Goal: Task Accomplishment & Management: Manage account settings

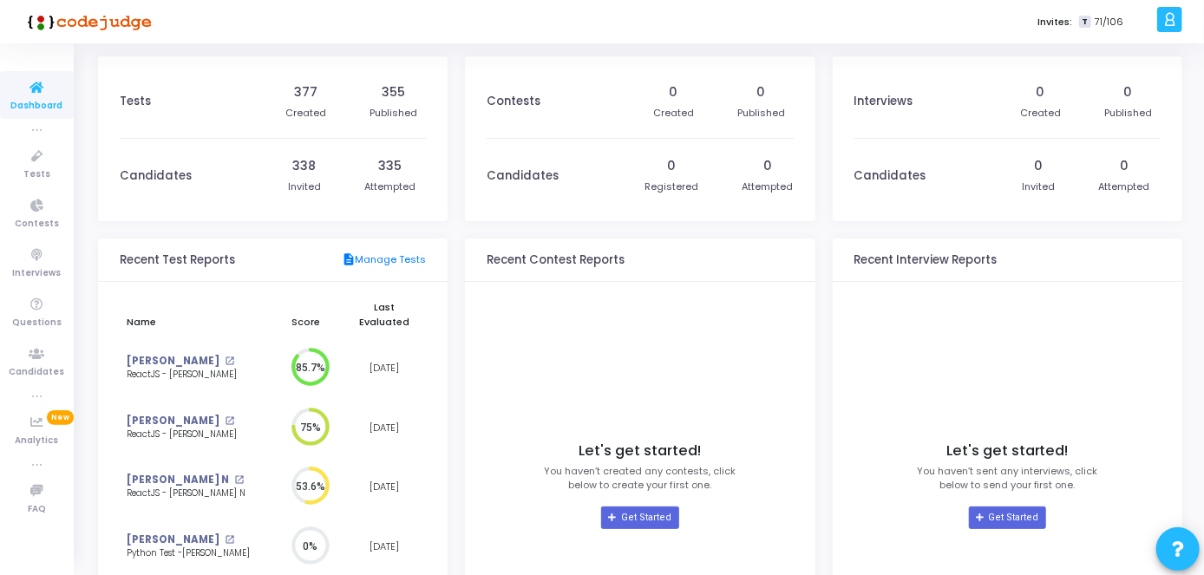
click at [1177, 19] on div at bounding box center [1169, 19] width 25 height 25
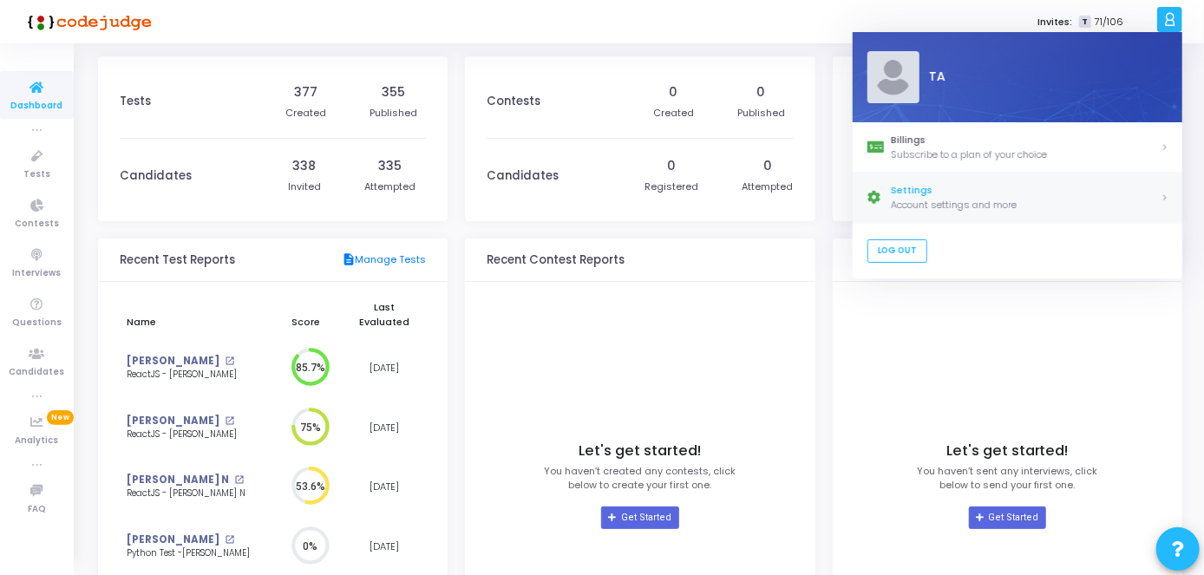
click at [1109, 192] on div "Settings" at bounding box center [1026, 191] width 270 height 15
select select "91"
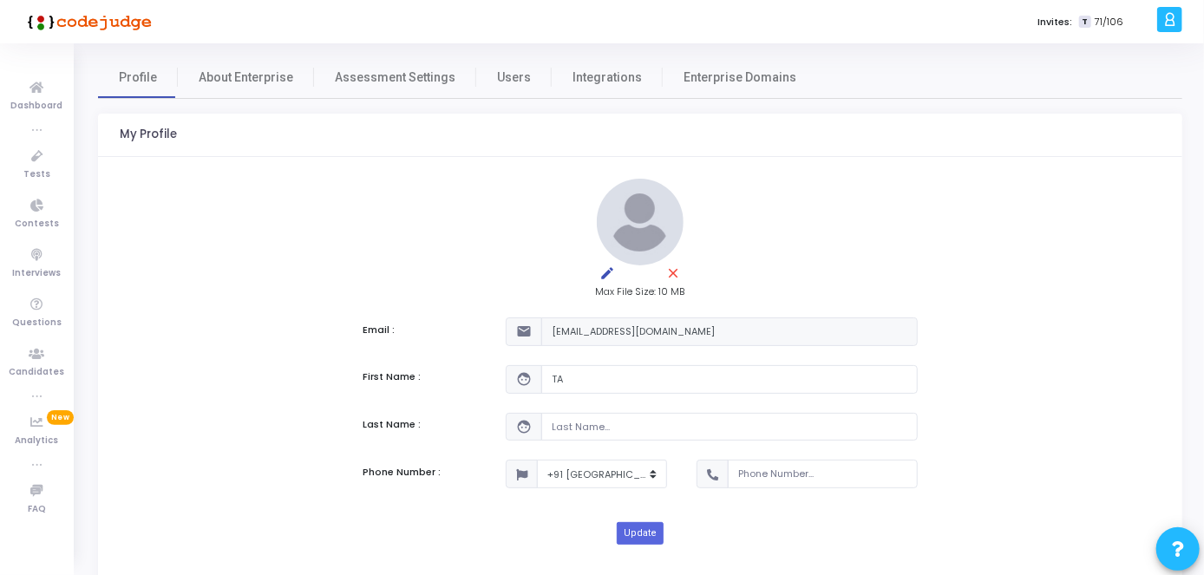
click at [1171, 25] on icon at bounding box center [1169, 20] width 13 height 20
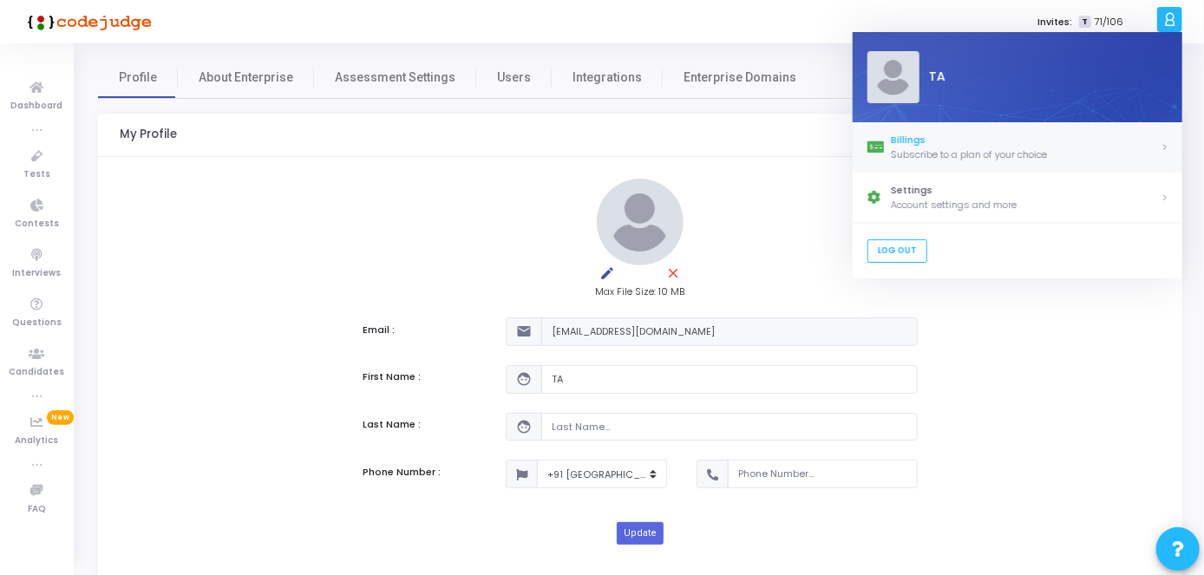
click at [1101, 154] on div "Subscribe to a plan of your choice" at bounding box center [1026, 154] width 270 height 15
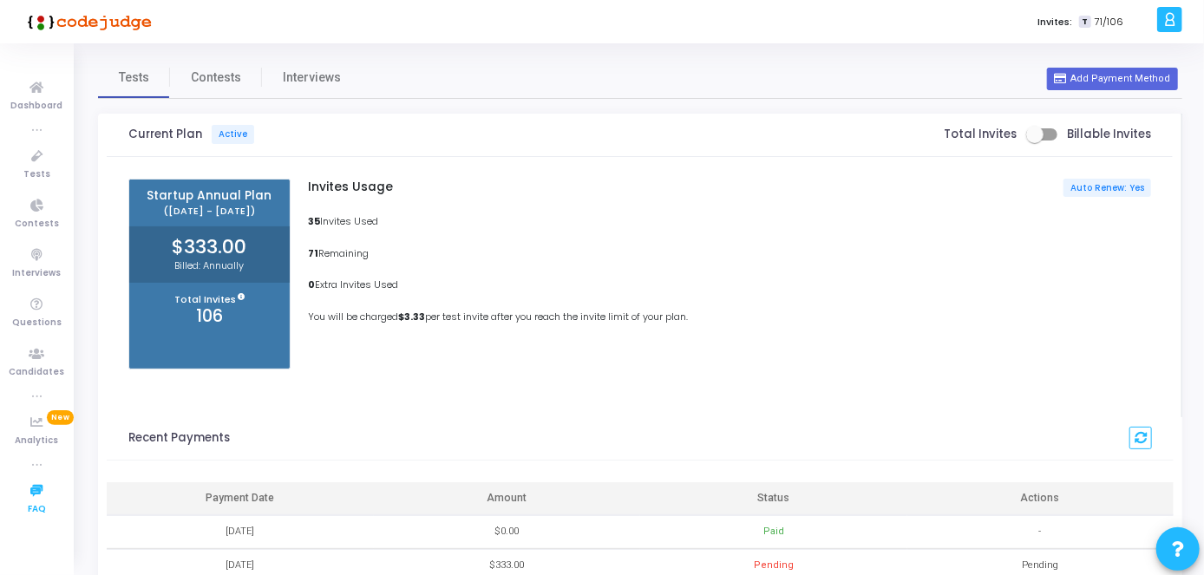
click at [48, 484] on icon at bounding box center [37, 491] width 36 height 22
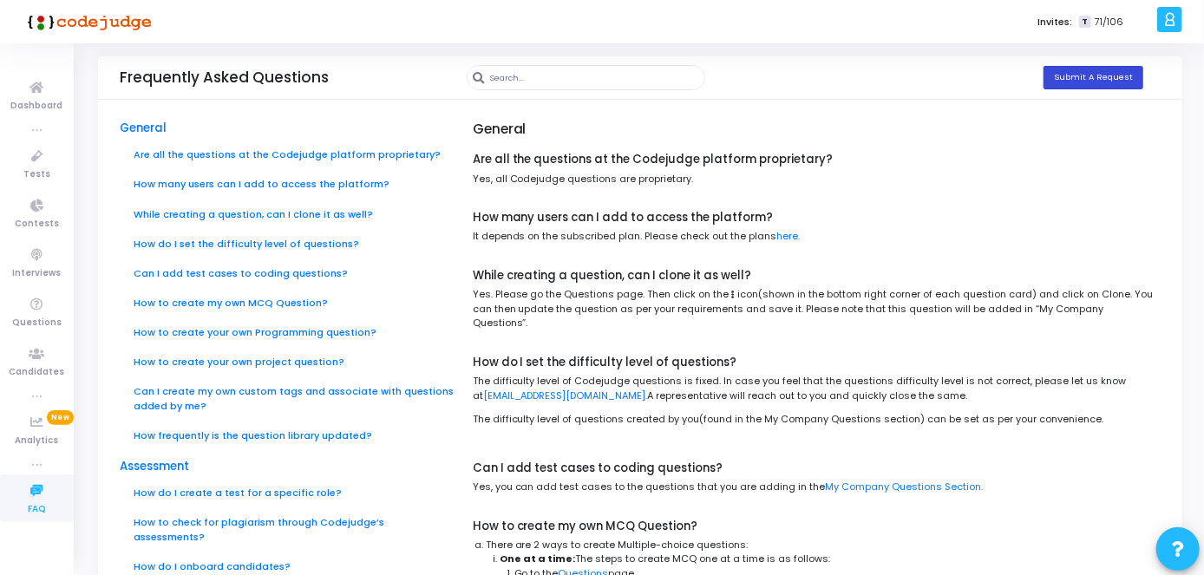
click at [1077, 77] on button "Submit A Request" at bounding box center [1093, 77] width 100 height 23
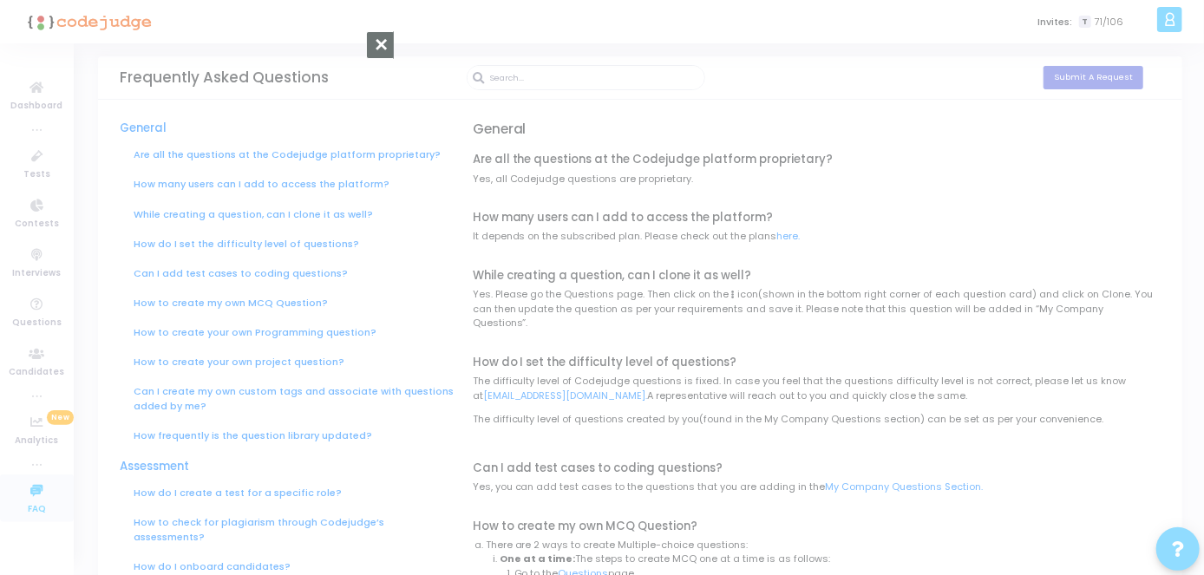
click at [891, 169] on div at bounding box center [602, 287] width 1204 height 575
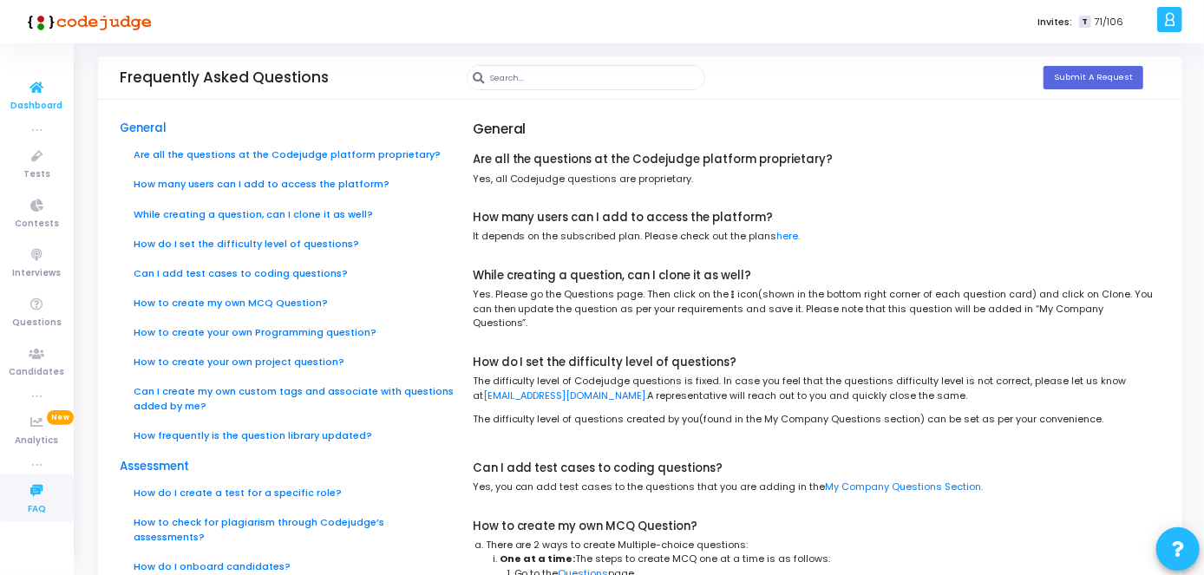
click at [44, 81] on icon at bounding box center [37, 88] width 36 height 22
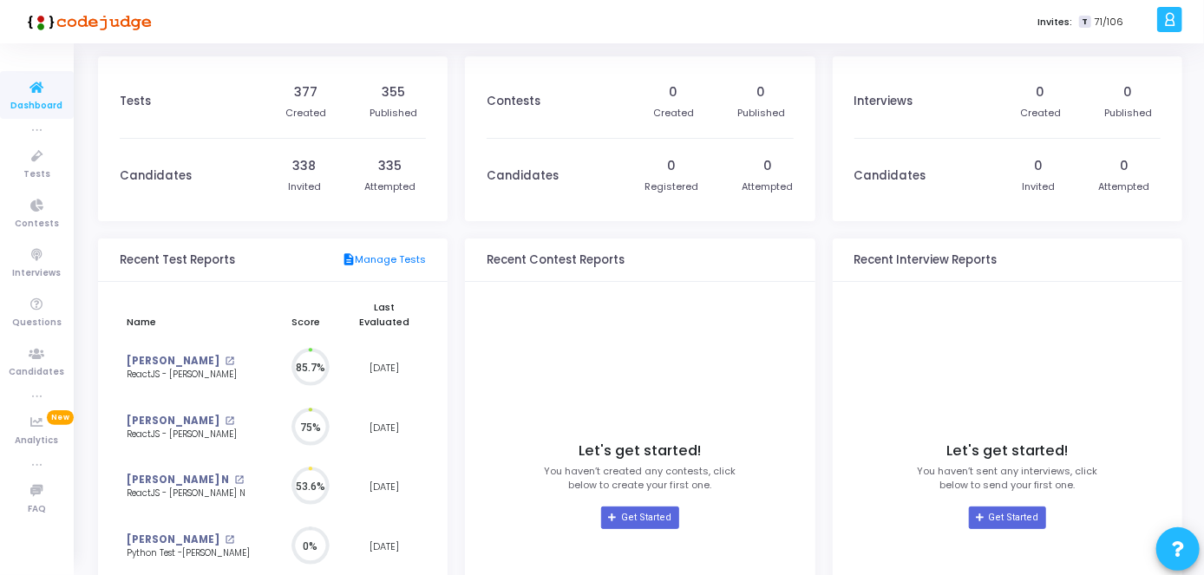
scroll to position [37, 18]
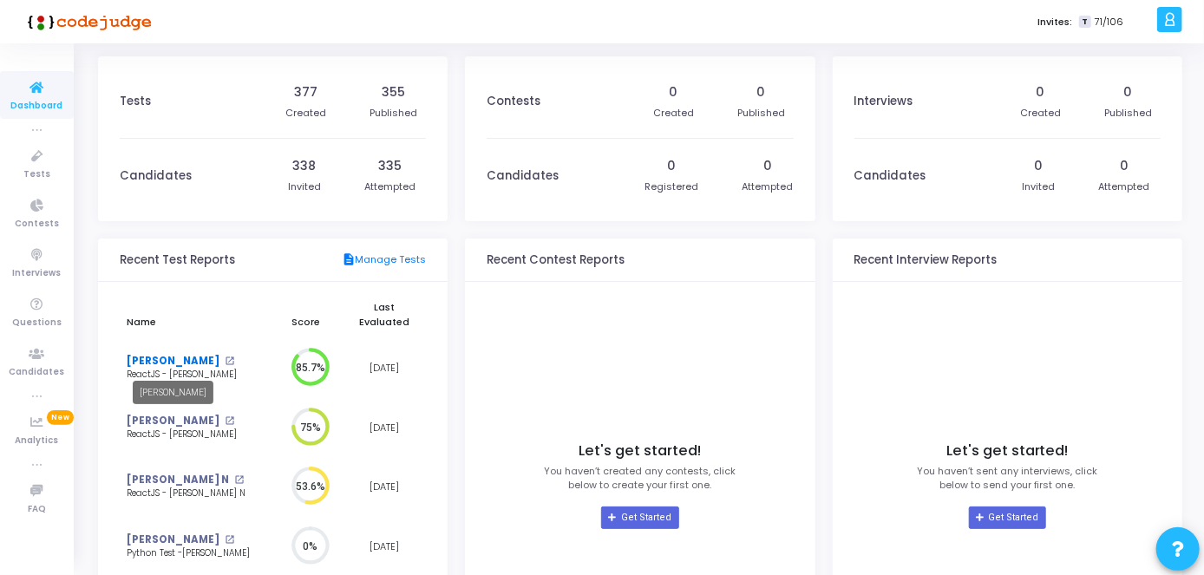
click at [156, 363] on link "[PERSON_NAME]" at bounding box center [173, 361] width 93 height 15
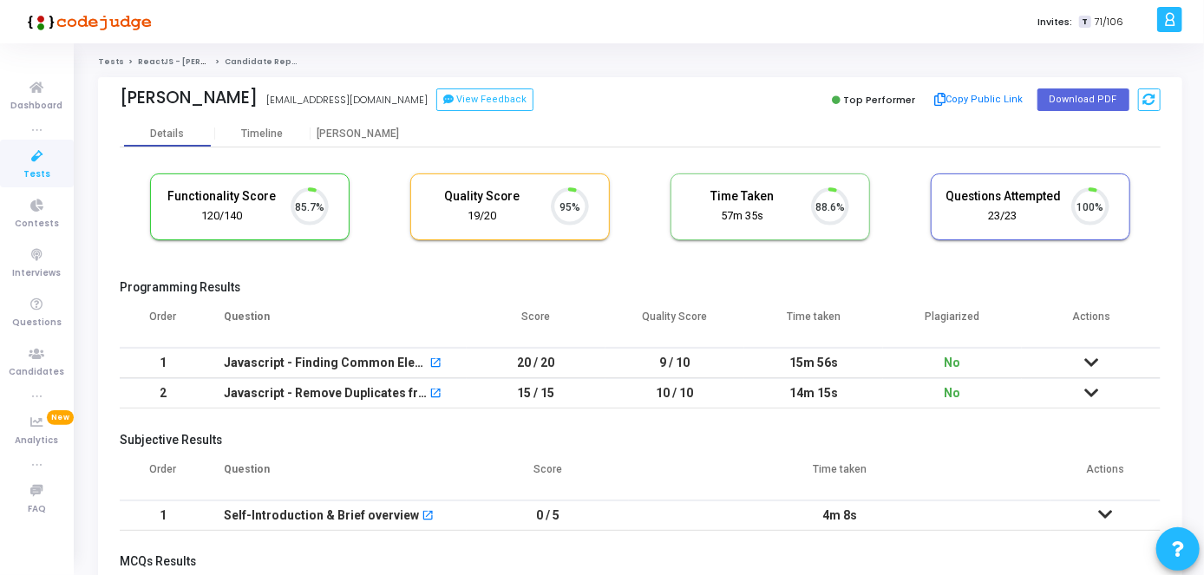
scroll to position [7, 8]
click at [1094, 358] on icon at bounding box center [1091, 362] width 14 height 12
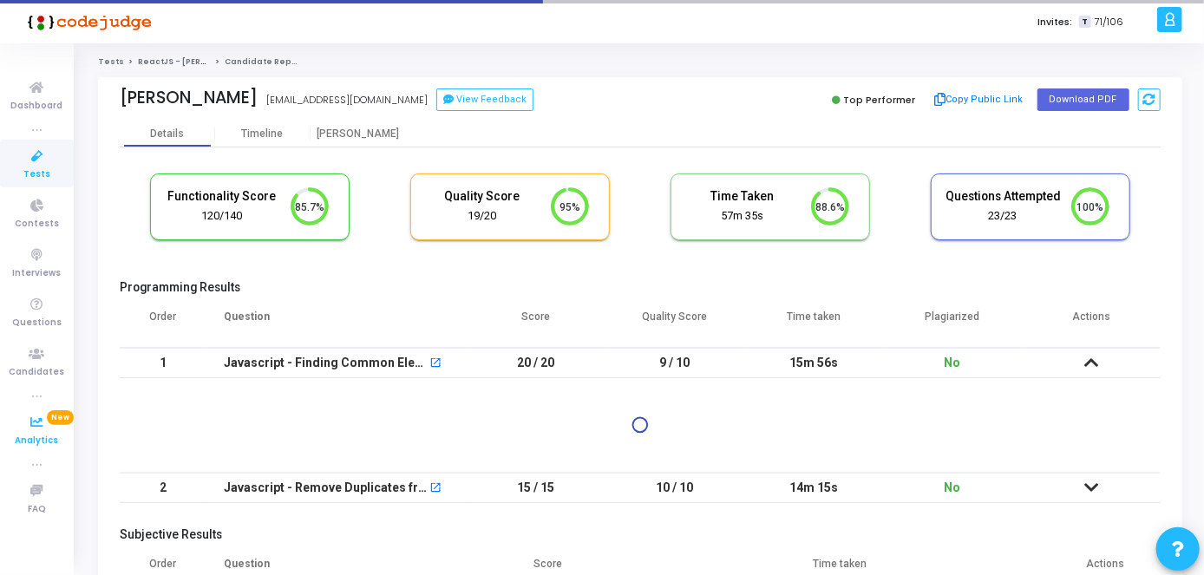
click at [38, 432] on icon at bounding box center [37, 423] width 36 height 22
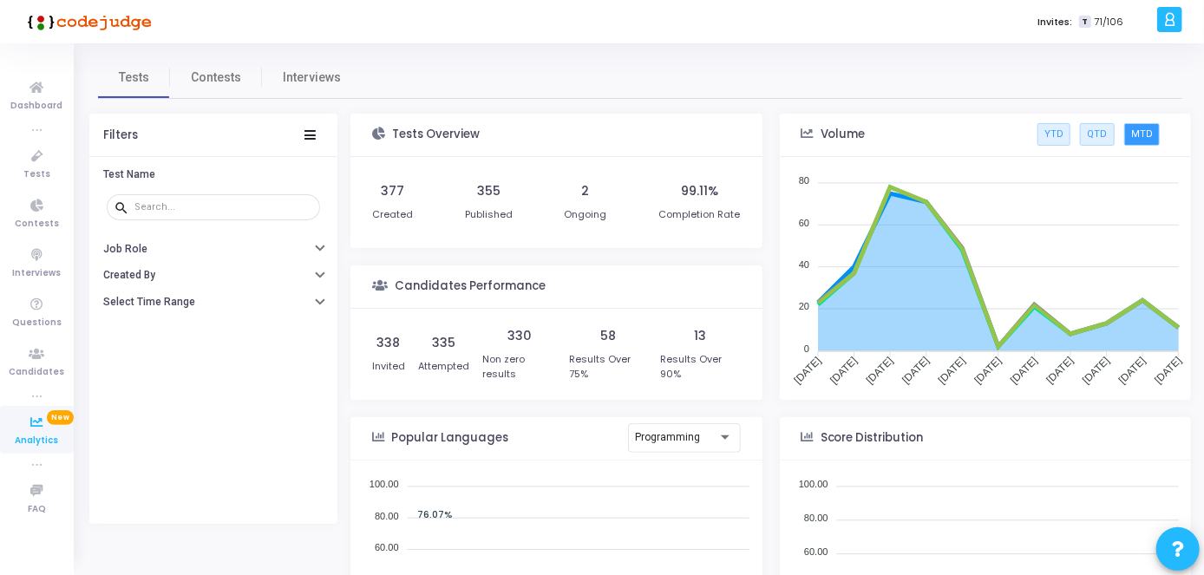
scroll to position [252, 395]
click at [43, 101] on span "Dashboard" at bounding box center [37, 106] width 52 height 15
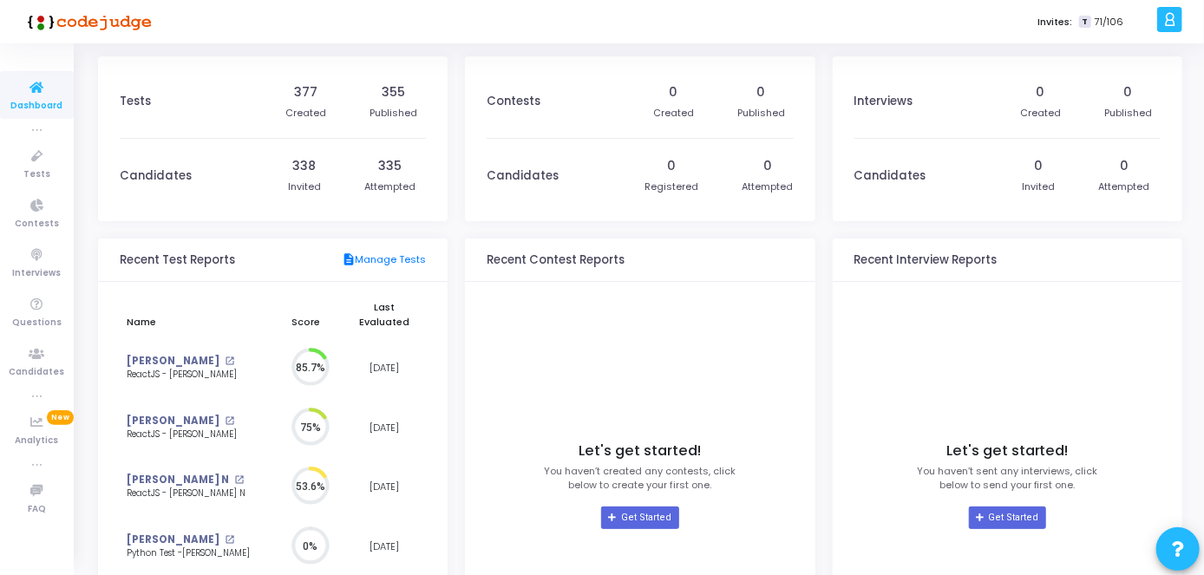
scroll to position [37, 18]
click at [202, 363] on link "[PERSON_NAME]" at bounding box center [173, 361] width 93 height 15
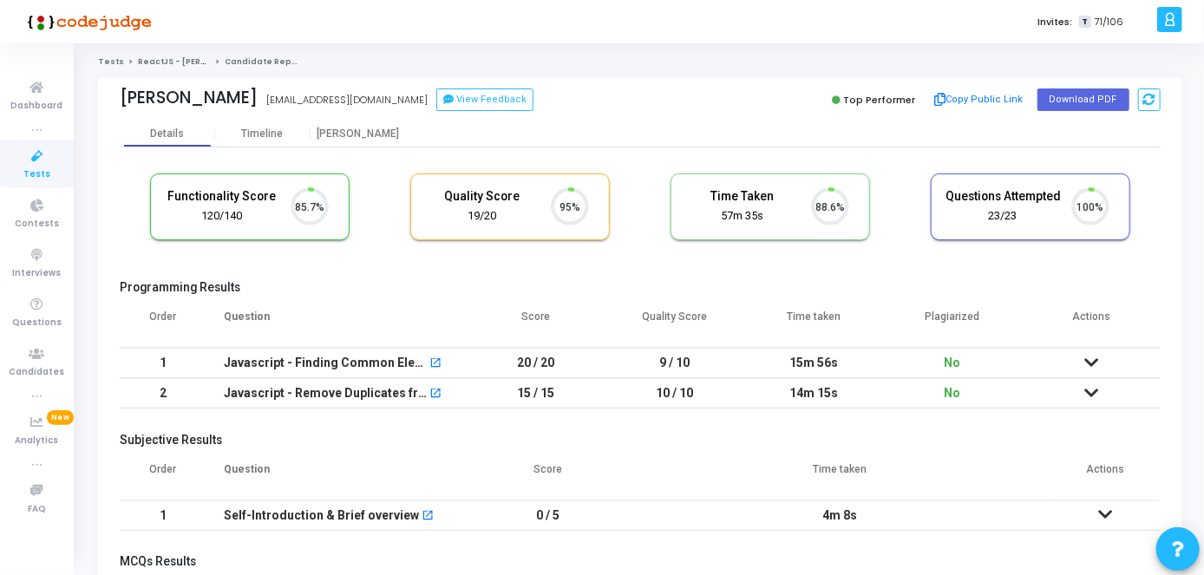
scroll to position [36, 43]
click at [1092, 356] on icon at bounding box center [1091, 362] width 14 height 12
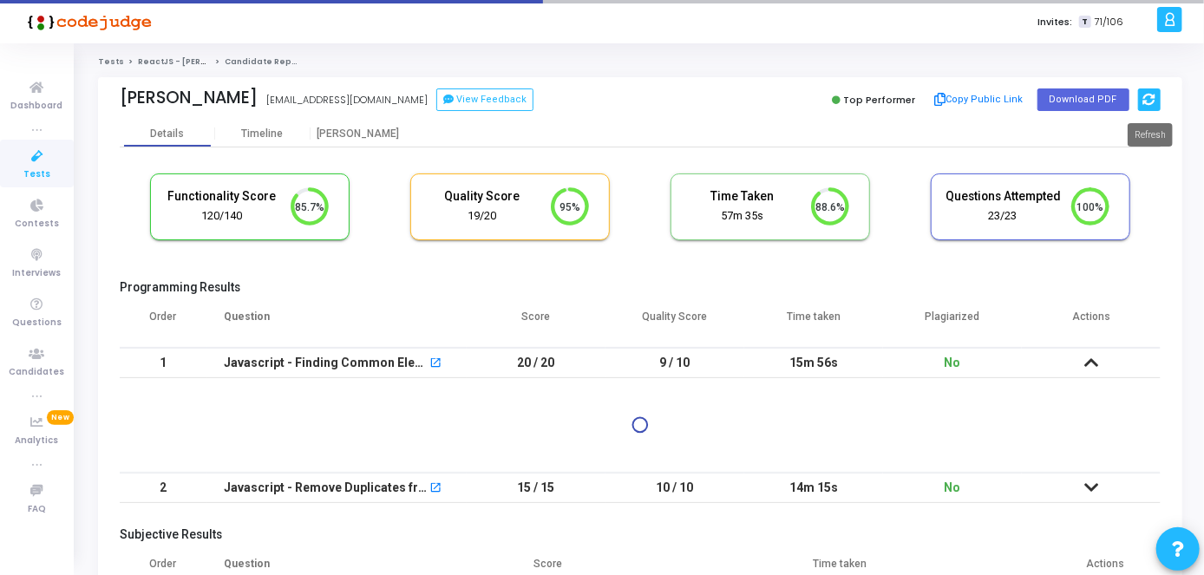
click at [1149, 100] on icon at bounding box center [1149, 100] width 12 height 12
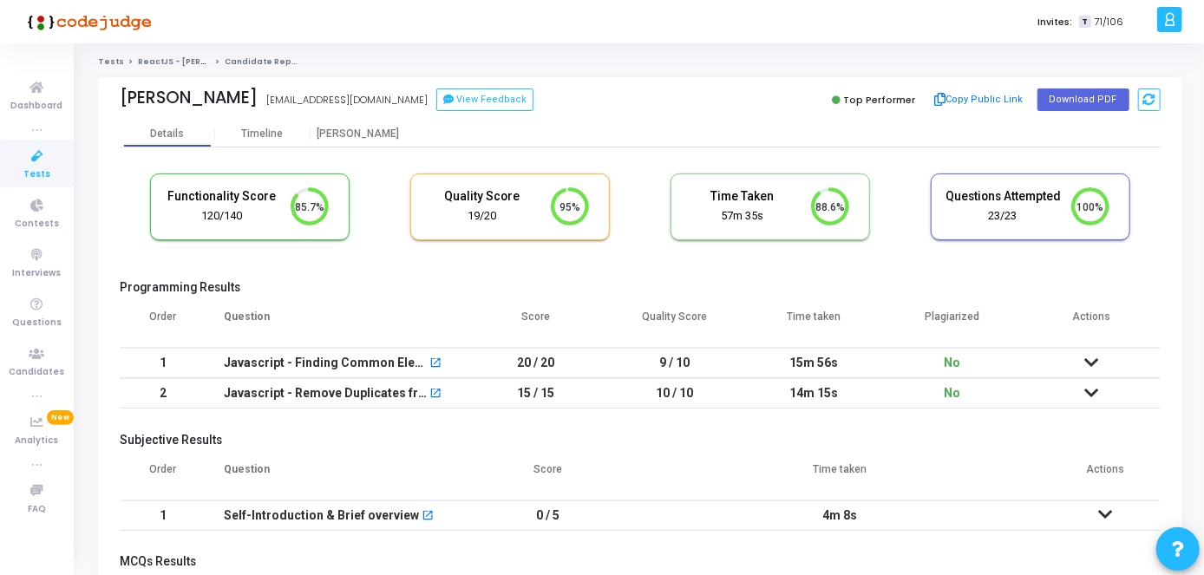
click at [1094, 362] on icon at bounding box center [1091, 362] width 14 height 12
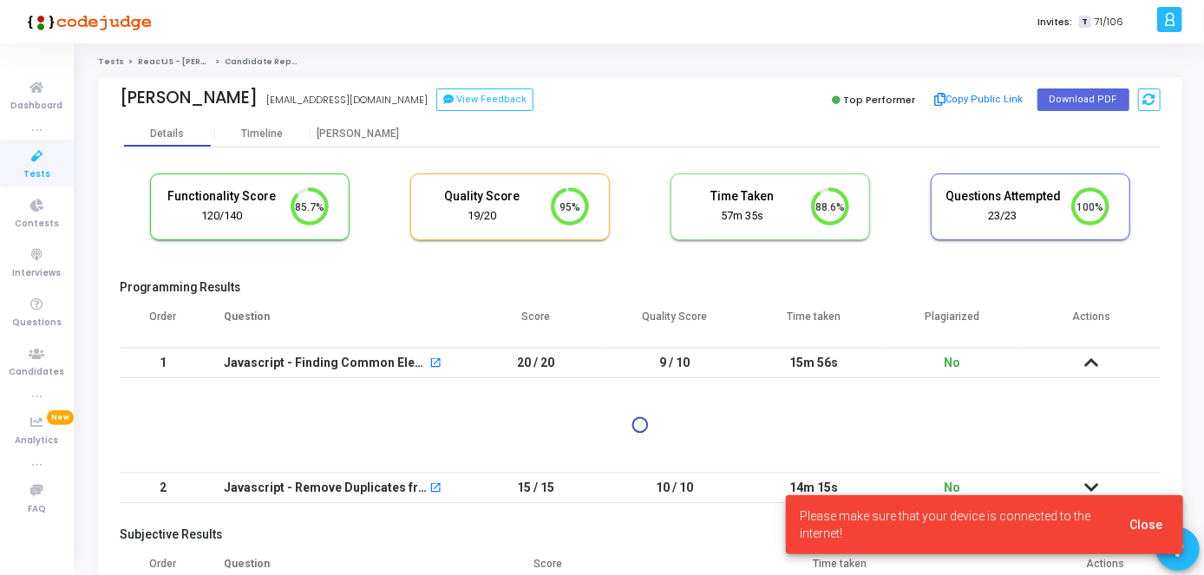
click at [1167, 24] on icon at bounding box center [1169, 20] width 13 height 20
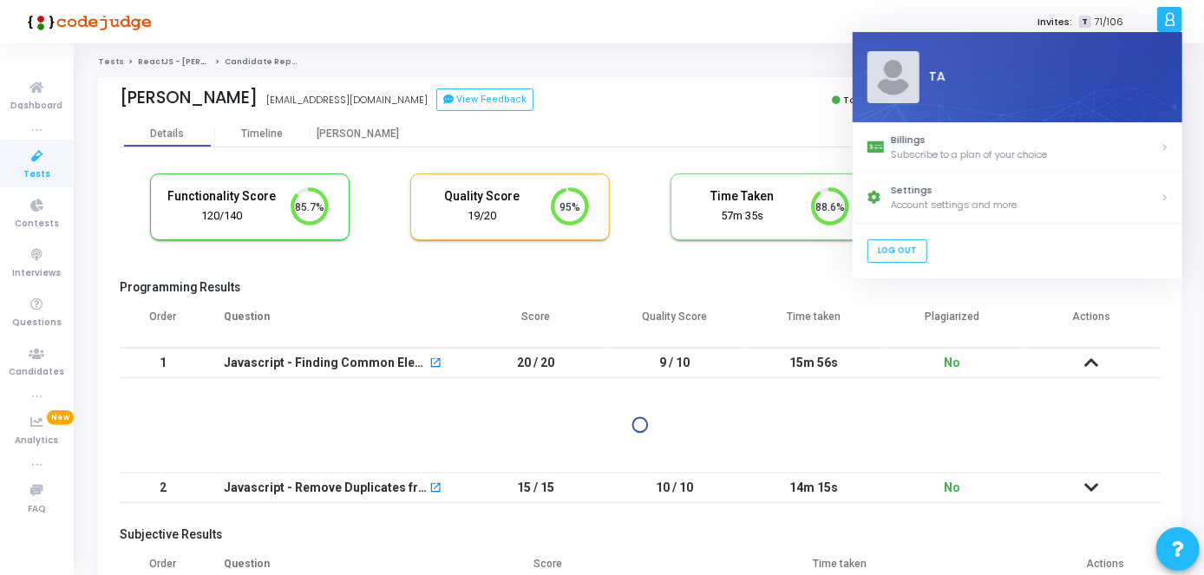
click at [1070, 56] on div "T TA" at bounding box center [1018, 77] width 330 height 90
click at [1020, 76] on div "TA" at bounding box center [1042, 78] width 249 height 18
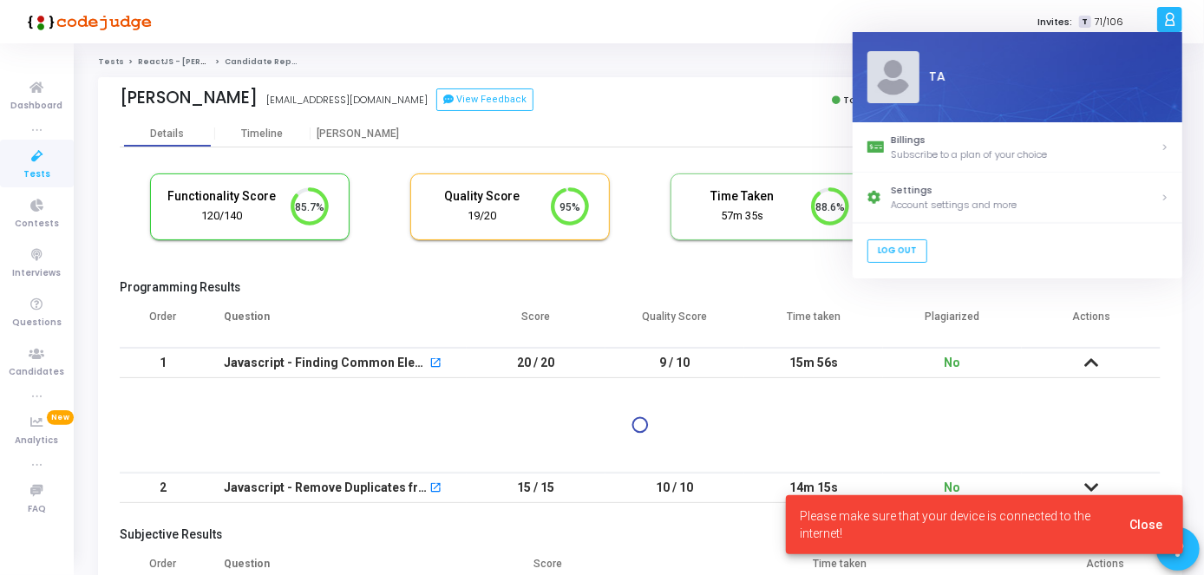
click at [742, 28] on div "Invites: T 71/106" at bounding box center [662, 21] width 978 height 43
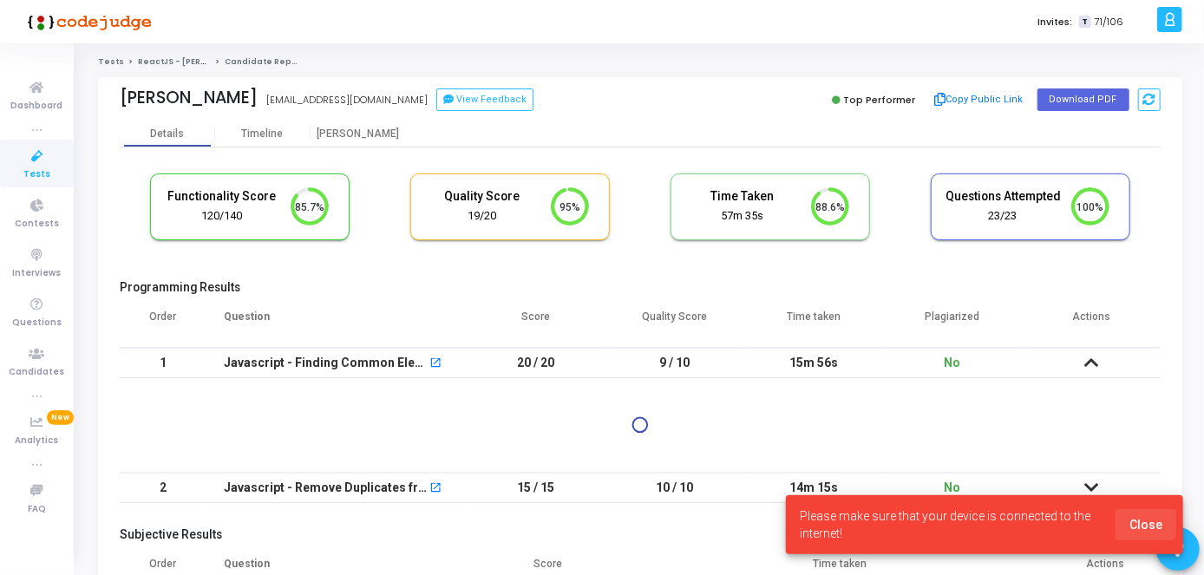
click at [1145, 522] on span "Close" at bounding box center [1145, 525] width 33 height 14
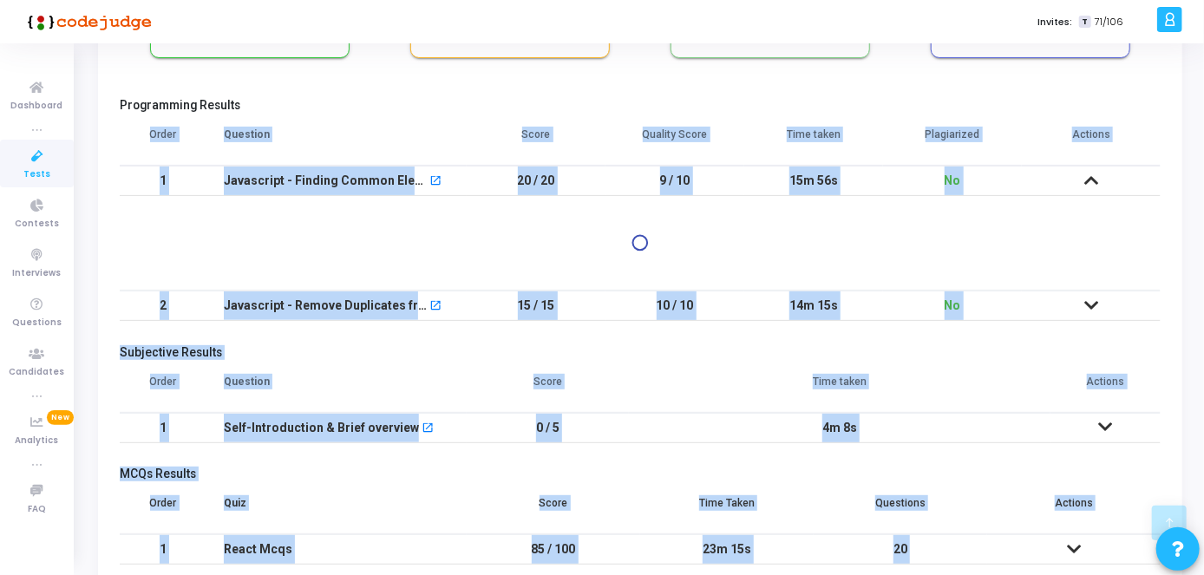
scroll to position [262, 0]
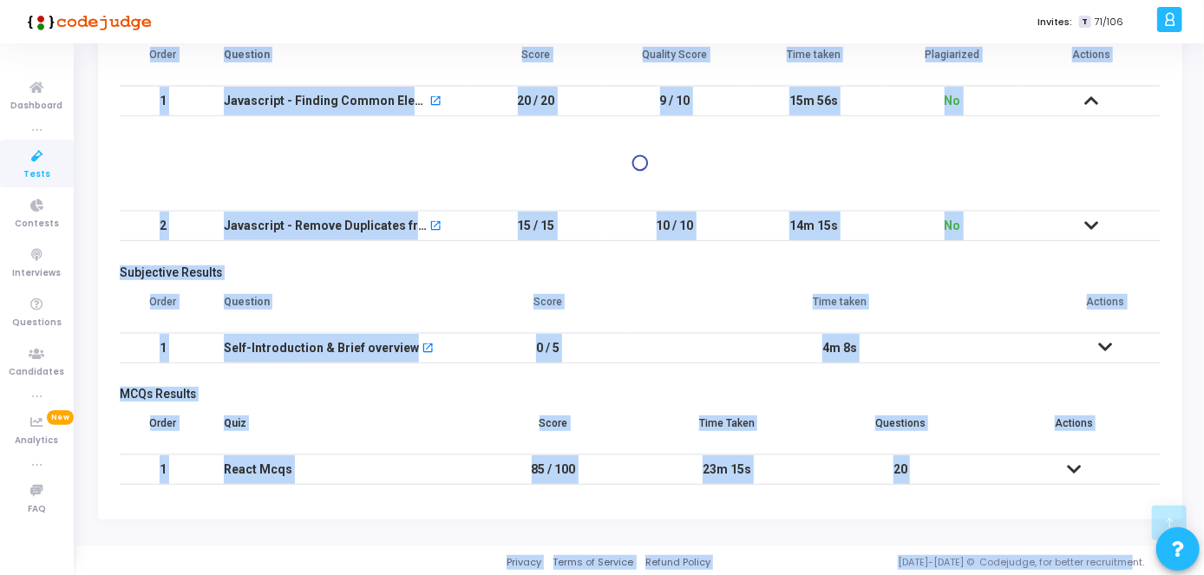
drag, startPoint x: 1203, startPoint y: 356, endPoint x: 1210, endPoint y: 611, distance: 255.9
click at [1203, 313] on html "</div></div> T TA Billings Subscribe to a plan of your choice Settings Account …" at bounding box center [602, 25] width 1204 height 575
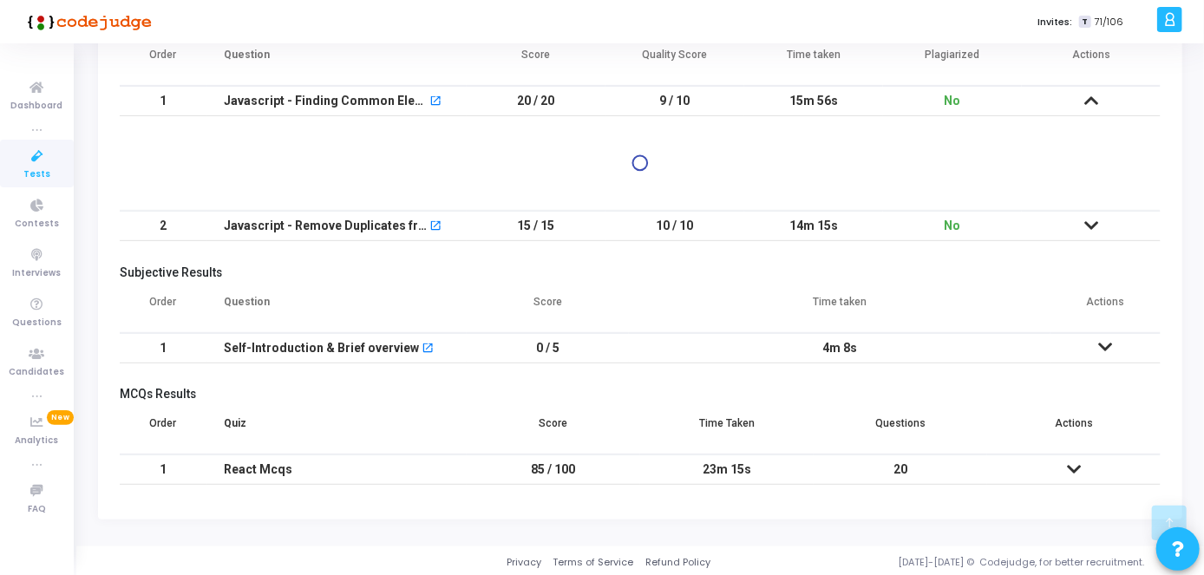
click at [340, 158] on div at bounding box center [640, 163] width 1041 height 36
click at [62, 420] on span "New" at bounding box center [60, 417] width 27 height 15
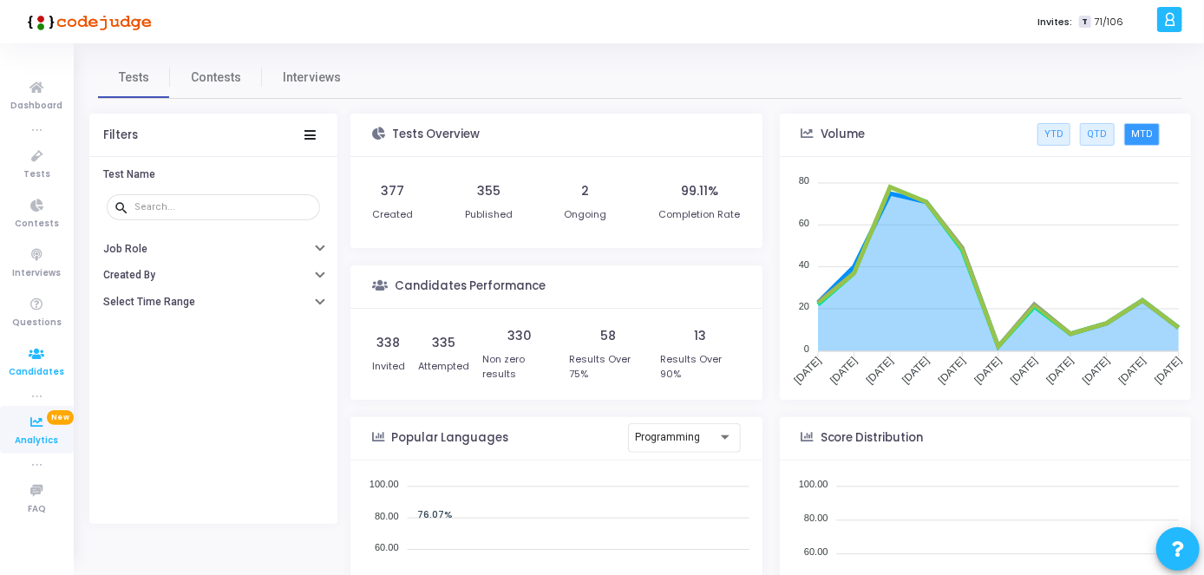
scroll to position [252, 395]
click at [46, 365] on span "Candidates" at bounding box center [38, 372] width 56 height 15
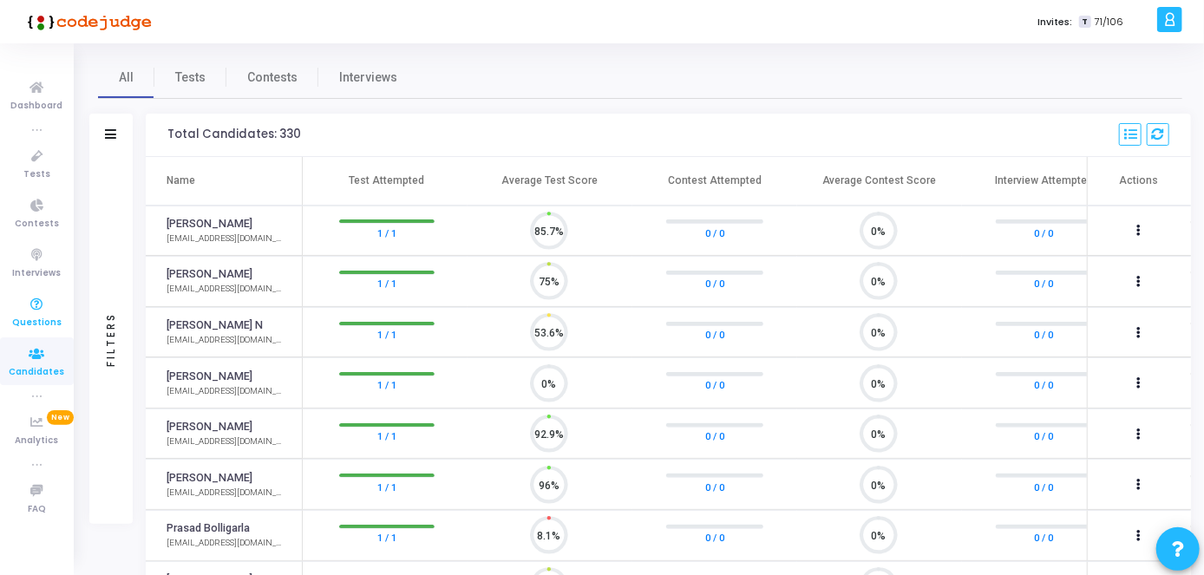
scroll to position [36, 43]
click at [42, 310] on icon at bounding box center [37, 305] width 36 height 22
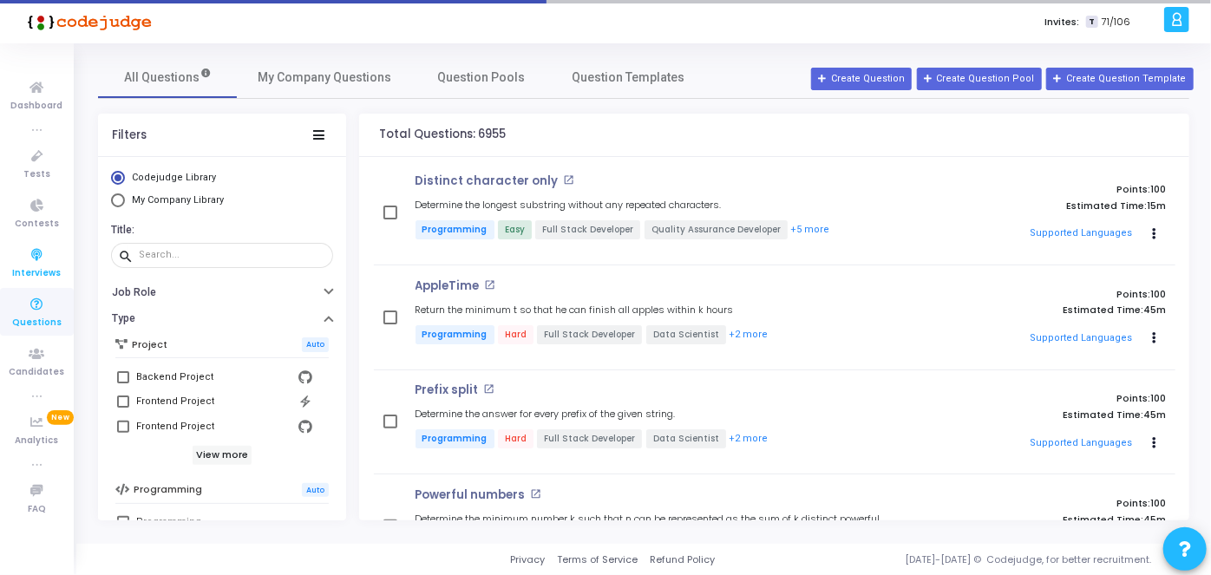
click at [42, 252] on icon at bounding box center [37, 256] width 36 height 22
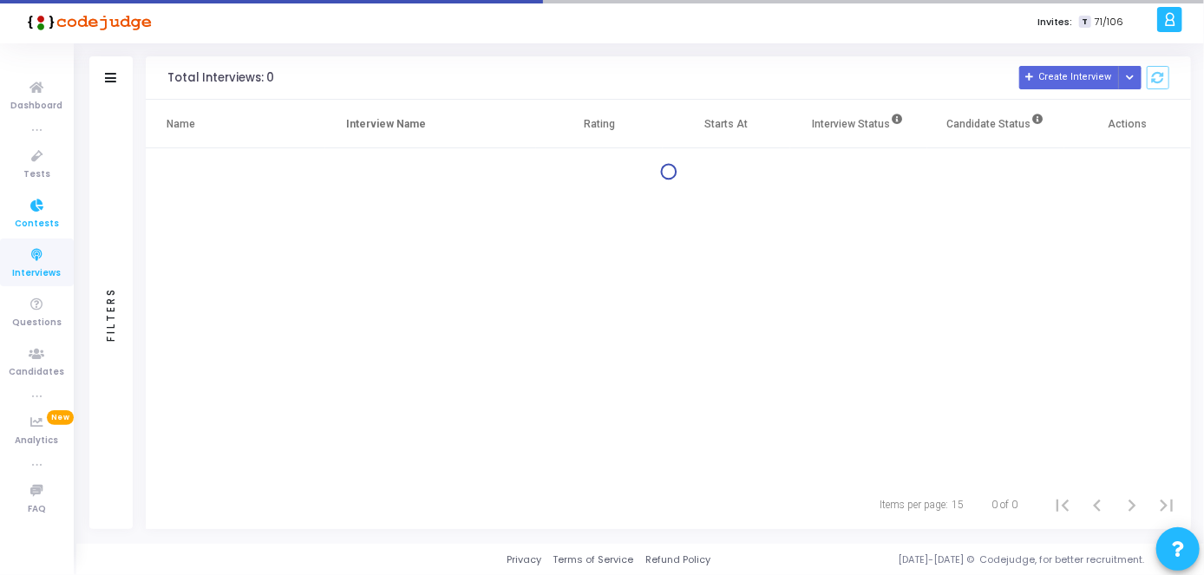
click at [39, 223] on span "Contests" at bounding box center [37, 224] width 44 height 15
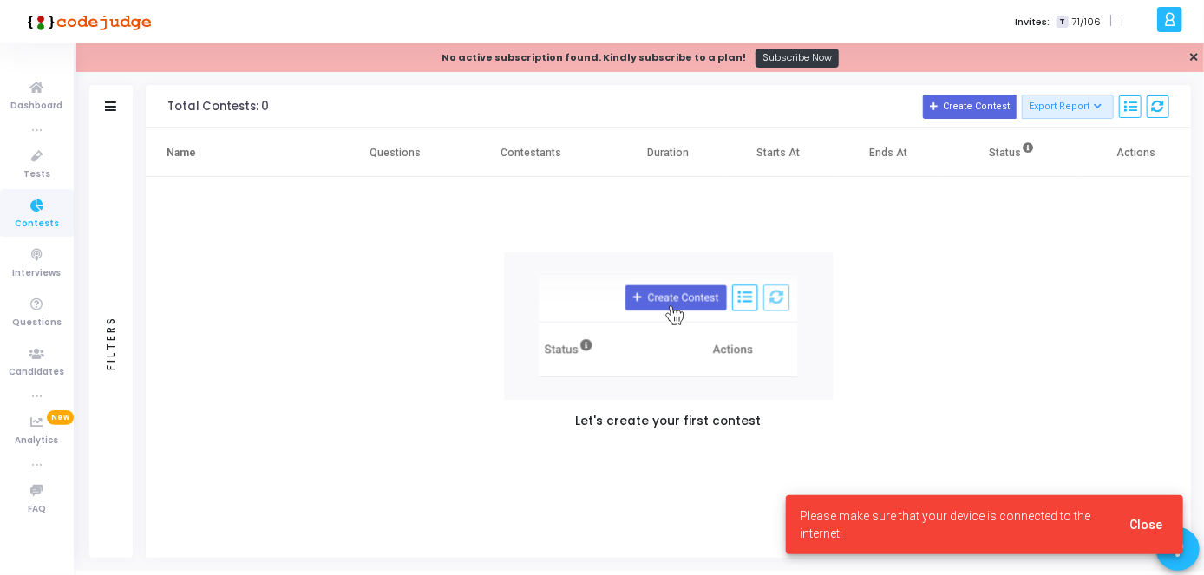
click at [1027, 19] on label "Invites:" at bounding box center [1032, 22] width 35 height 15
click at [1167, 18] on icon at bounding box center [1169, 20] width 13 height 20
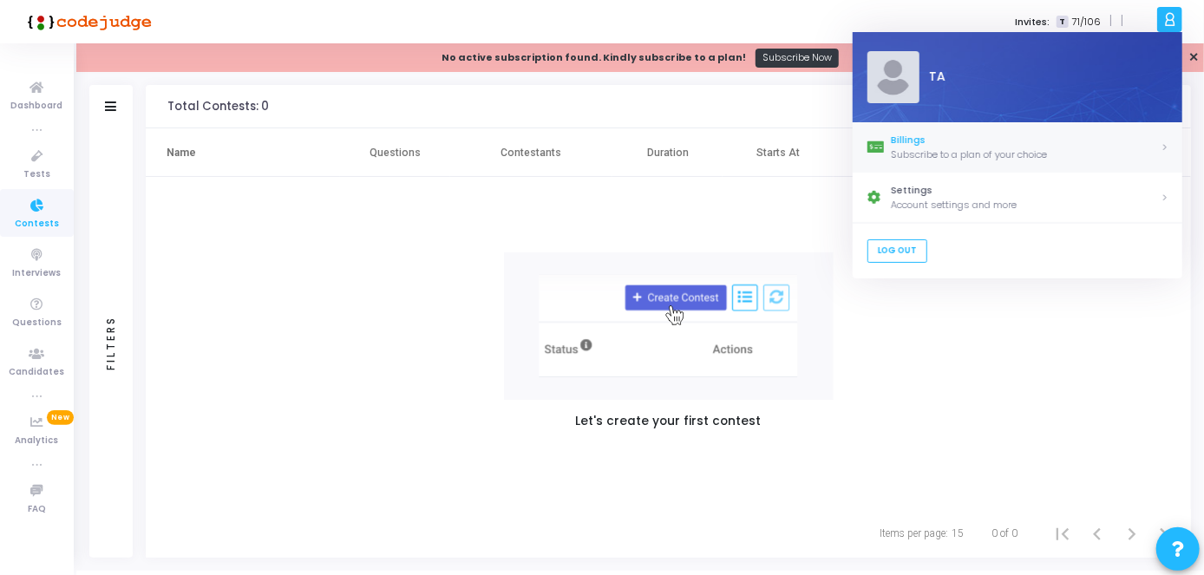
click at [1055, 142] on div "Billings" at bounding box center [1026, 140] width 270 height 15
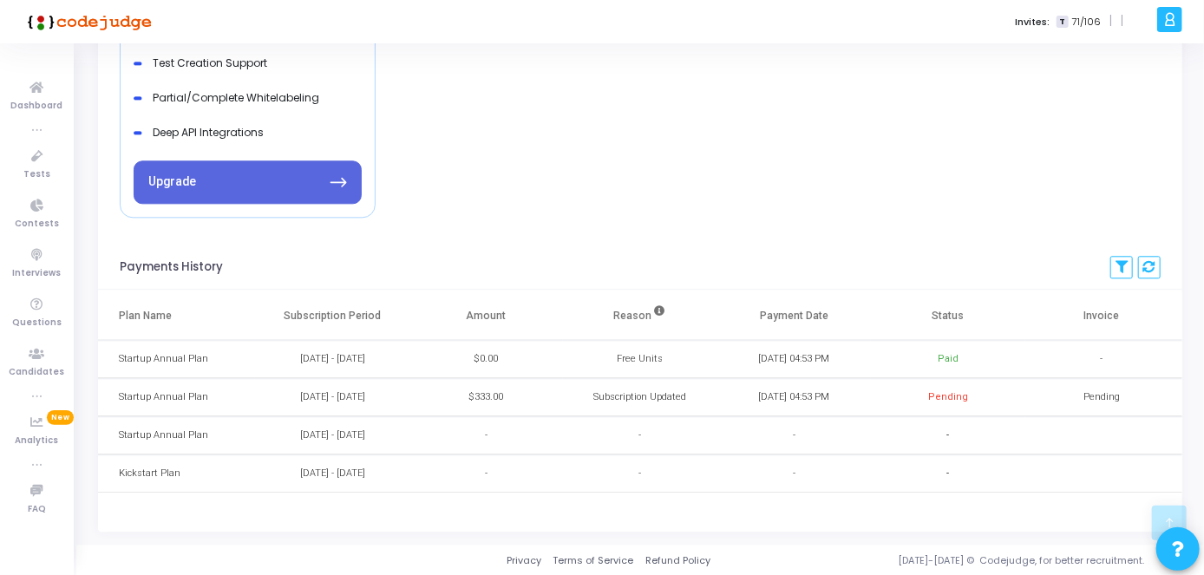
click at [956, 398] on div "Pending" at bounding box center [948, 397] width 40 height 15
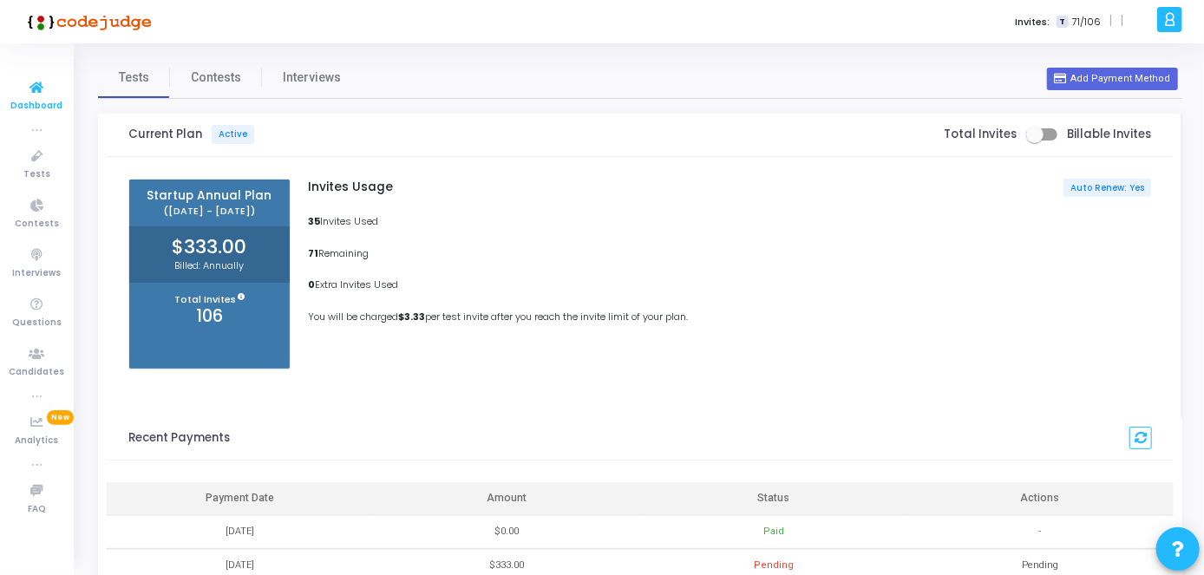
click at [33, 83] on icon at bounding box center [37, 88] width 36 height 22
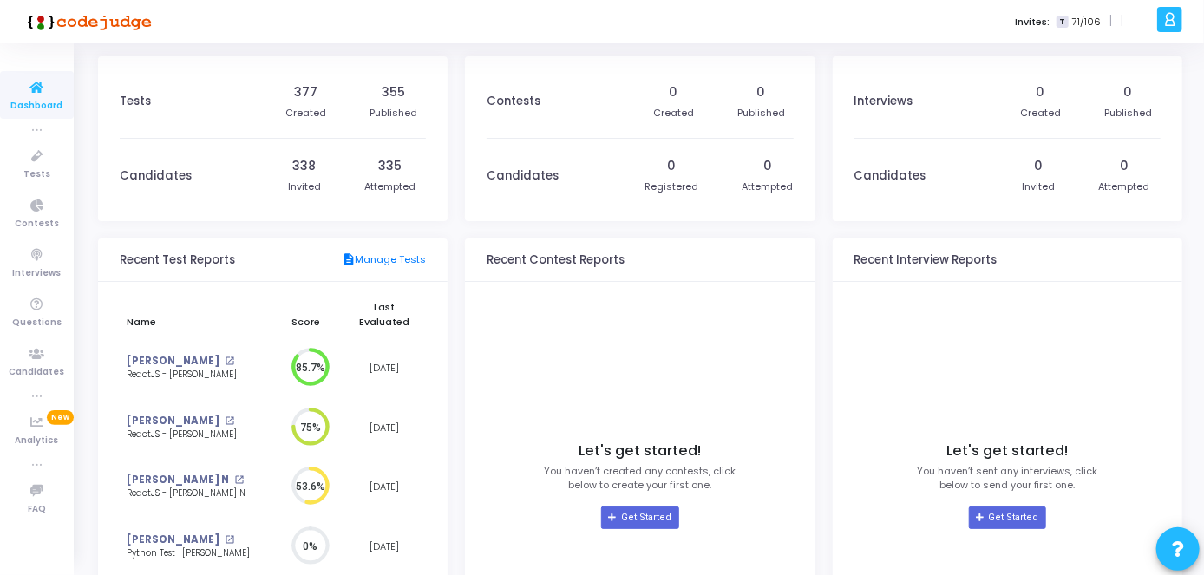
click at [45, 28] on img at bounding box center [87, 21] width 130 height 35
click at [1163, 23] on icon at bounding box center [1169, 20] width 13 height 20
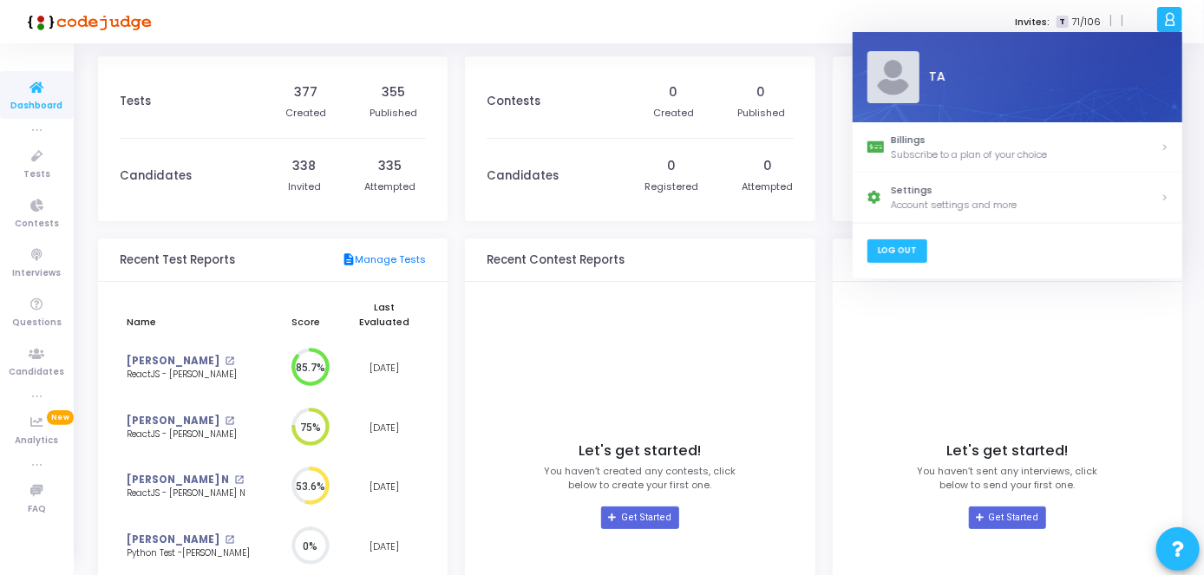
click at [902, 255] on link "Log Out" at bounding box center [896, 250] width 60 height 23
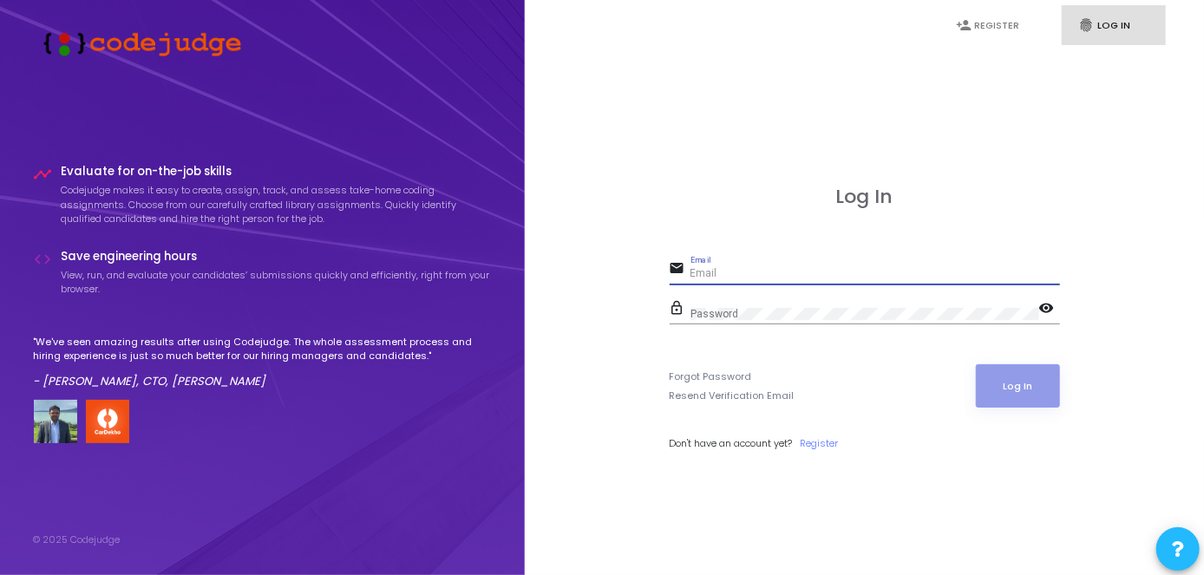
click at [747, 277] on input "Email" at bounding box center [874, 274] width 369 height 12
paste input "[EMAIL_ADDRESS][DOMAIN_NAME]"
type input "[EMAIL_ADDRESS][DOMAIN_NAME]"
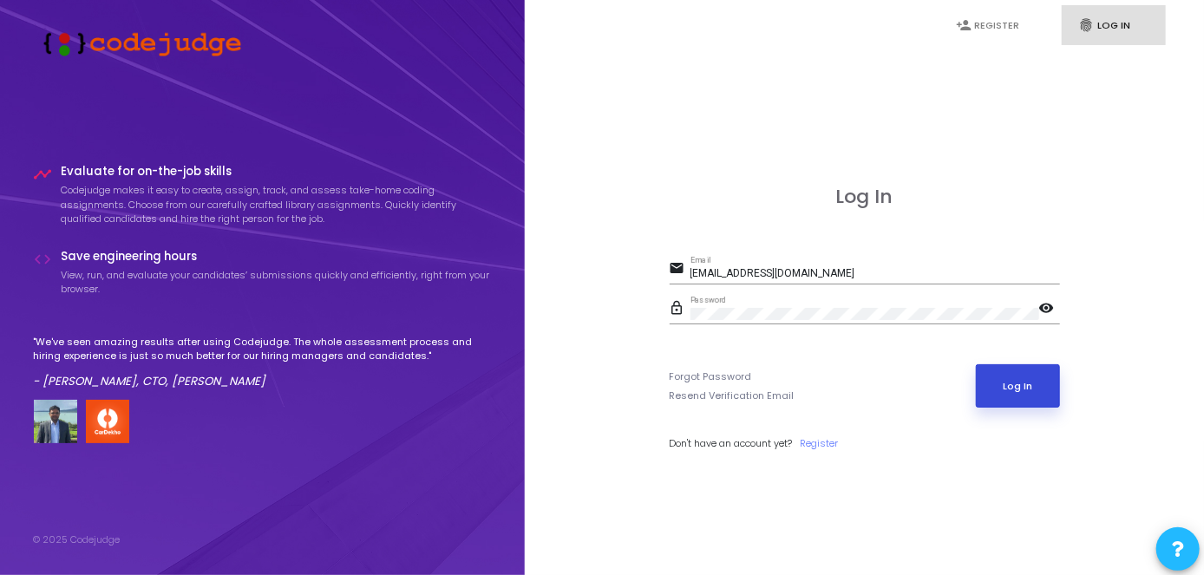
click at [996, 389] on button "Log In" at bounding box center [1018, 385] width 84 height 43
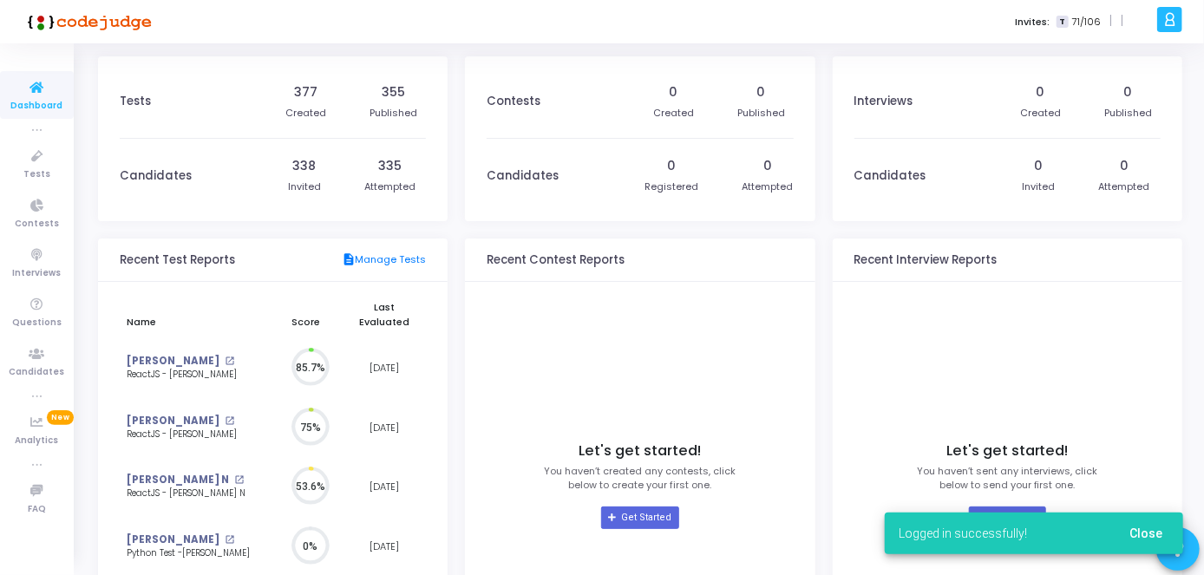
scroll to position [37, 18]
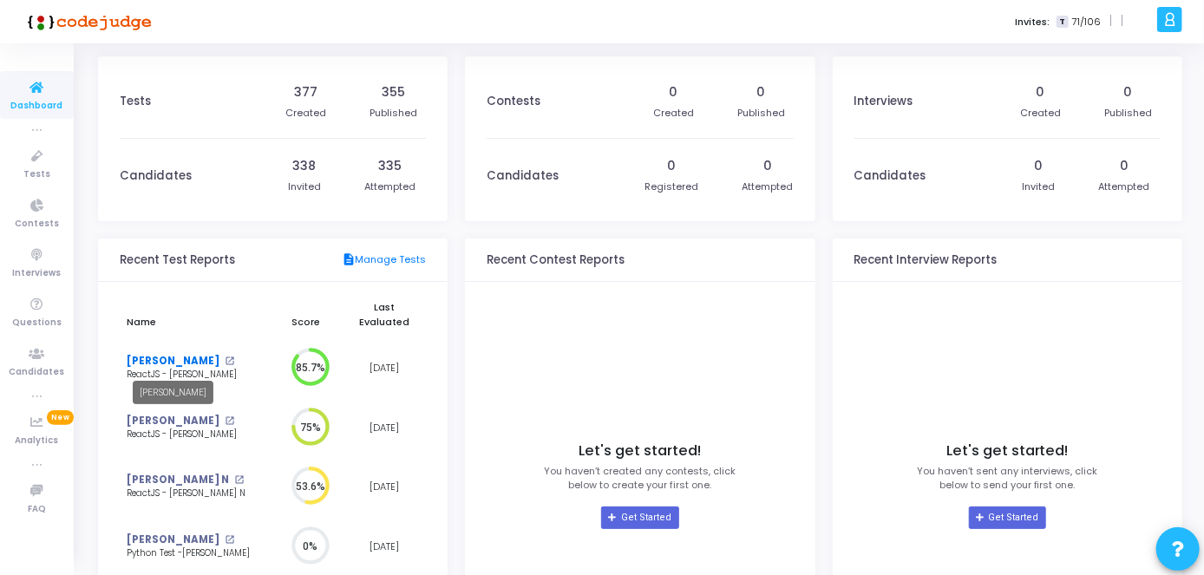
click at [183, 364] on link "[PERSON_NAME]" at bounding box center [173, 361] width 93 height 15
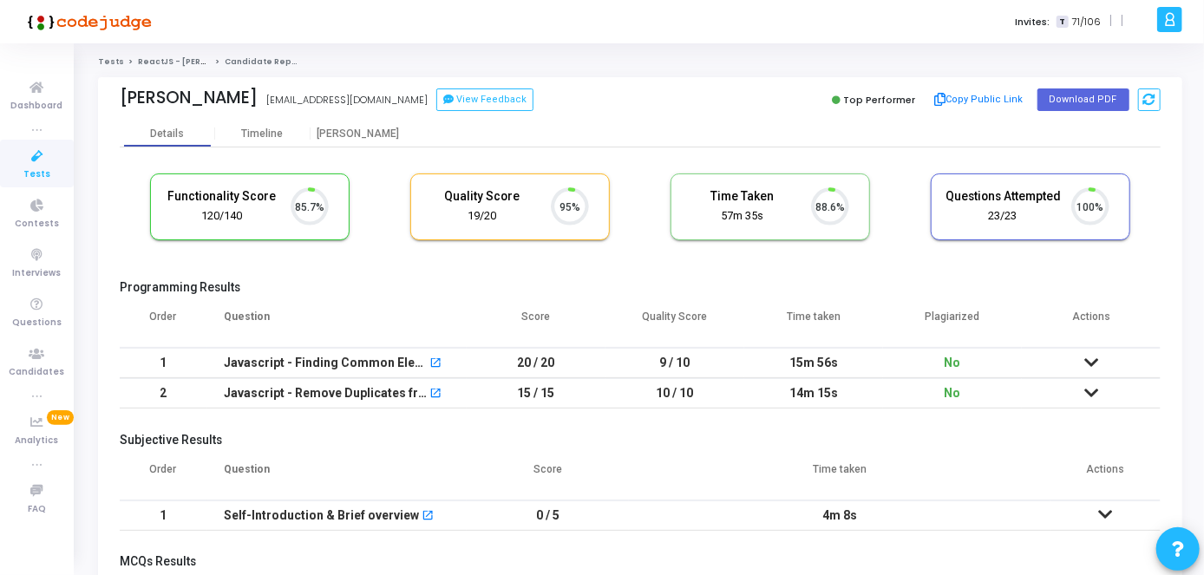
scroll to position [36, 43]
click at [1088, 369] on td at bounding box center [1091, 363] width 139 height 30
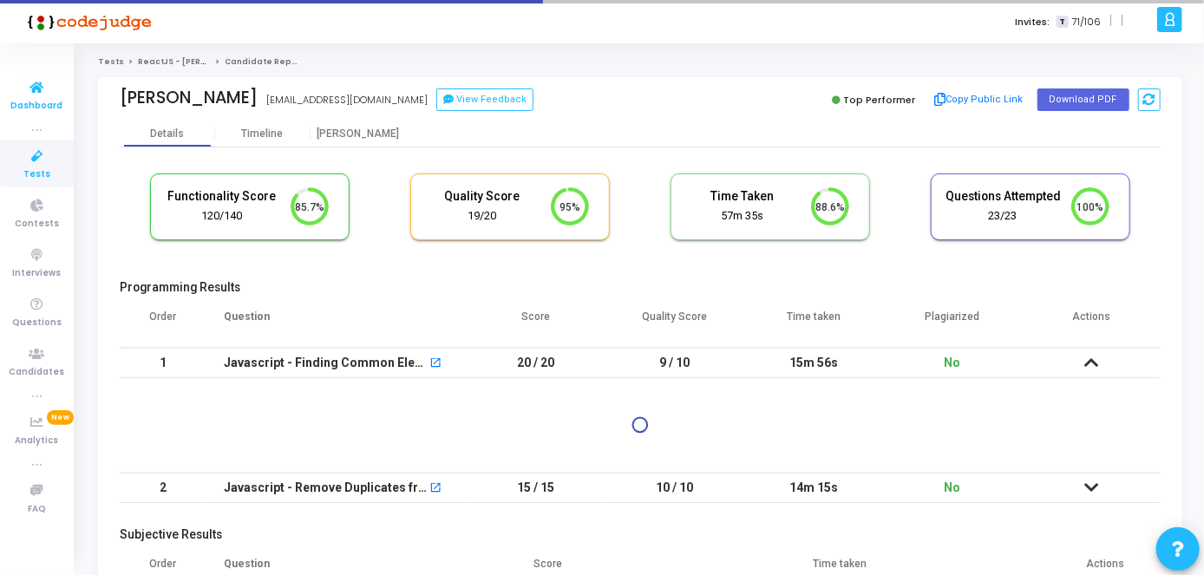
click at [38, 95] on icon at bounding box center [37, 88] width 36 height 22
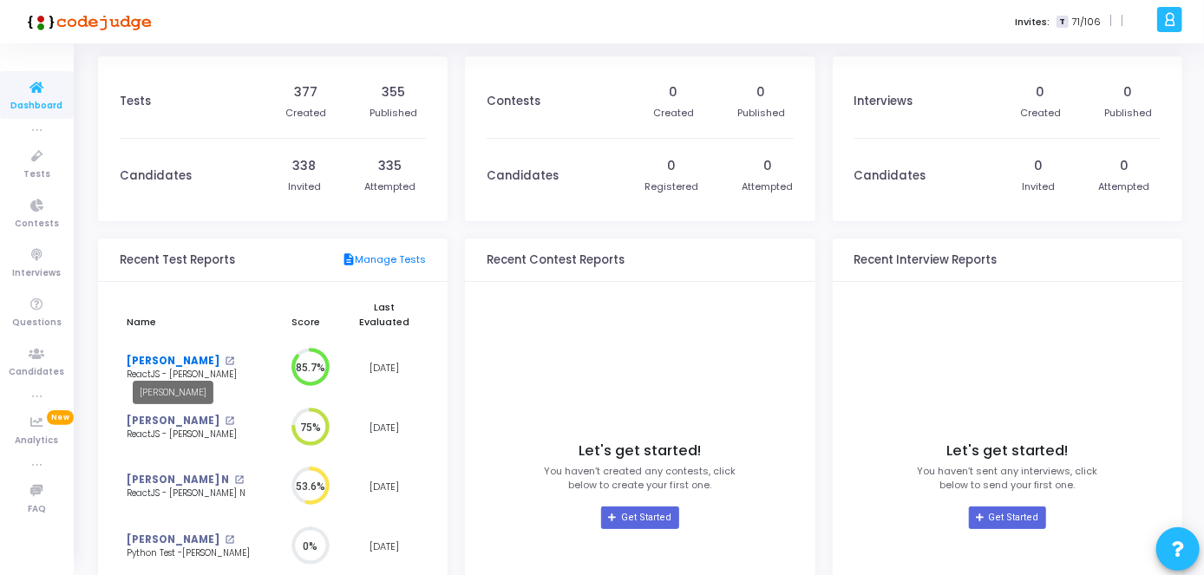
click at [208, 354] on link "[PERSON_NAME]" at bounding box center [173, 361] width 93 height 15
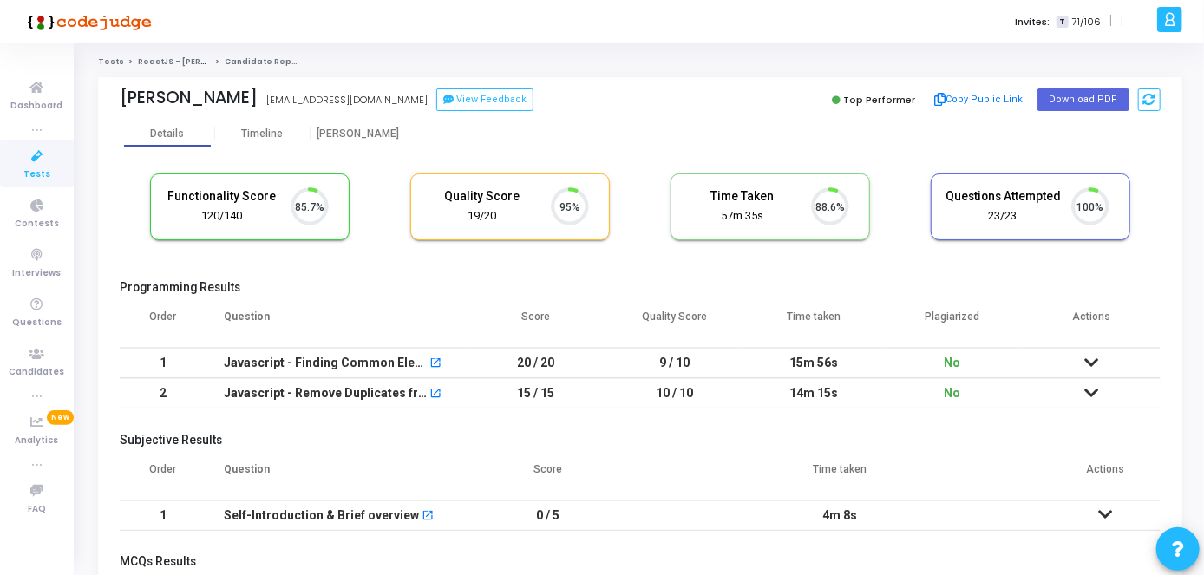
scroll to position [36, 43]
click at [1095, 367] on icon at bounding box center [1091, 362] width 14 height 12
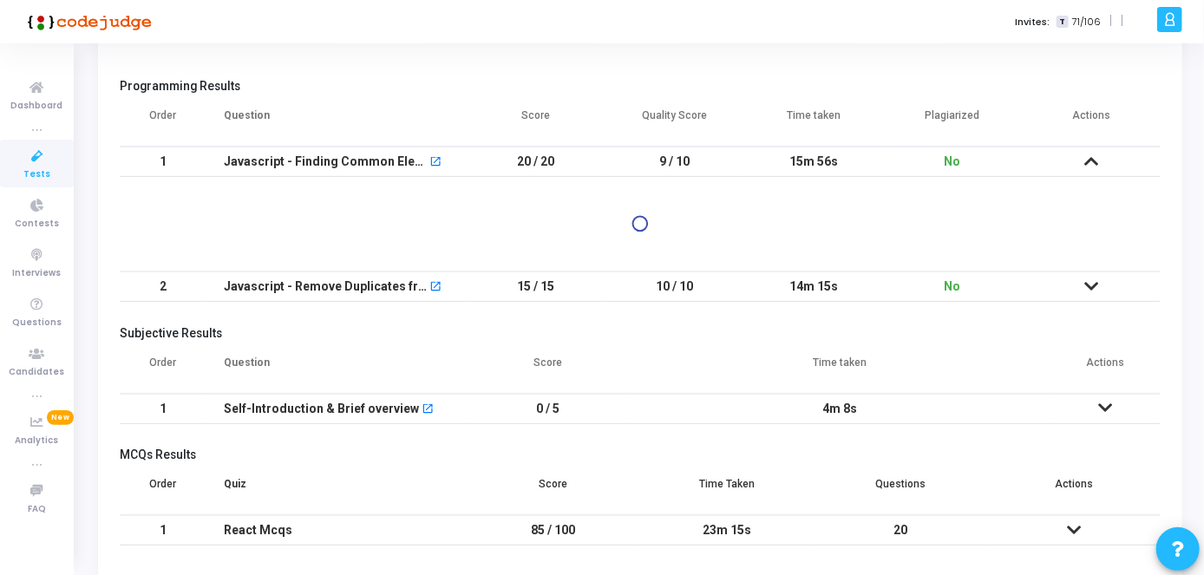
scroll to position [260, 0]
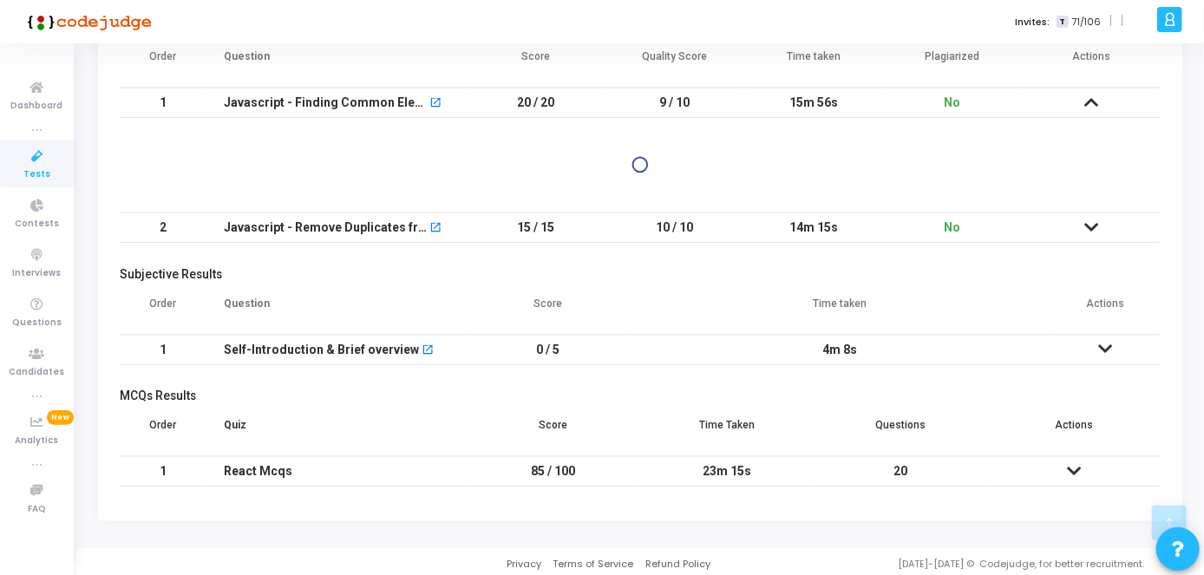
click at [1089, 221] on icon at bounding box center [1091, 227] width 14 height 12
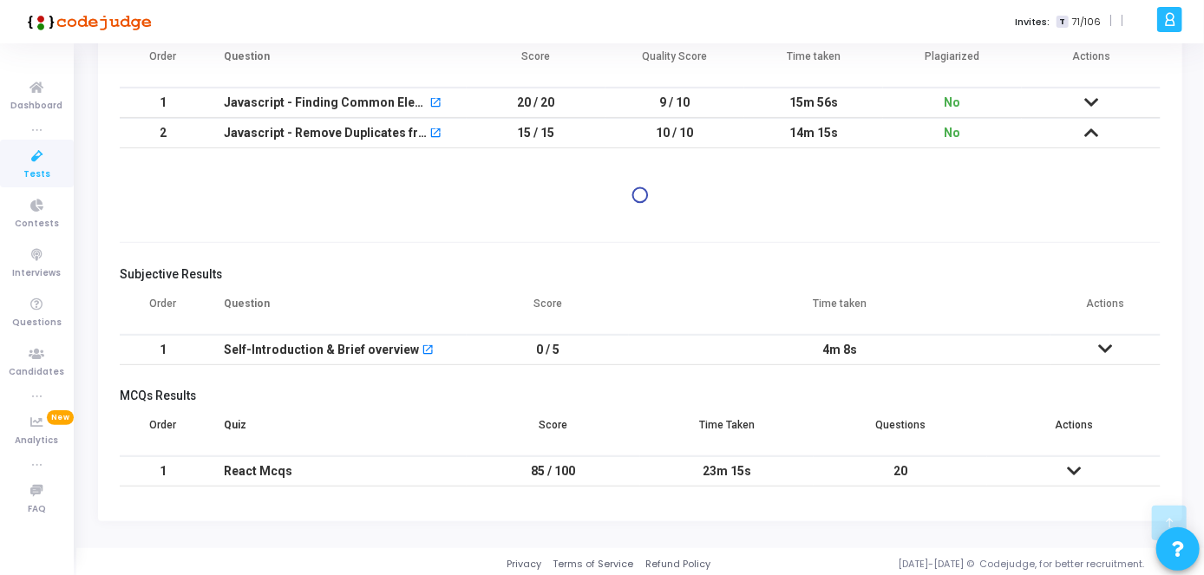
click at [1110, 350] on icon at bounding box center [1106, 349] width 14 height 12
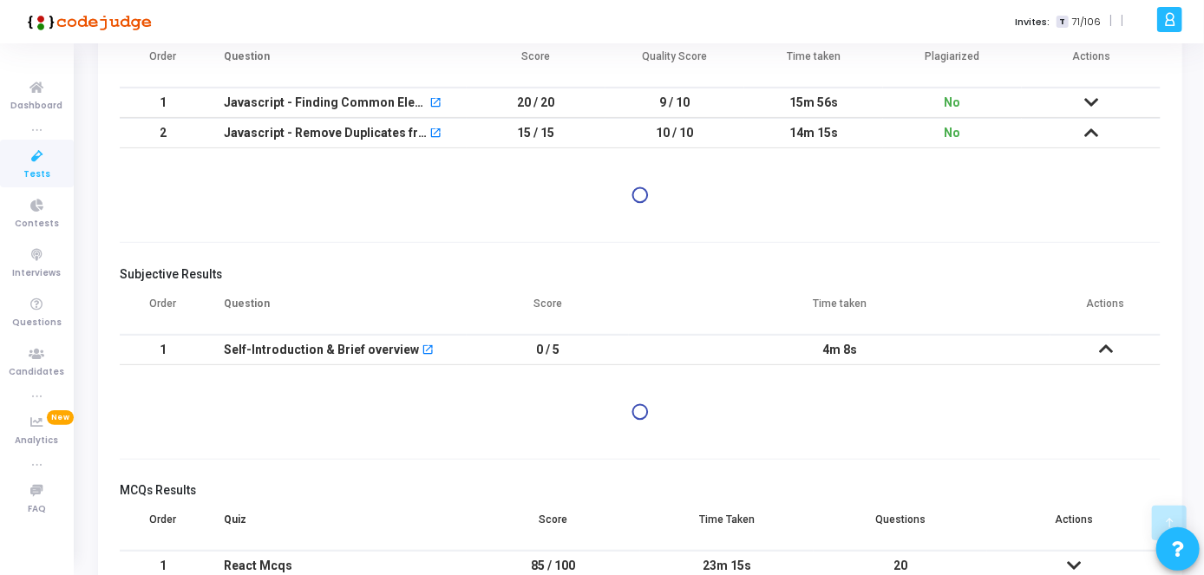
scroll to position [356, 0]
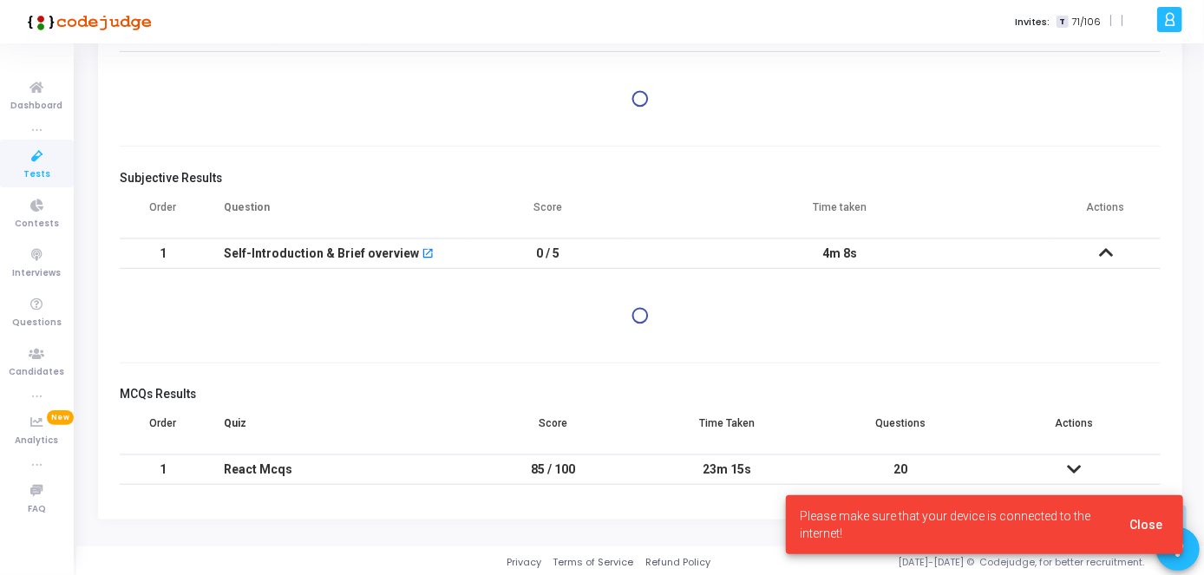
click at [1078, 467] on icon at bounding box center [1074, 469] width 14 height 12
click at [1156, 533] on button "Close" at bounding box center [1145, 524] width 61 height 31
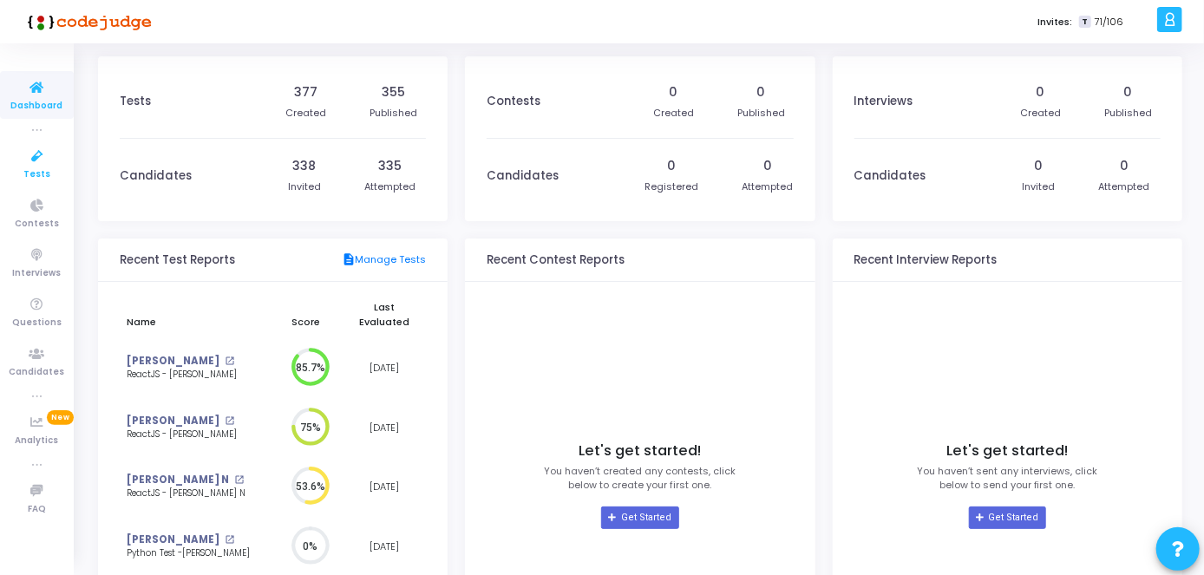
click at [46, 161] on icon at bounding box center [37, 157] width 36 height 22
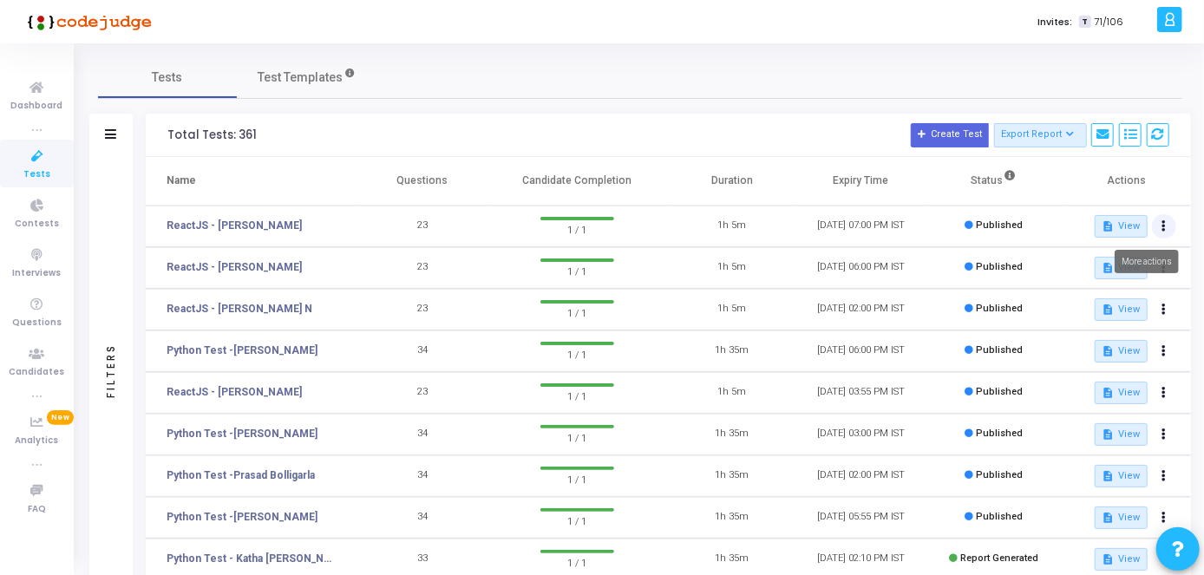
click at [1170, 225] on button at bounding box center [1164, 226] width 24 height 24
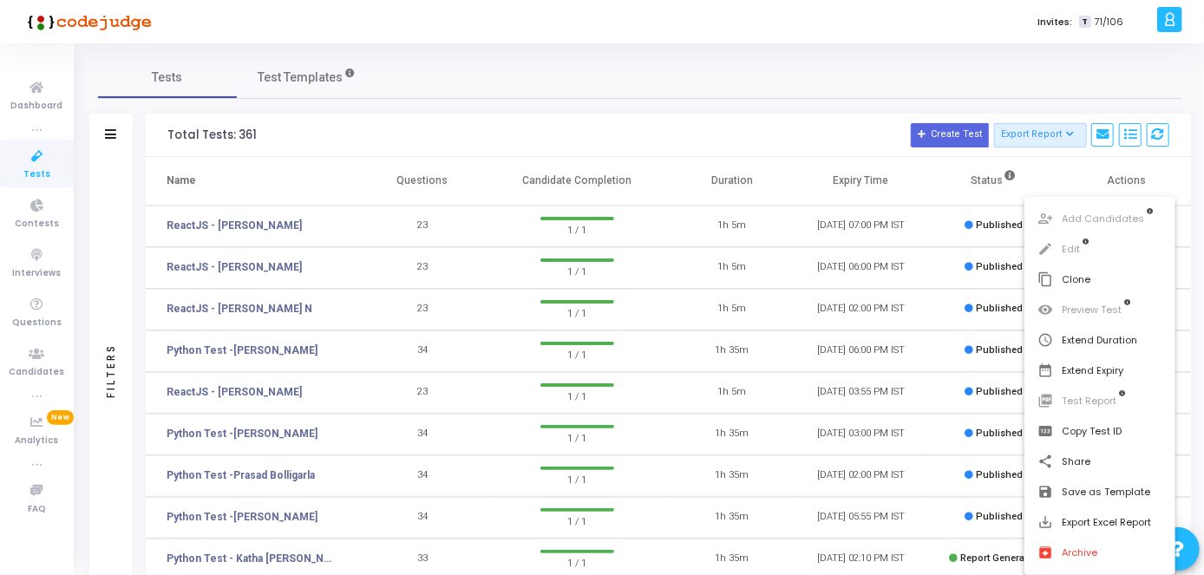
click at [980, 86] on div at bounding box center [602, 287] width 1204 height 575
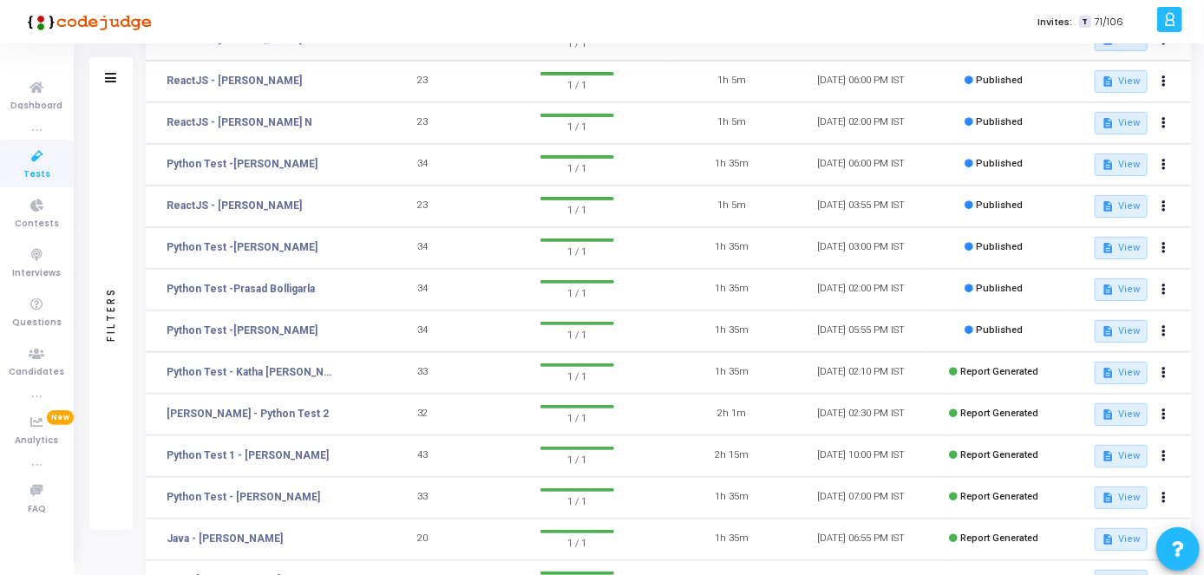
scroll to position [187, 0]
click at [1160, 449] on button at bounding box center [1164, 455] width 24 height 24
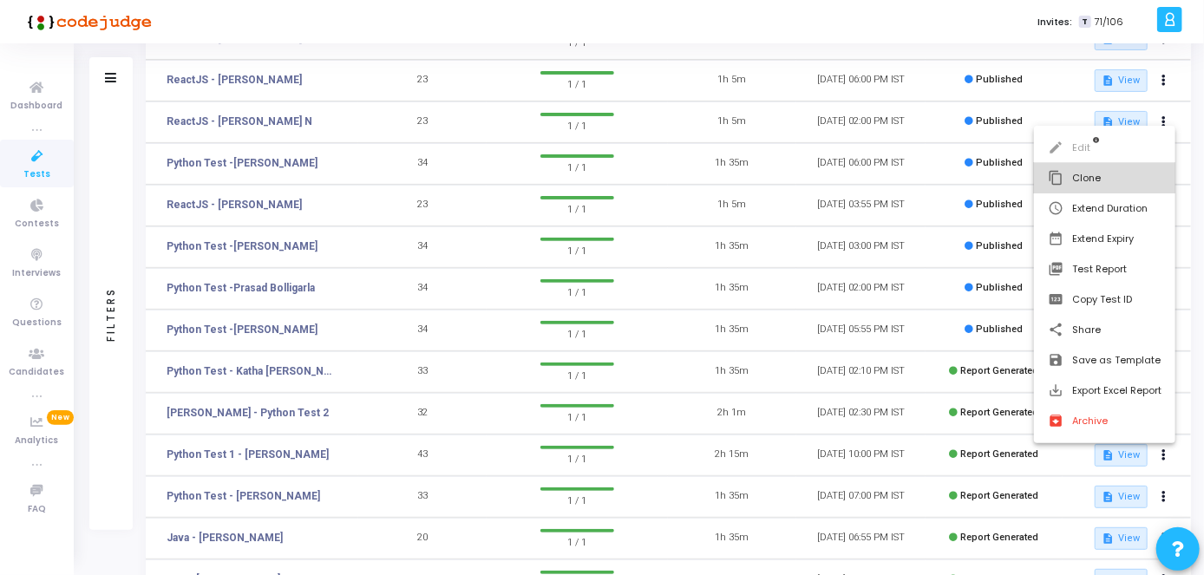
click at [1067, 188] on button "content_copy Clone" at bounding box center [1104, 178] width 141 height 30
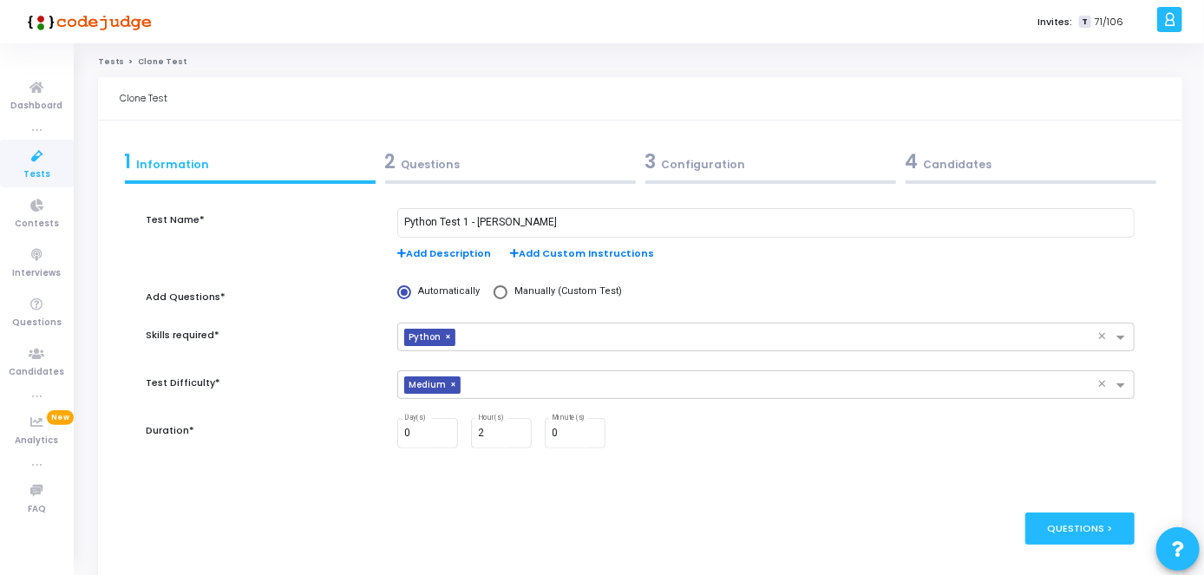
click at [552, 145] on div "2 Questions" at bounding box center [510, 165] width 260 height 47
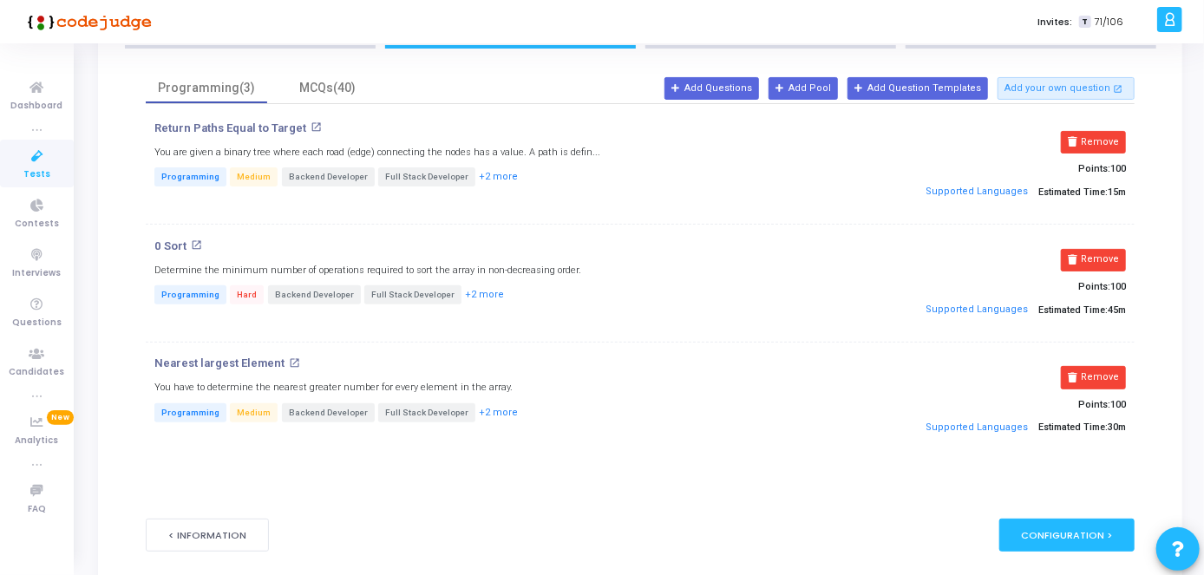
scroll to position [136, 0]
click at [1085, 259] on button "Remove" at bounding box center [1093, 259] width 65 height 23
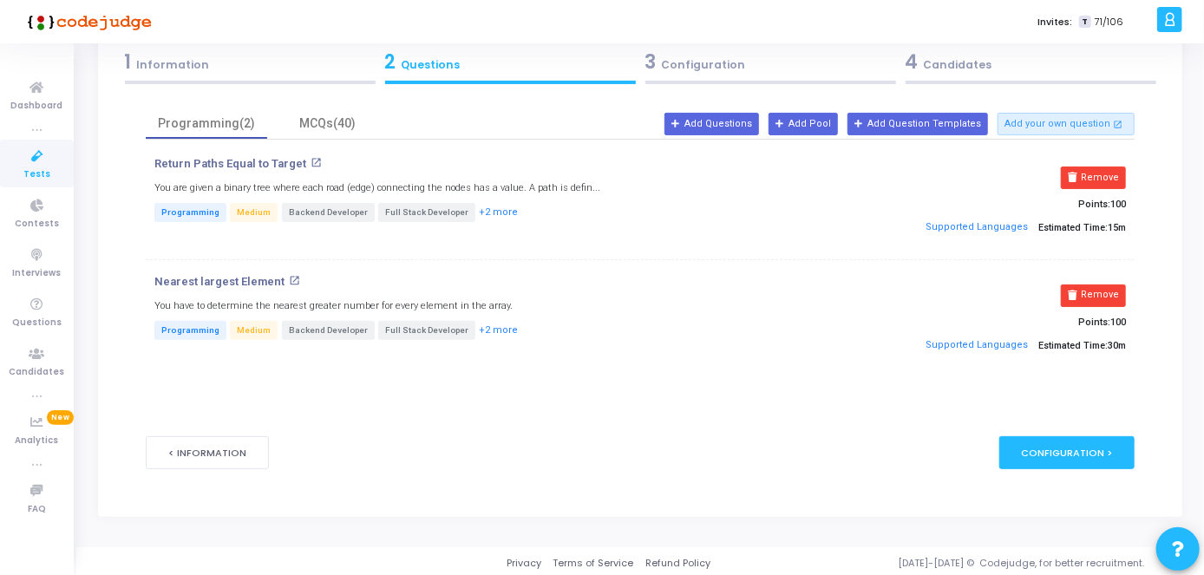
click at [813, 70] on div "3 Configuration" at bounding box center [770, 62] width 251 height 29
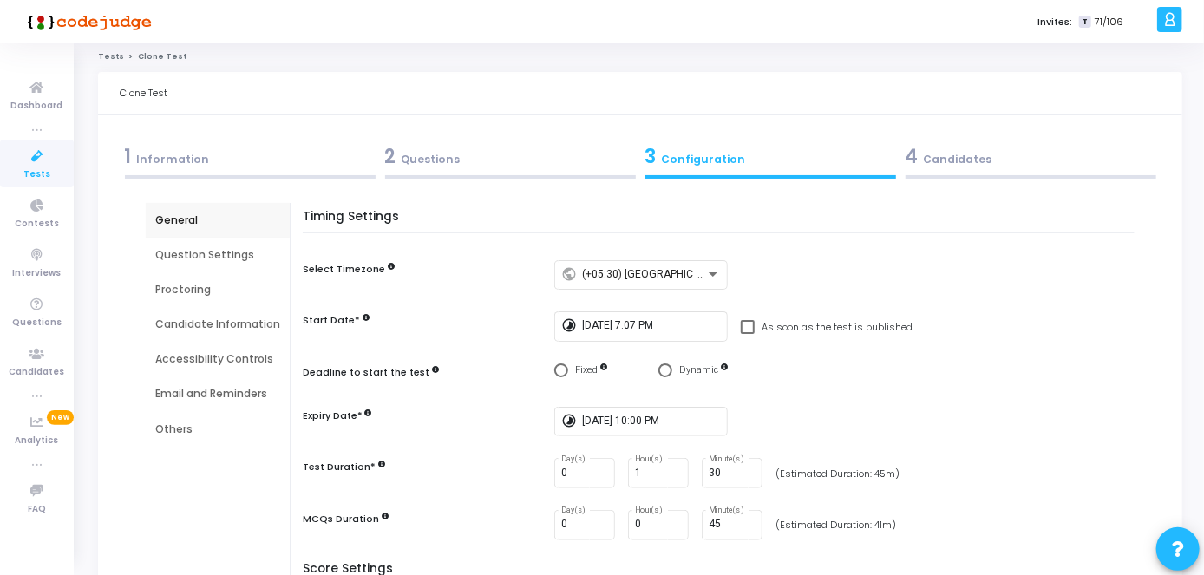
scroll to position [0, 0]
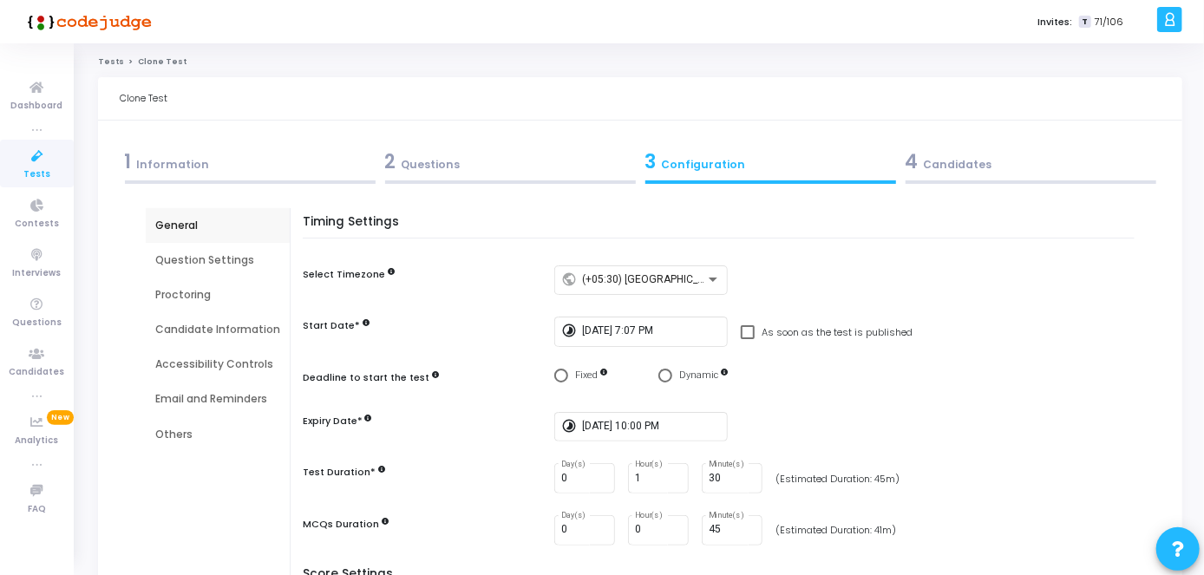
click at [490, 168] on div "2 Questions" at bounding box center [510, 161] width 251 height 29
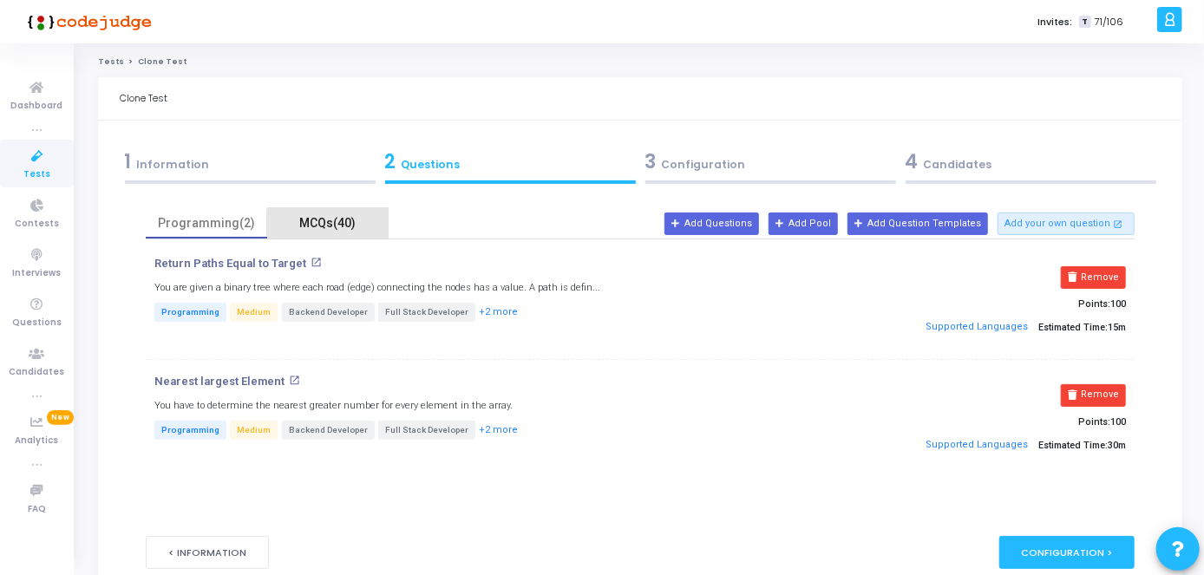
click at [333, 225] on div "MCQs(40)" at bounding box center [328, 223] width 101 height 18
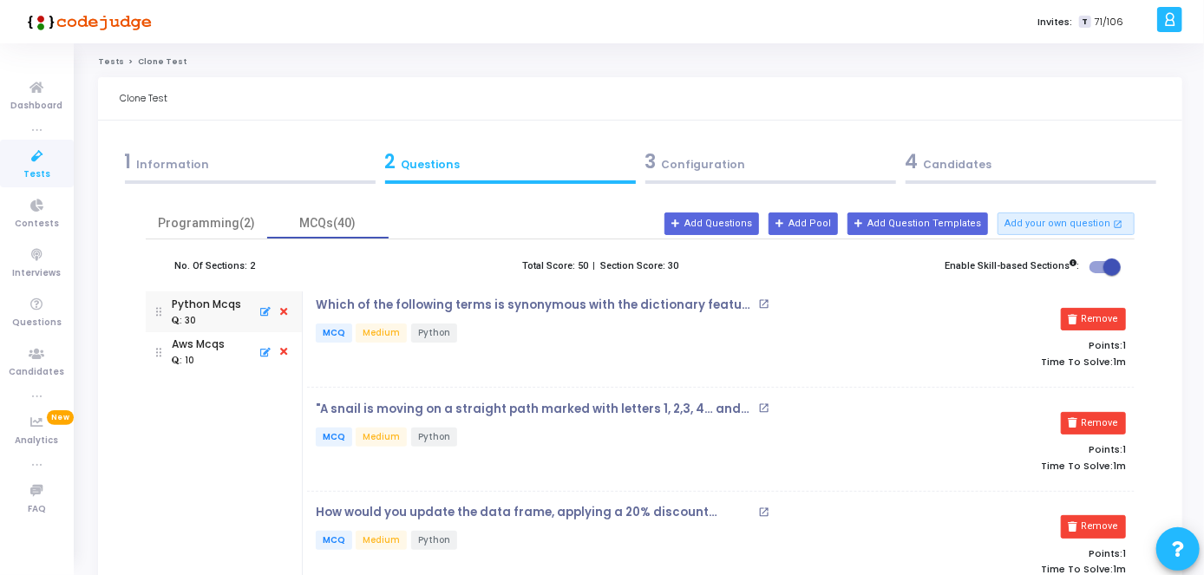
click at [285, 162] on div "1 Information" at bounding box center [250, 161] width 251 height 29
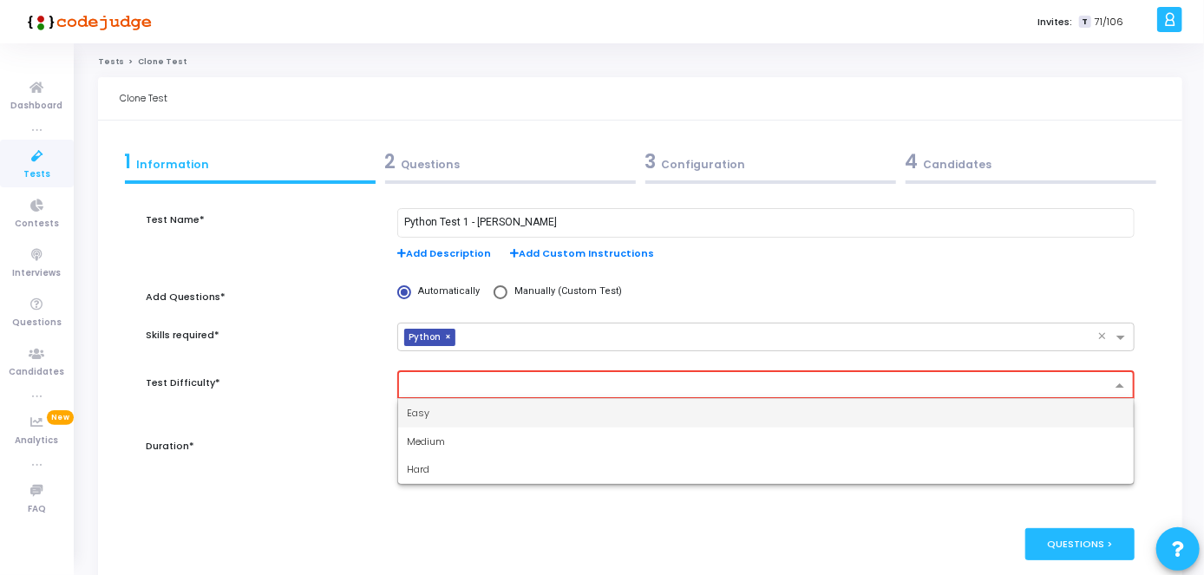
click at [1119, 389] on span at bounding box center [1122, 386] width 22 height 15
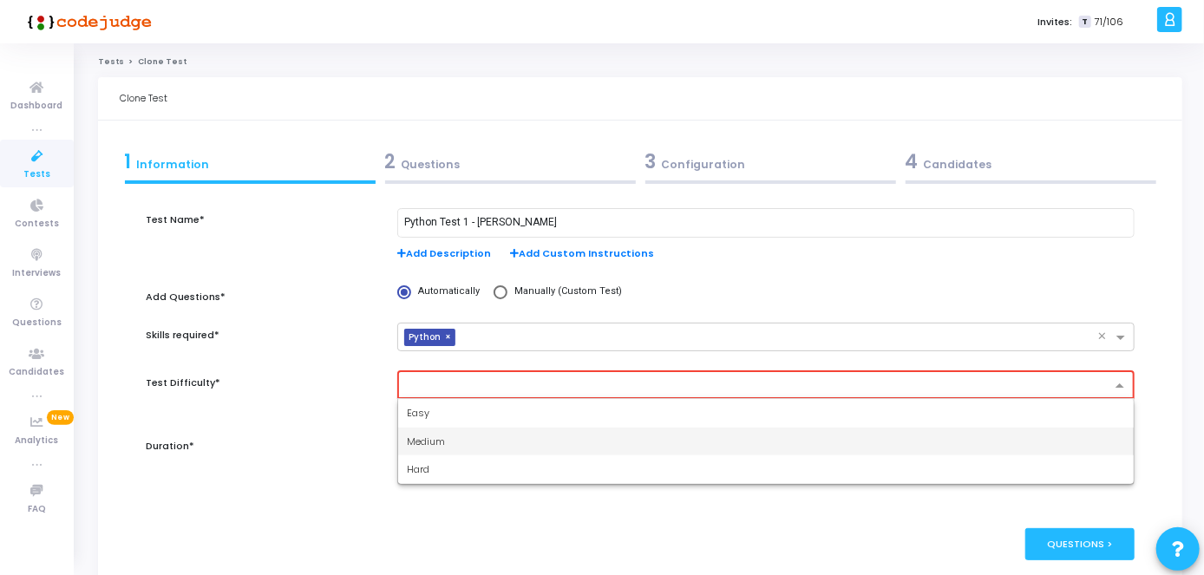
click at [1027, 450] on div "Medium" at bounding box center [765, 442] width 735 height 29
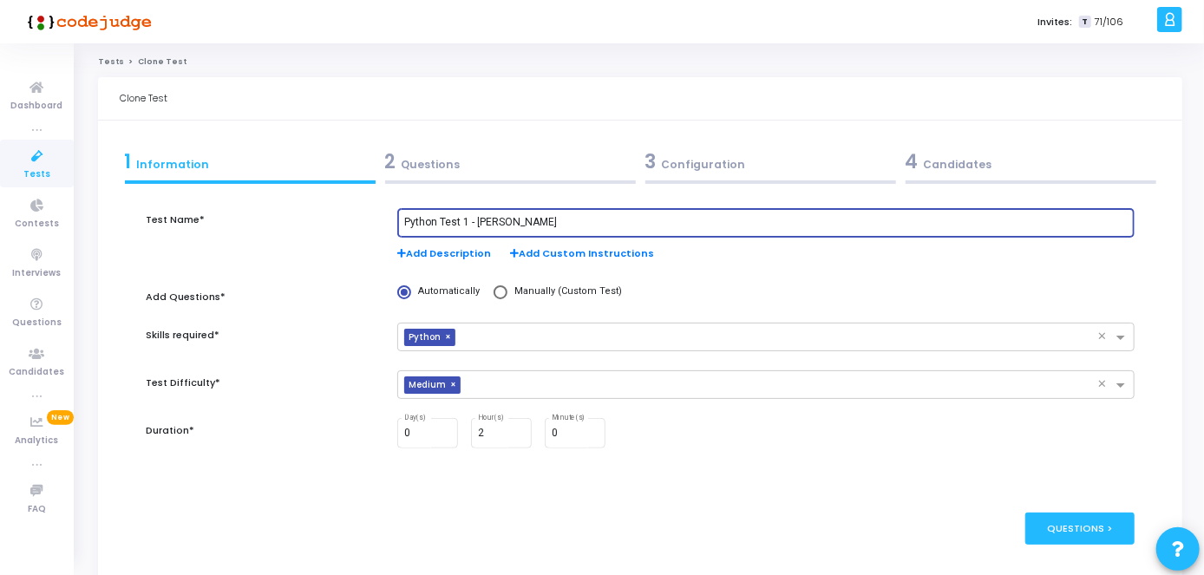
click at [622, 220] on input "Python Test 1 - Namratha Hosmani" at bounding box center [765, 223] width 723 height 12
click at [619, 225] on input "Python Test 1 - Namratha Hosmani" at bounding box center [765, 223] width 723 height 12
click at [465, 219] on input "Python Test 1 - Namratha Hosmani" at bounding box center [765, 223] width 723 height 12
click at [573, 225] on input "Python Test - Namratha Hosmani" at bounding box center [765, 223] width 723 height 12
paste input "Anil Kumar Madir"
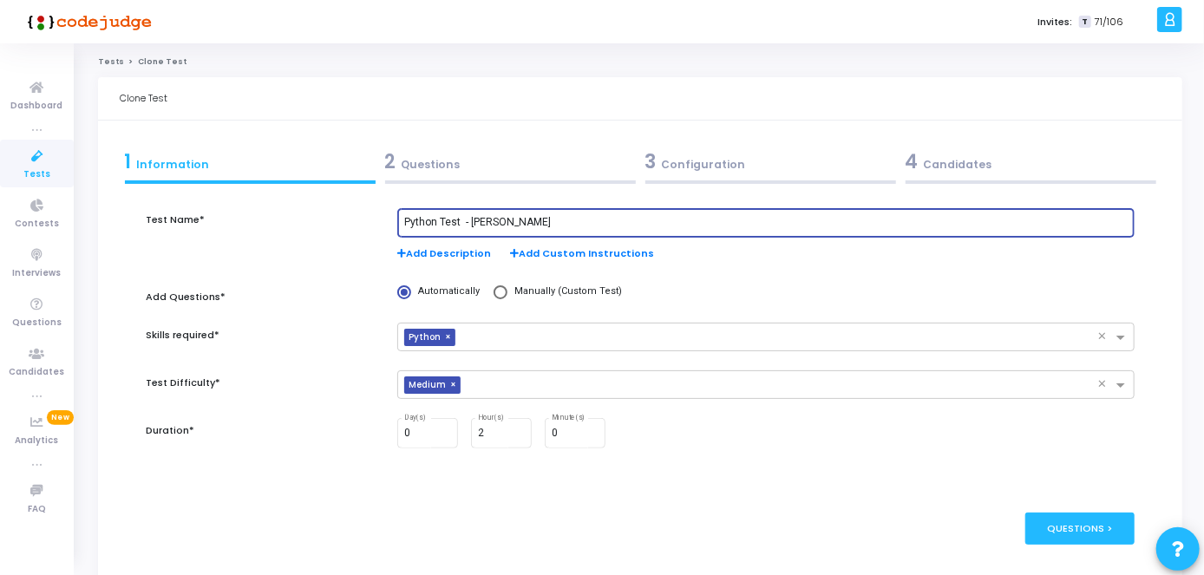
type input "Python Test - Anil Kumar Madiri"
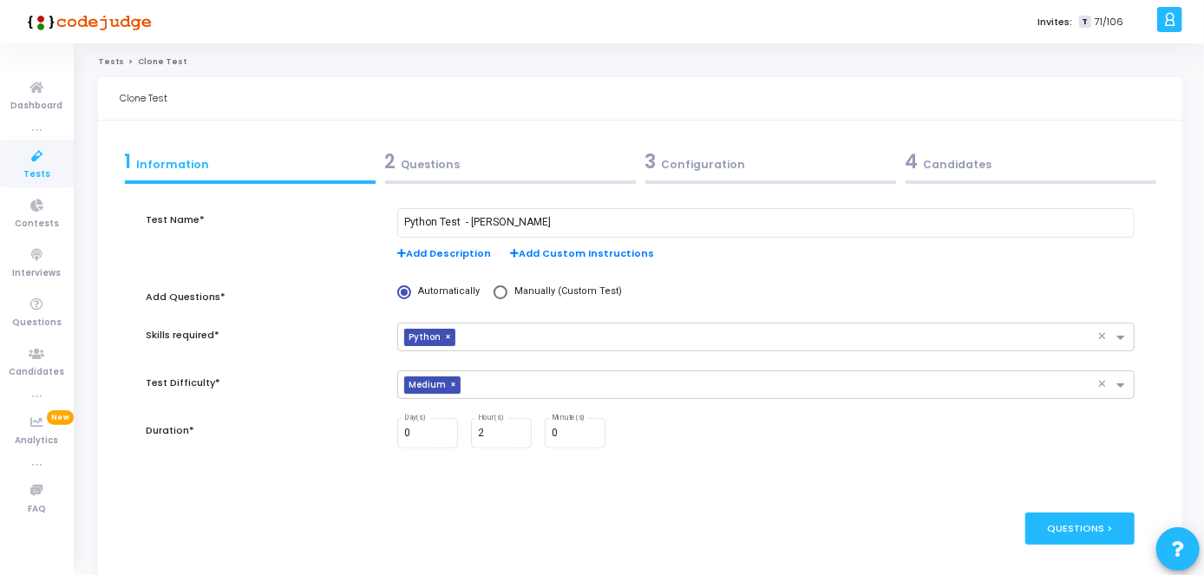
click at [515, 154] on div "2 Questions" at bounding box center [510, 161] width 251 height 29
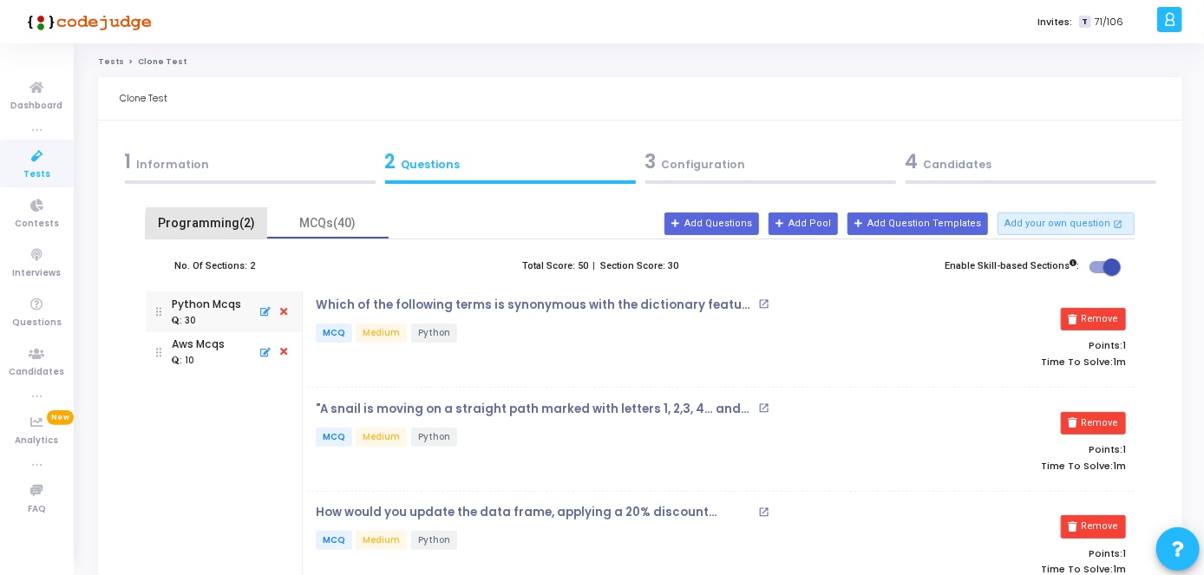
click at [238, 227] on div "Programming(2)" at bounding box center [206, 223] width 101 height 18
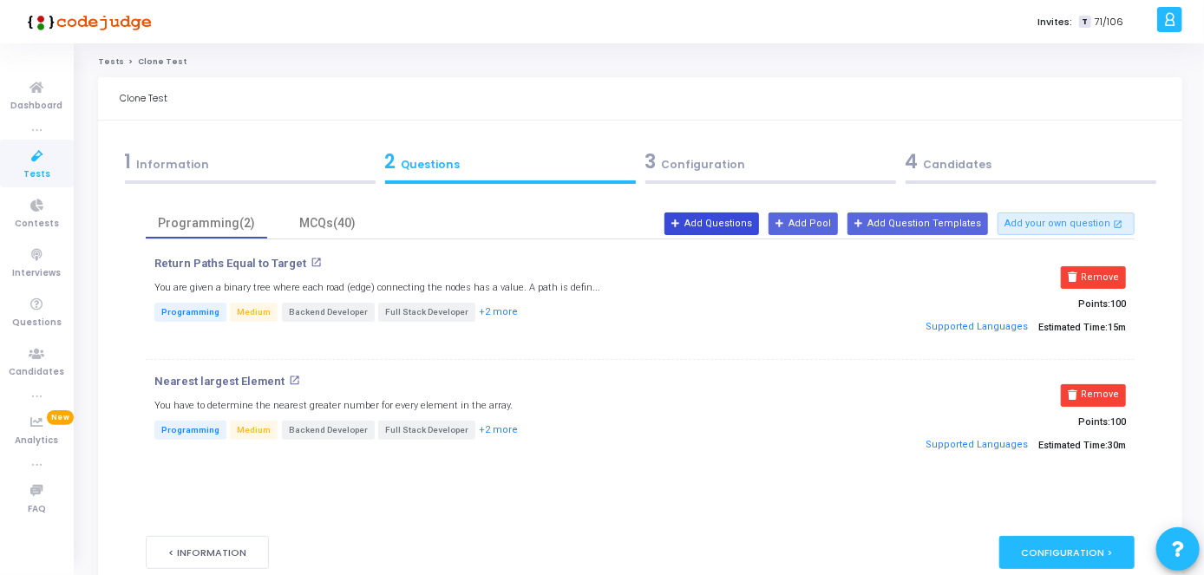
click at [755, 215] on button "Add Questions" at bounding box center [711, 223] width 95 height 23
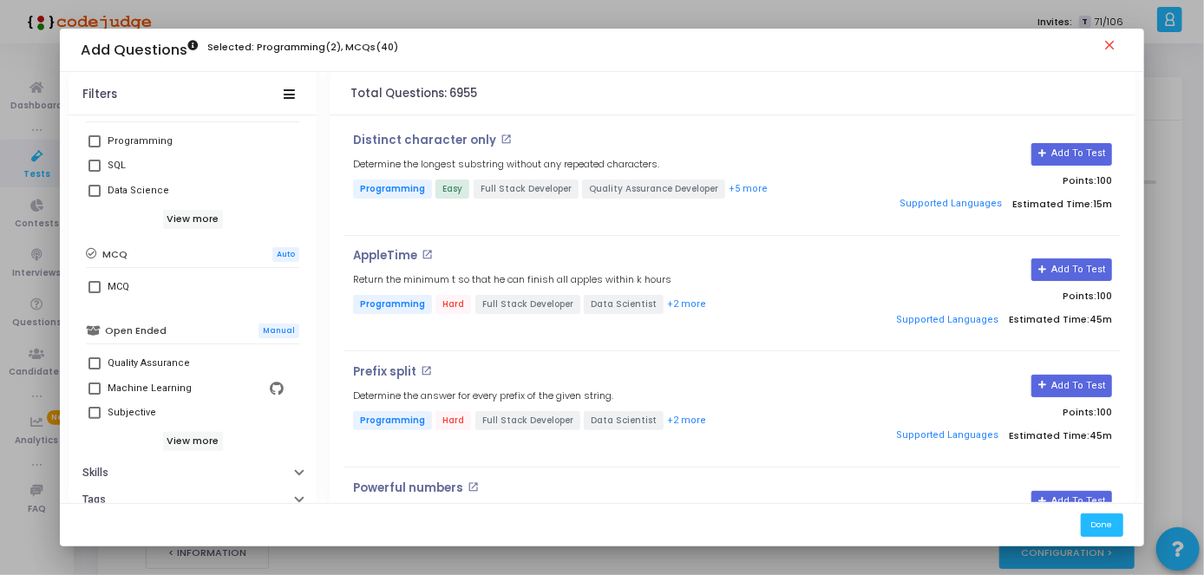
scroll to position [342, 0]
click at [123, 415] on mat-tooltip-component "Quality Assurance" at bounding box center [143, 395] width 109 height 48
click at [92, 409] on mat-tooltip-component "Quality Assurance" at bounding box center [143, 395] width 109 height 48
click at [90, 412] on span at bounding box center [94, 411] width 12 height 12
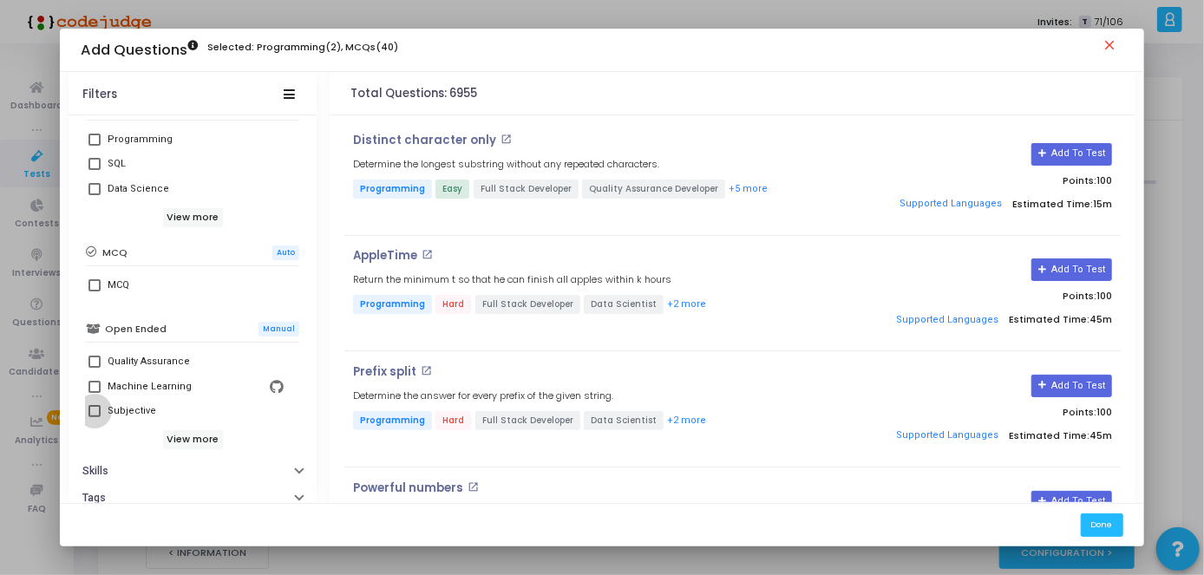
click at [94, 417] on input "Subjective" at bounding box center [94, 417] width 1 height 1
checkbox input "true"
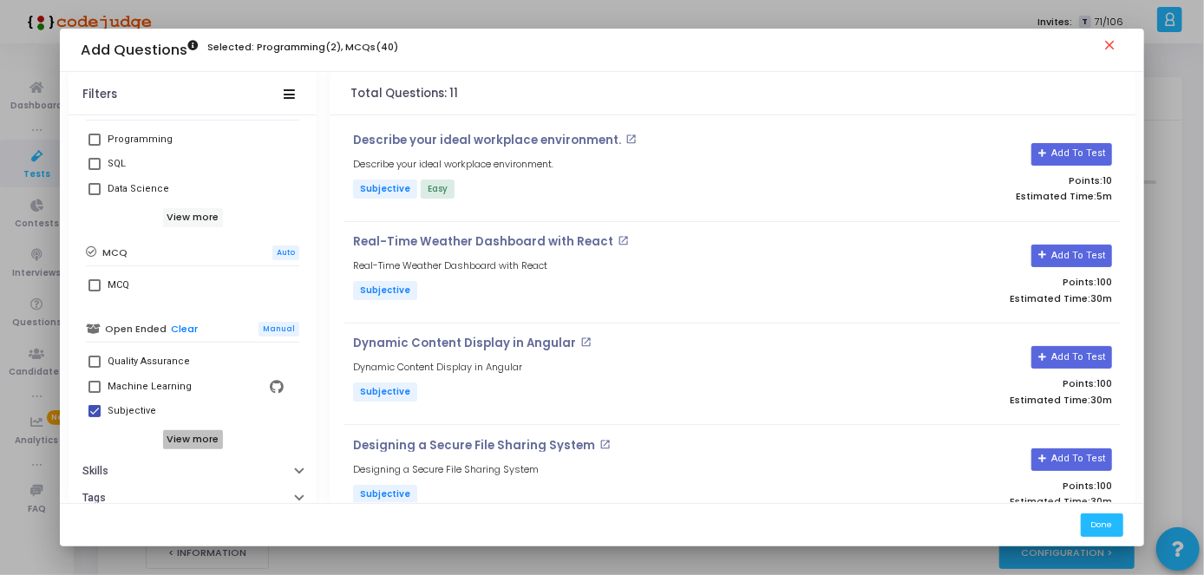
click at [209, 438] on h6 "View more" at bounding box center [193, 439] width 60 height 19
click at [209, 438] on div "File Upload" at bounding box center [196, 435] width 176 height 21
click at [95, 441] on input "File Upload" at bounding box center [94, 441] width 1 height 1
checkbox input "true"
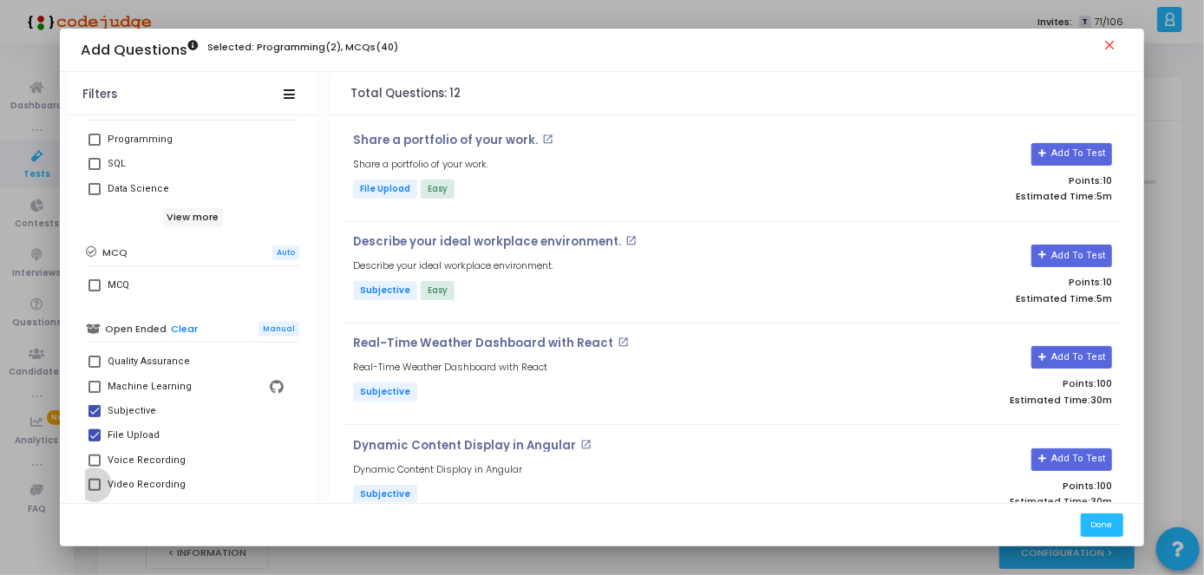
click at [88, 486] on span at bounding box center [94, 485] width 12 height 12
click at [94, 491] on input "Video Recording" at bounding box center [94, 491] width 1 height 1
checkbox input "true"
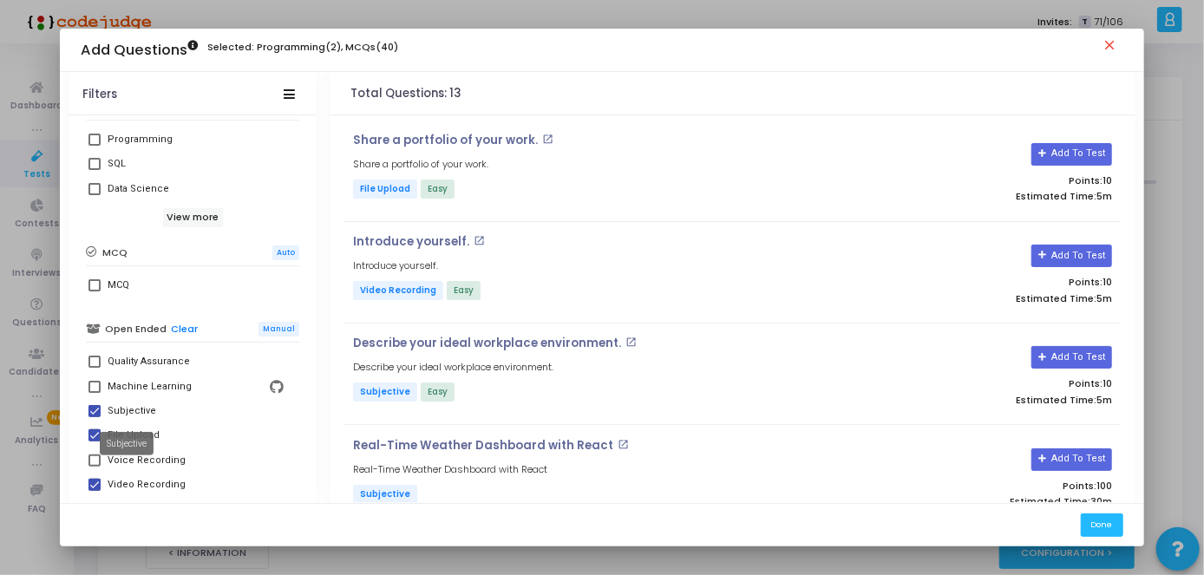
click at [127, 413] on div "Subjective" at bounding box center [132, 411] width 49 height 21
click at [95, 417] on input "Subjective" at bounding box center [94, 417] width 1 height 1
checkbox input "false"
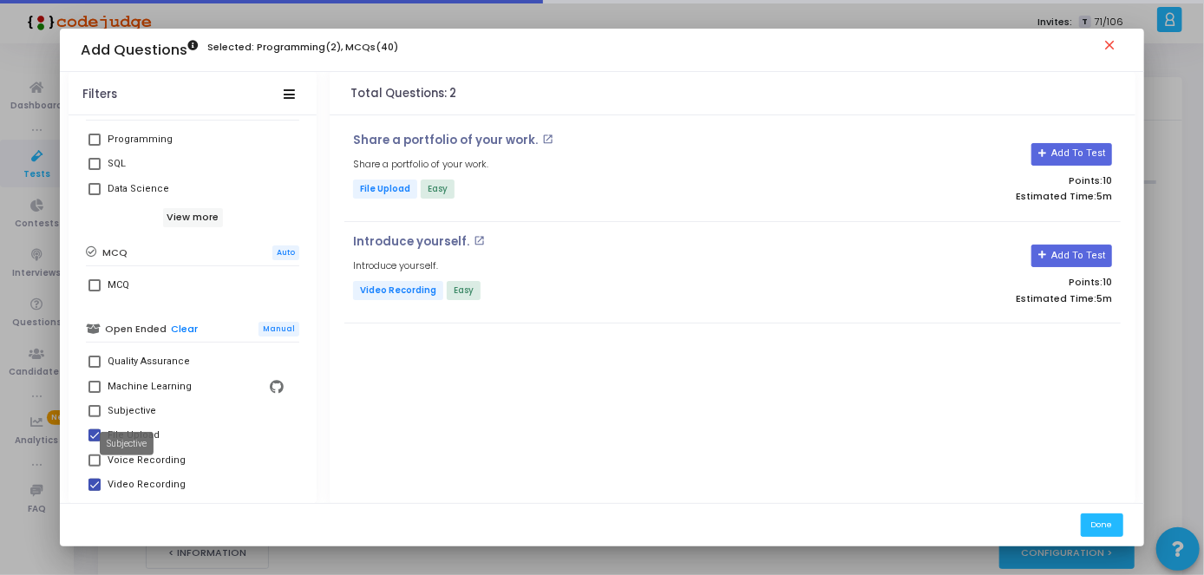
click at [88, 435] on mat-tooltip-component "Subjective" at bounding box center [127, 444] width 78 height 48
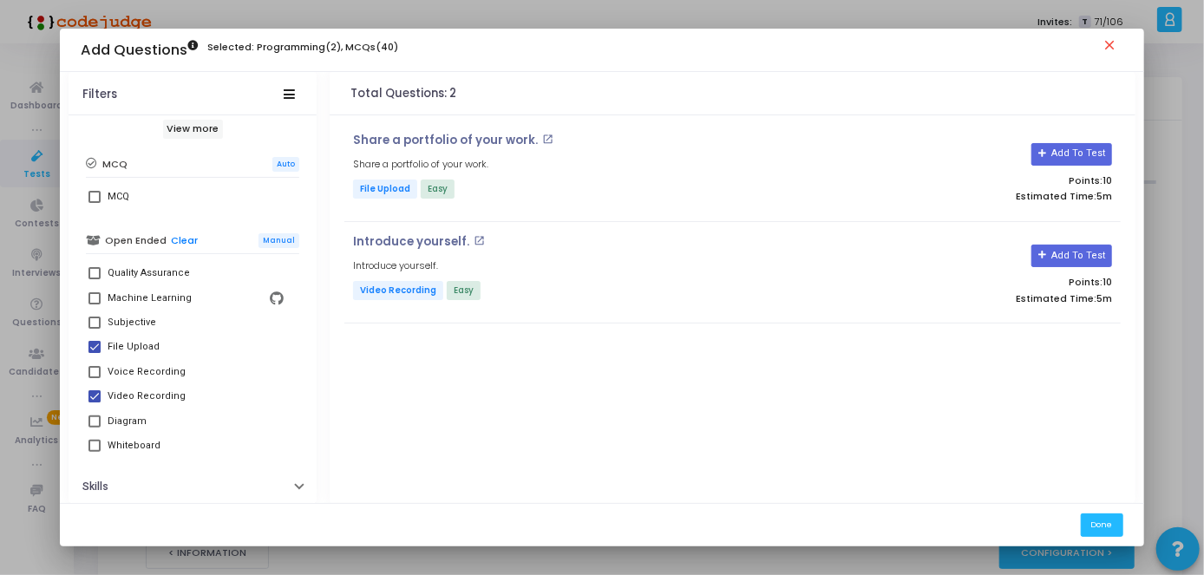
scroll to position [460, 0]
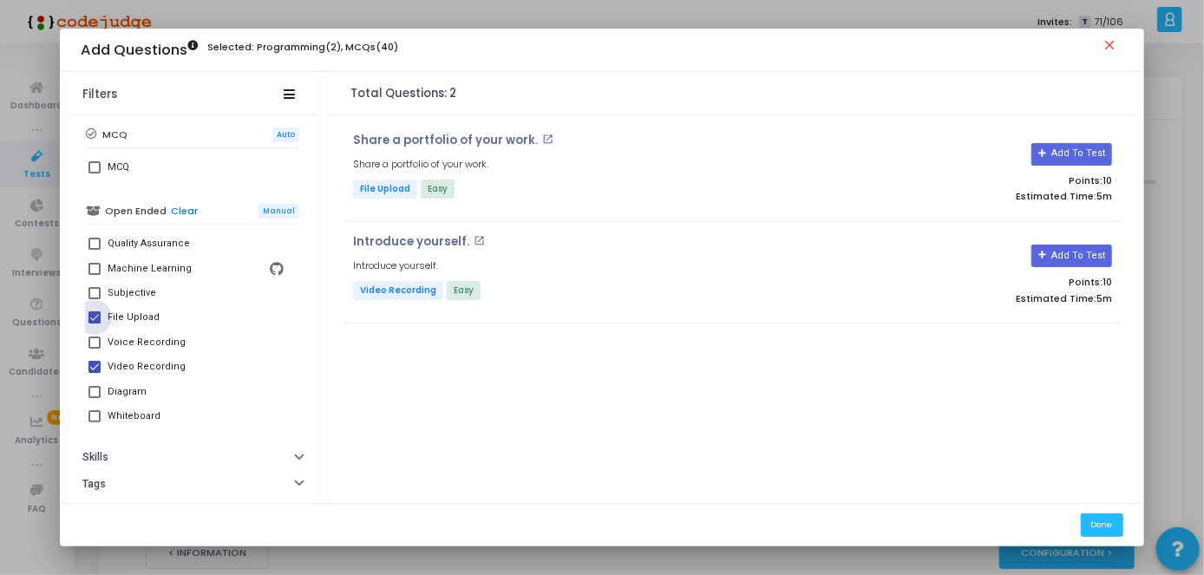
click at [90, 318] on span at bounding box center [94, 317] width 12 height 12
click at [94, 323] on input "File Upload" at bounding box center [94, 323] width 1 height 1
checkbox input "false"
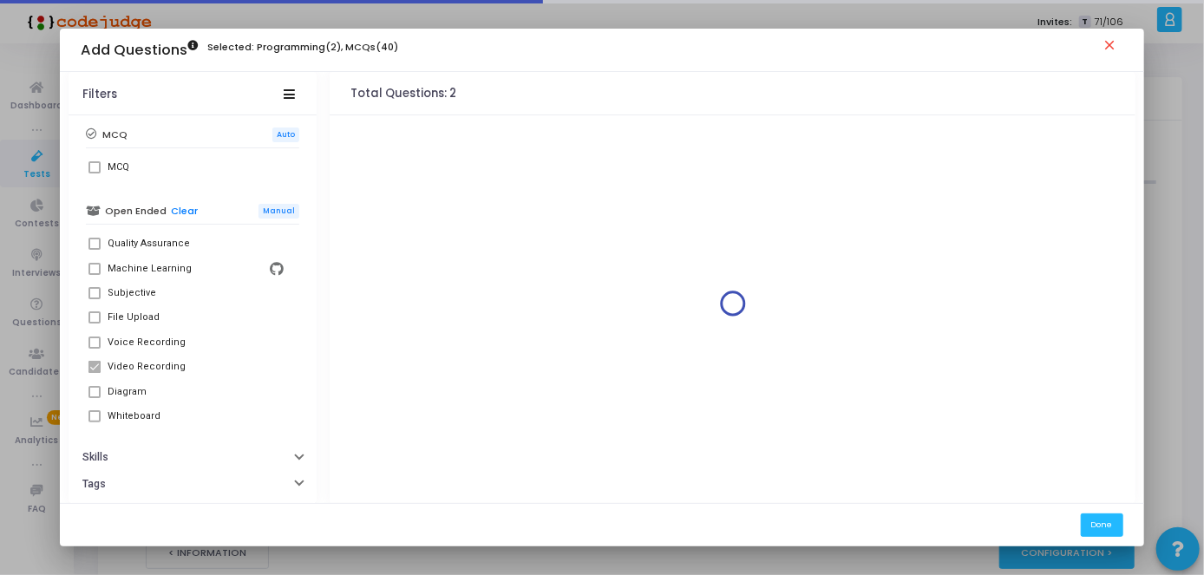
click at [90, 318] on span at bounding box center [94, 317] width 12 height 12
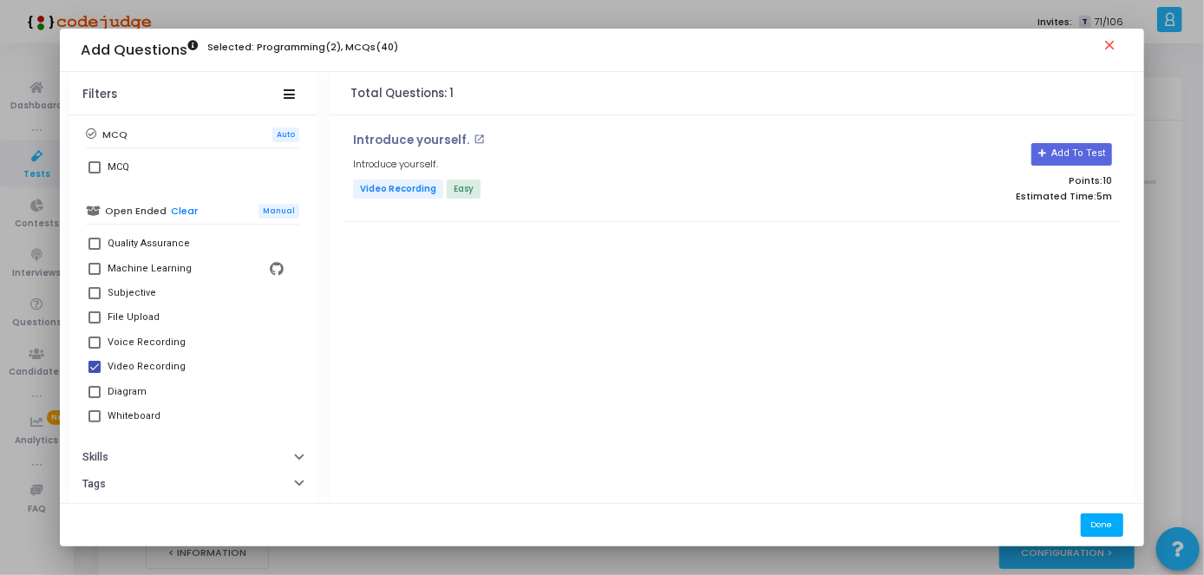
click at [1107, 524] on button "Done" at bounding box center [1102, 524] width 42 height 23
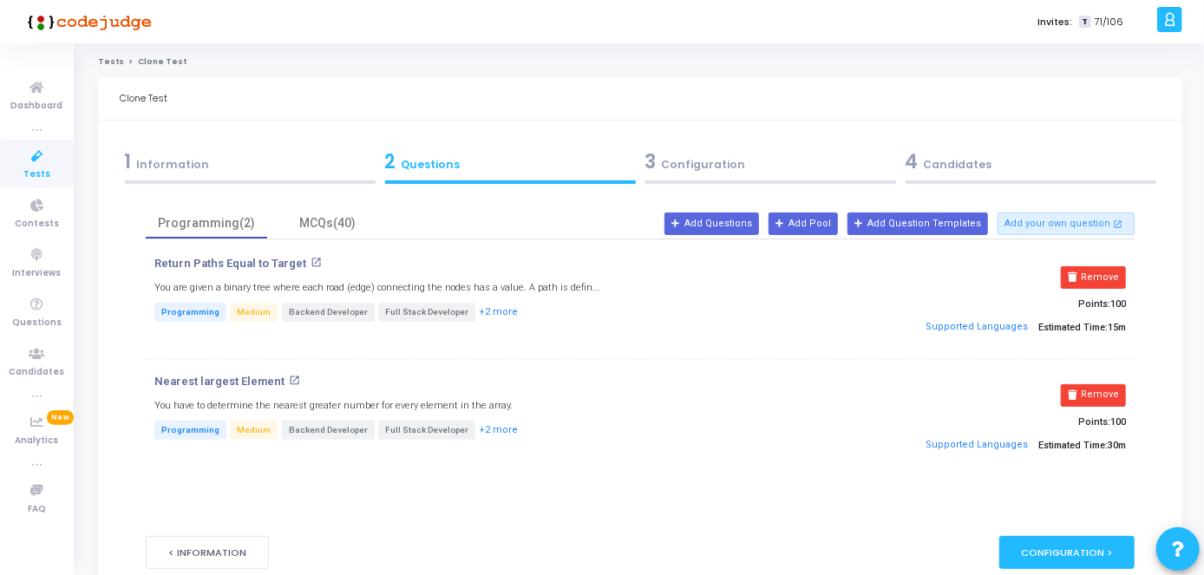
click at [351, 252] on div "Return Paths Equal to Target open_in_new You are given a binary tree where each…" at bounding box center [640, 365] width 989 height 252
click at [363, 220] on div "MCQs(40)" at bounding box center [328, 223] width 101 height 18
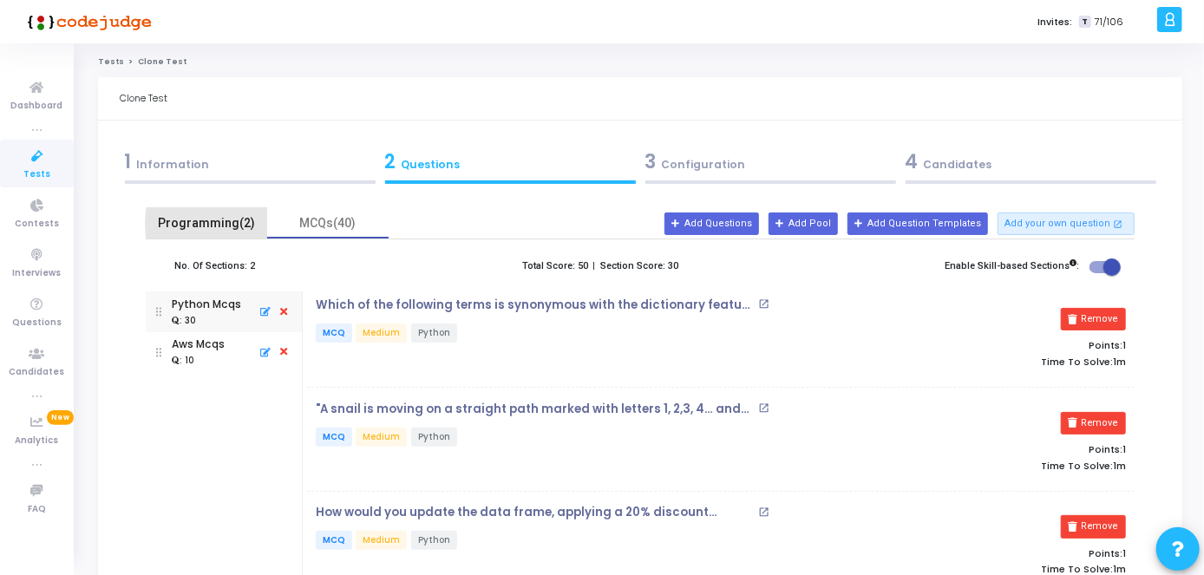
click at [256, 224] on div "Programming(2)" at bounding box center [206, 223] width 101 height 18
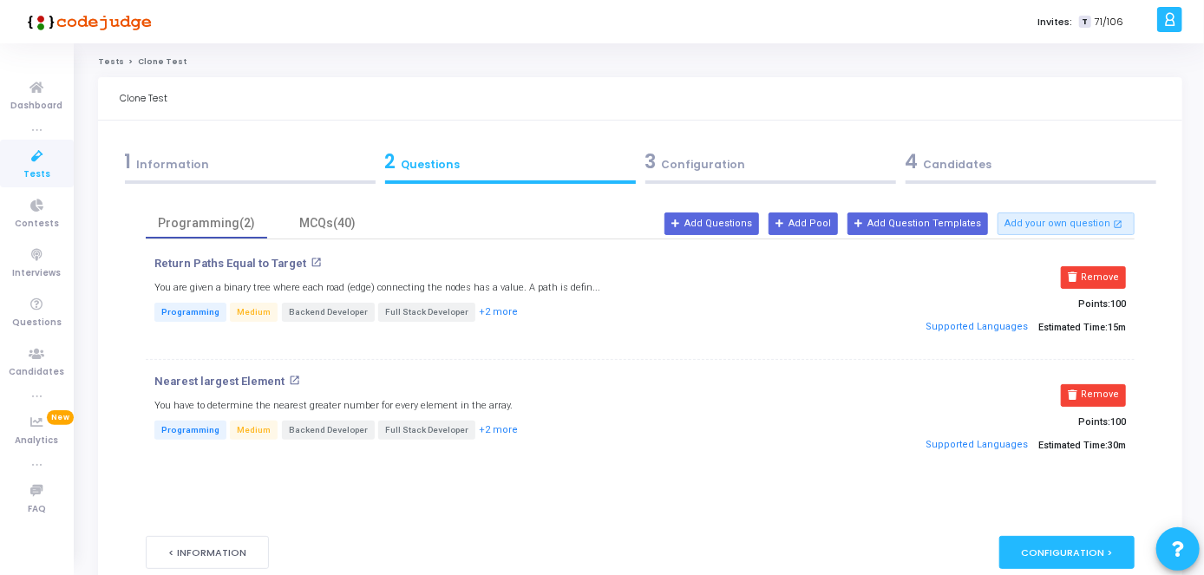
click at [194, 137] on kt-portlet-body "1 Information 2 Questions 3 Configuration 4 Candidates Test Name* Python Test -…" at bounding box center [640, 368] width 1084 height 495
click at [197, 168] on div "1 Information" at bounding box center [250, 161] width 251 height 29
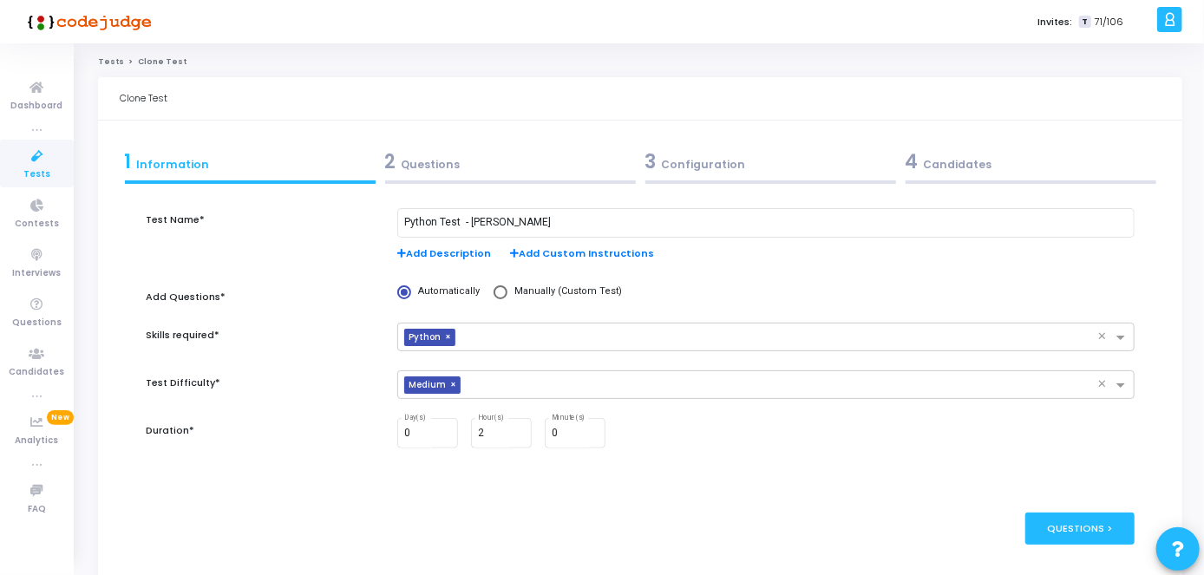
click at [416, 144] on div "2 Questions" at bounding box center [510, 165] width 260 height 47
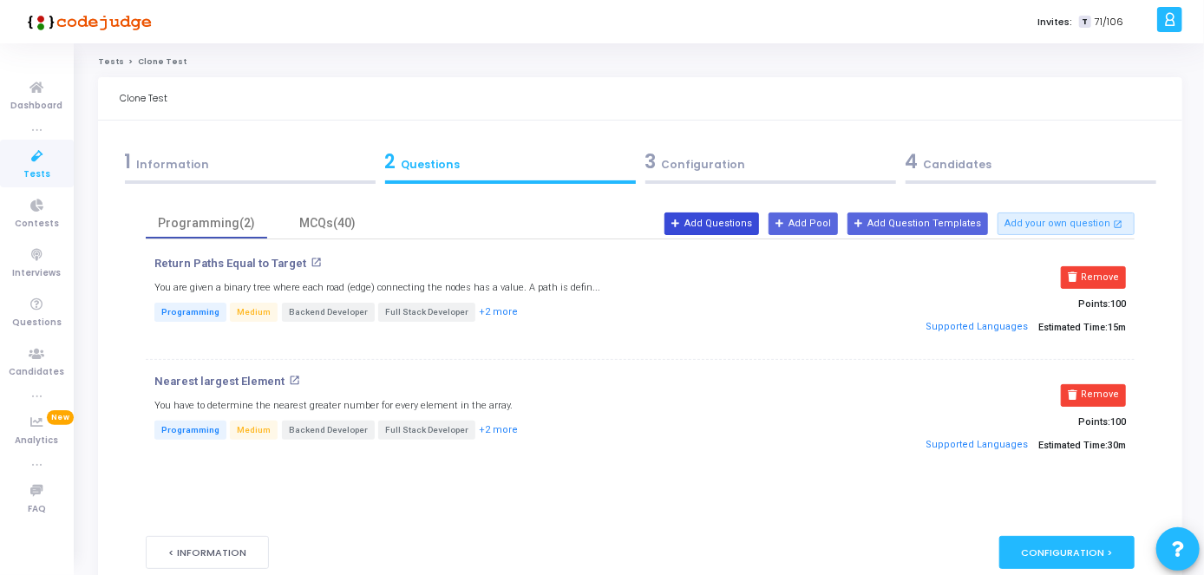
click at [741, 215] on button "Add Questions" at bounding box center [711, 223] width 95 height 23
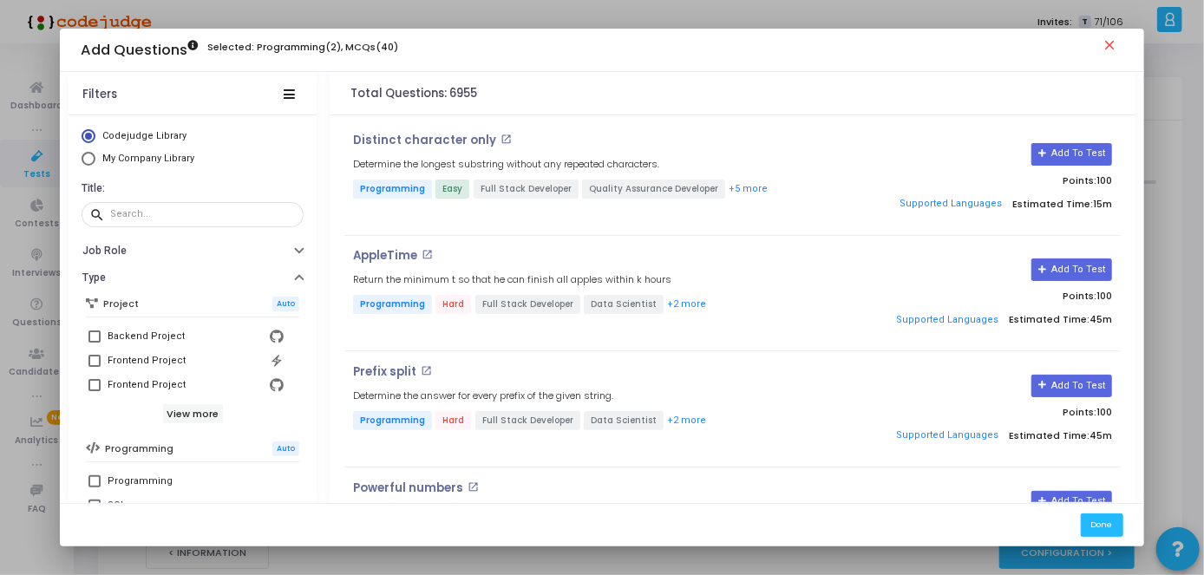
scroll to position [335, 0]
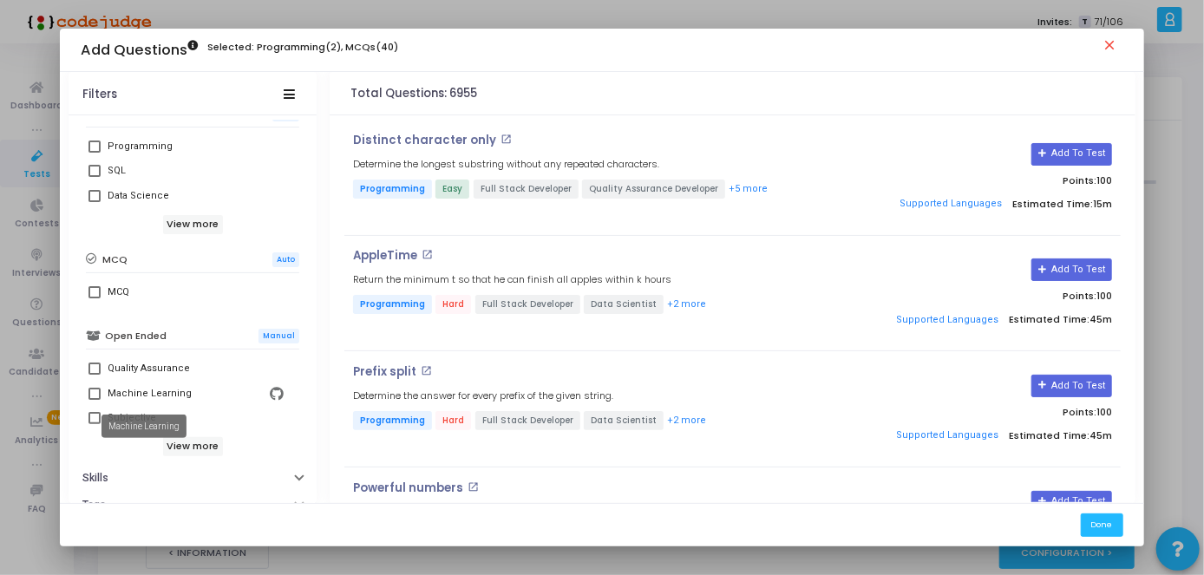
click at [187, 445] on mat-tooltip-component "Machine Learning" at bounding box center [143, 426] width 109 height 48
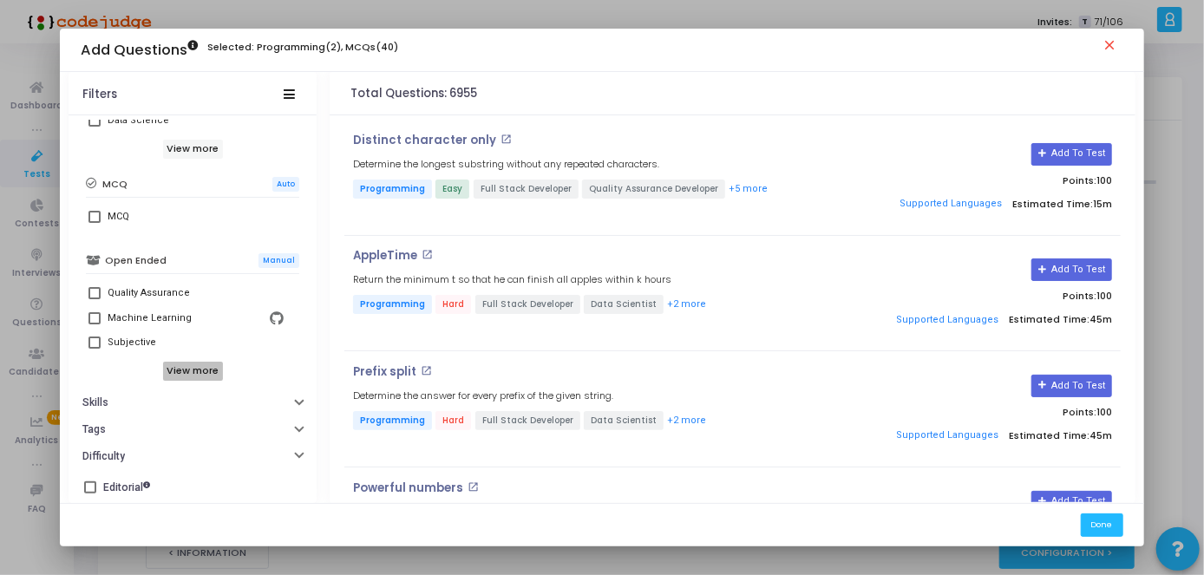
click at [194, 362] on h6 "View more" at bounding box center [193, 371] width 60 height 19
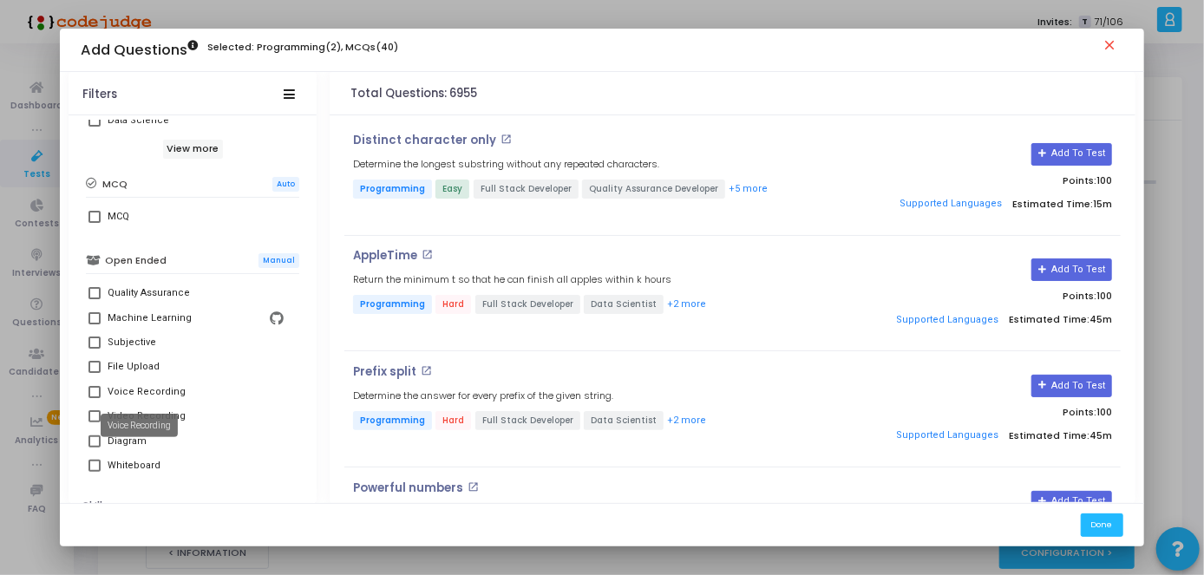
click at [121, 415] on div "Voice Recording" at bounding box center [139, 425] width 77 height 23
click at [88, 419] on span at bounding box center [94, 416] width 12 height 12
click at [94, 422] on input "Video Recording" at bounding box center [94, 422] width 1 height 1
checkbox input "true"
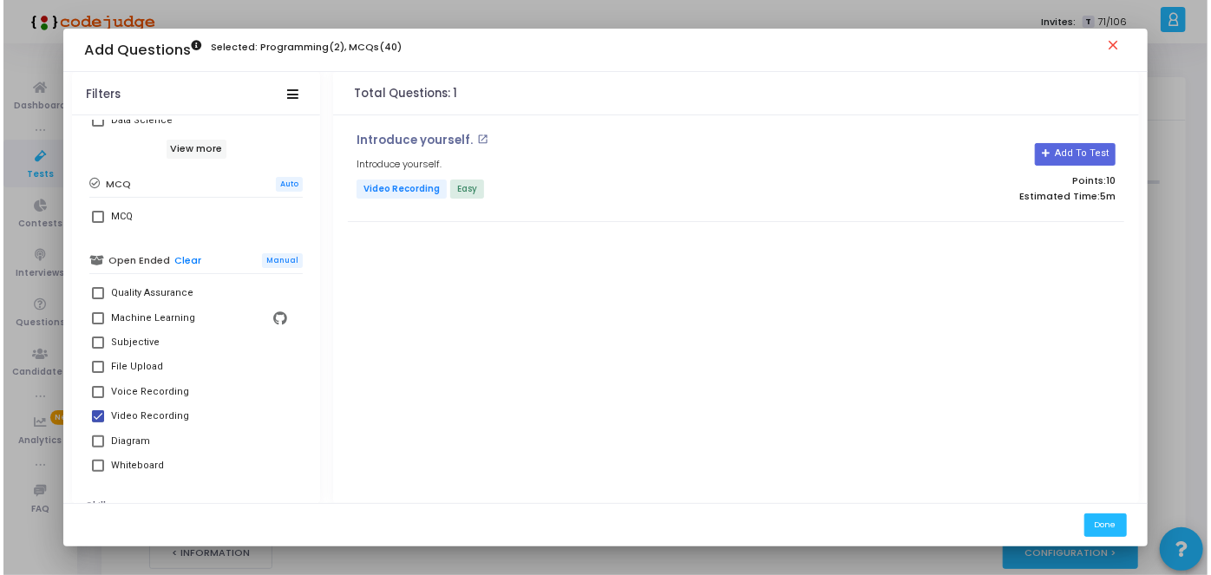
scroll to position [514, 0]
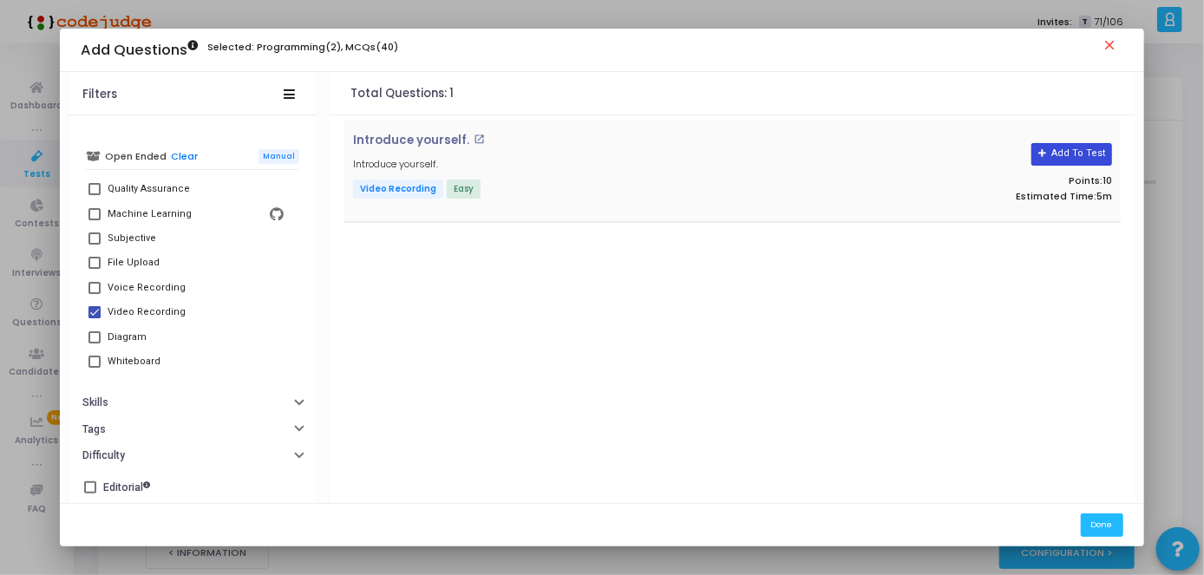
click at [1075, 153] on button "Add To Test" at bounding box center [1071, 154] width 81 height 23
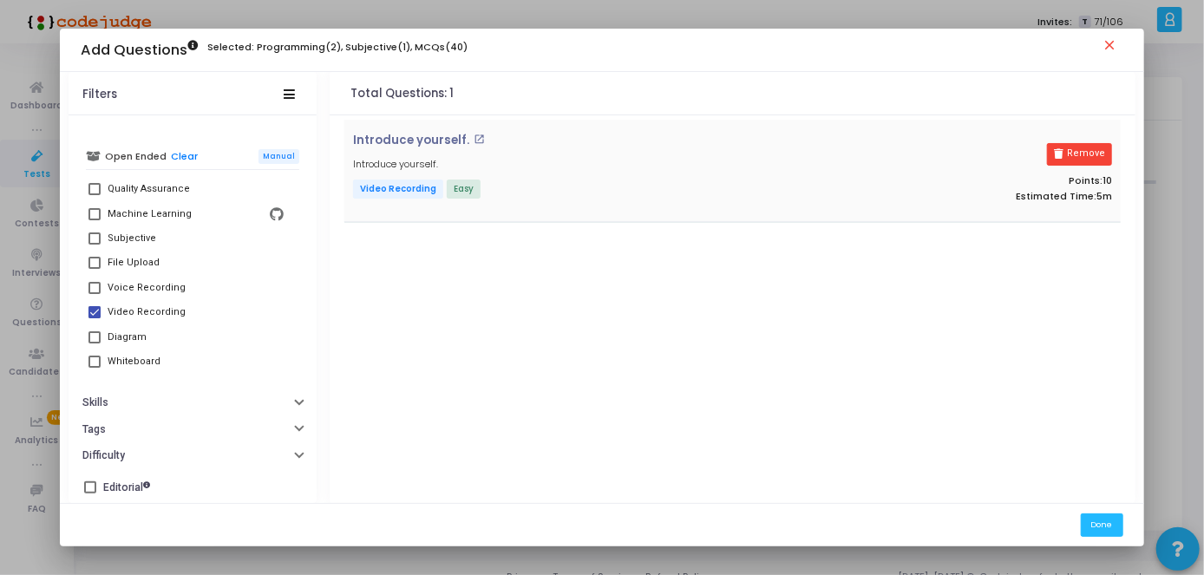
click at [1110, 44] on mat-icon "close" at bounding box center [1112, 47] width 21 height 21
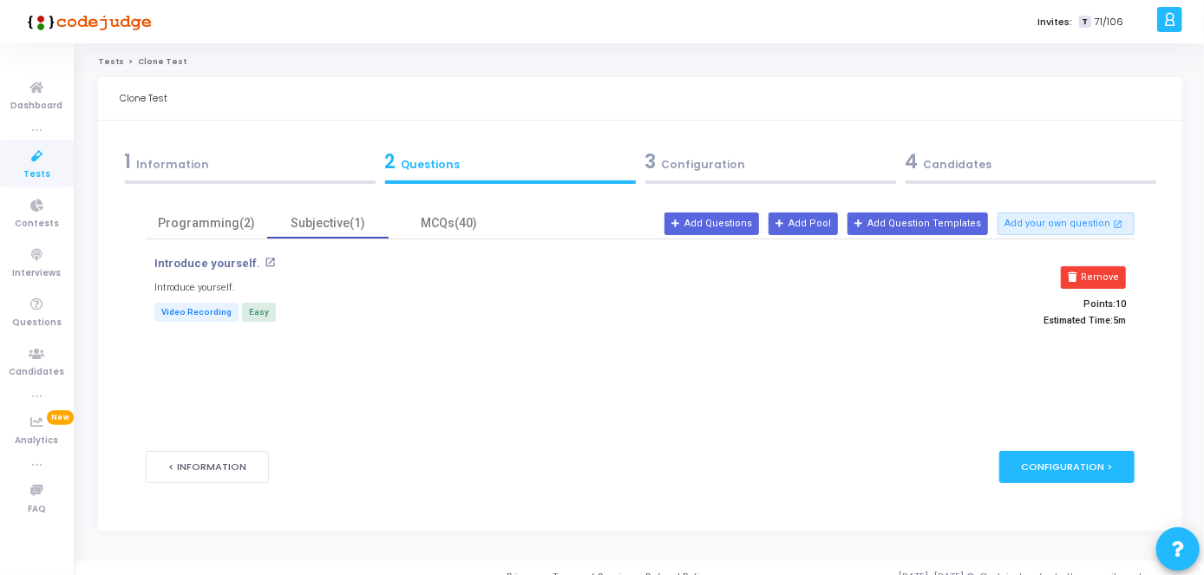
click at [762, 162] on div "3 Configuration" at bounding box center [770, 161] width 251 height 29
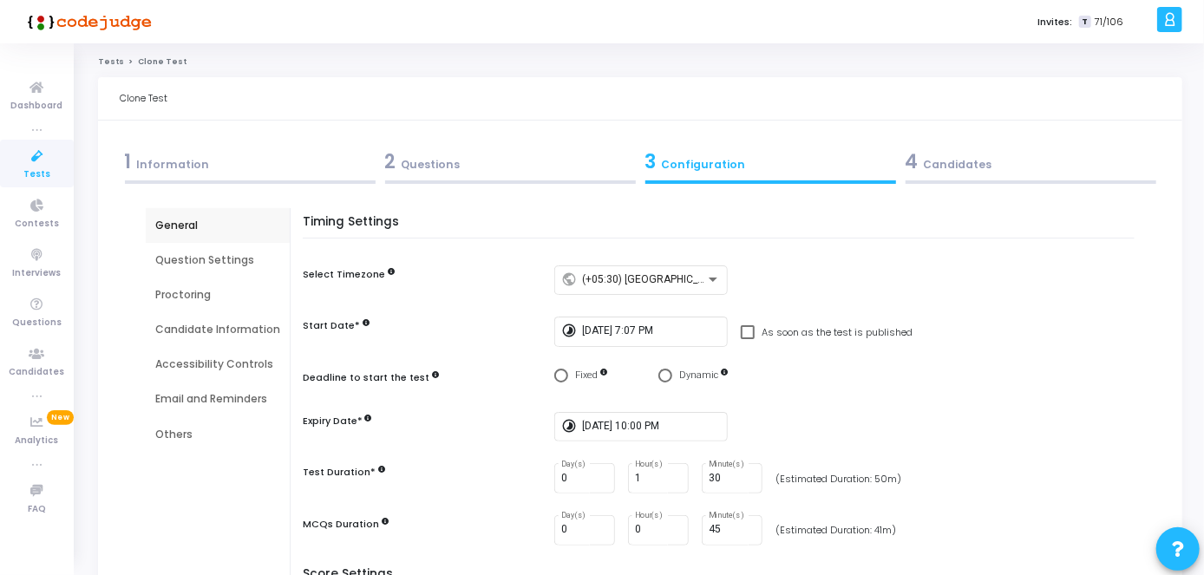
click at [570, 167] on div "2 Questions" at bounding box center [510, 161] width 251 height 29
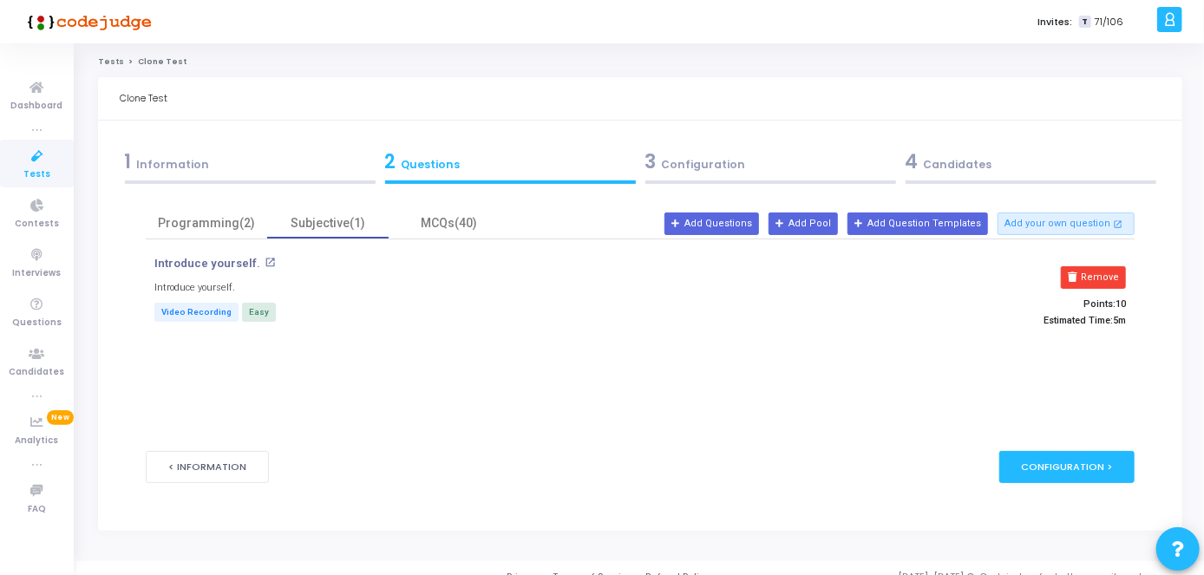
click at [454, 239] on div "Introduce yourself. open_in_new Introduce yourself. Video Recording Easy Remove…" at bounding box center [640, 299] width 989 height 121
click at [452, 232] on div "MCQs(40)" at bounding box center [449, 223] width 121 height 30
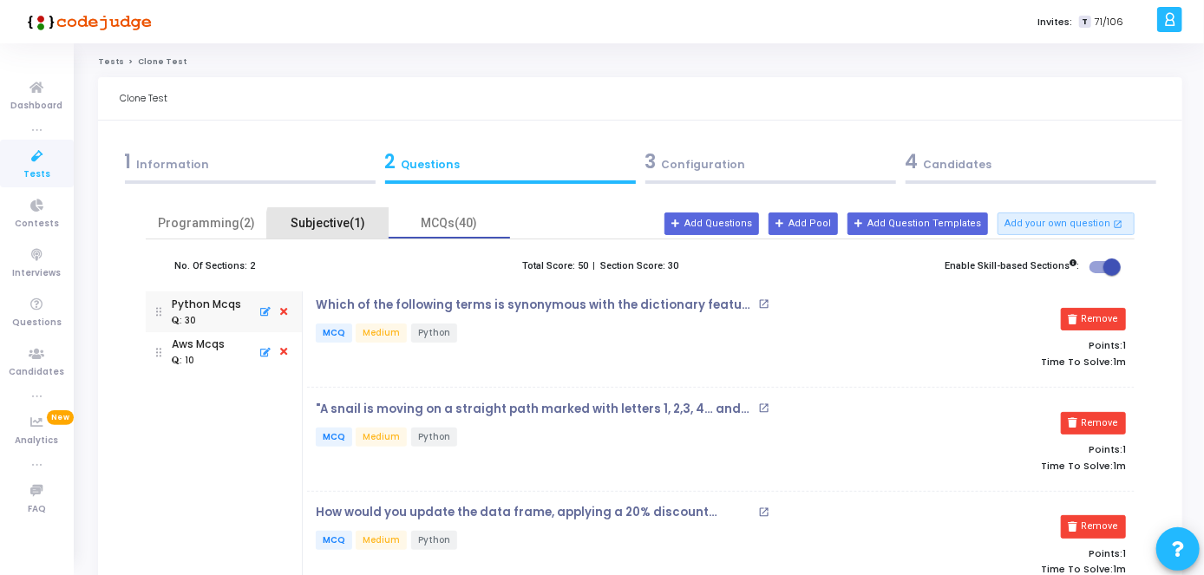
click at [348, 229] on div "Subjective(1)" at bounding box center [328, 223] width 101 height 18
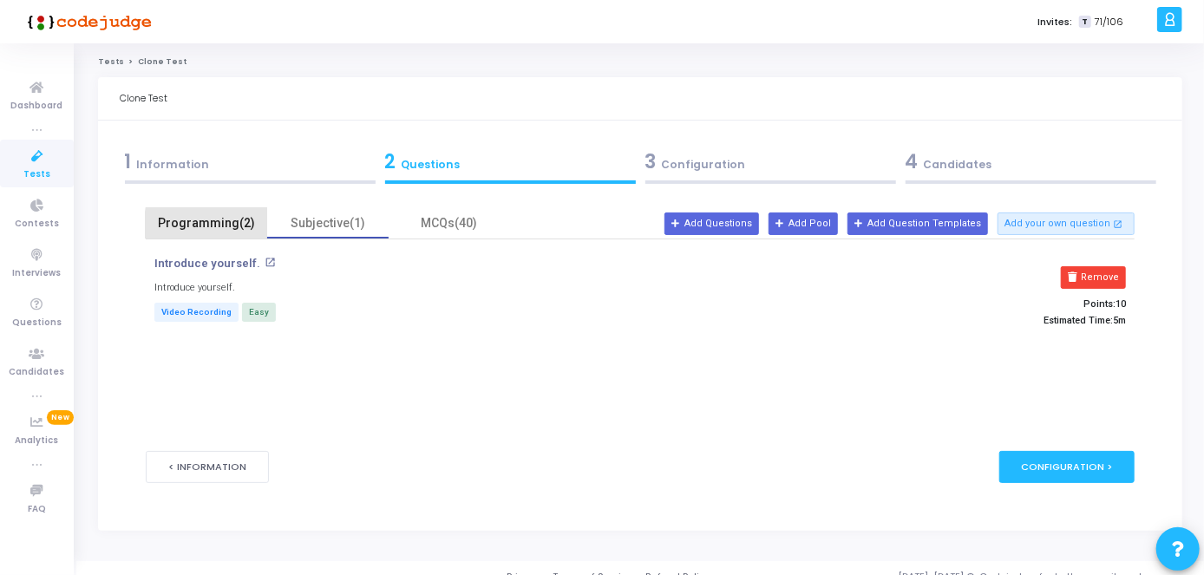
click at [261, 225] on div "Programming(2)" at bounding box center [206, 223] width 121 height 30
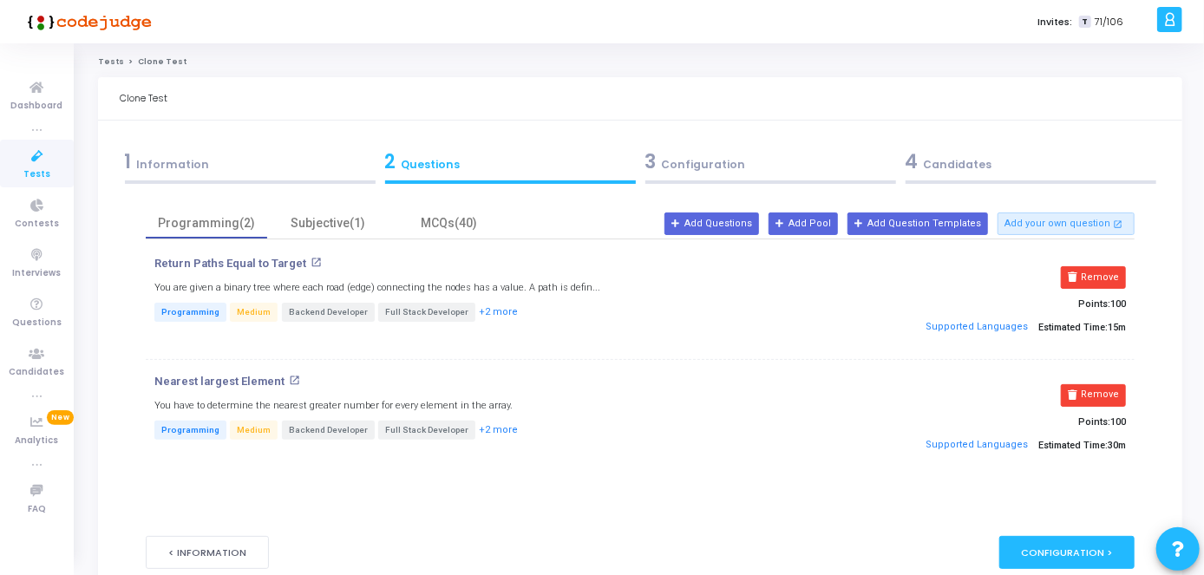
click at [748, 167] on div "3 Configuration" at bounding box center [770, 161] width 251 height 29
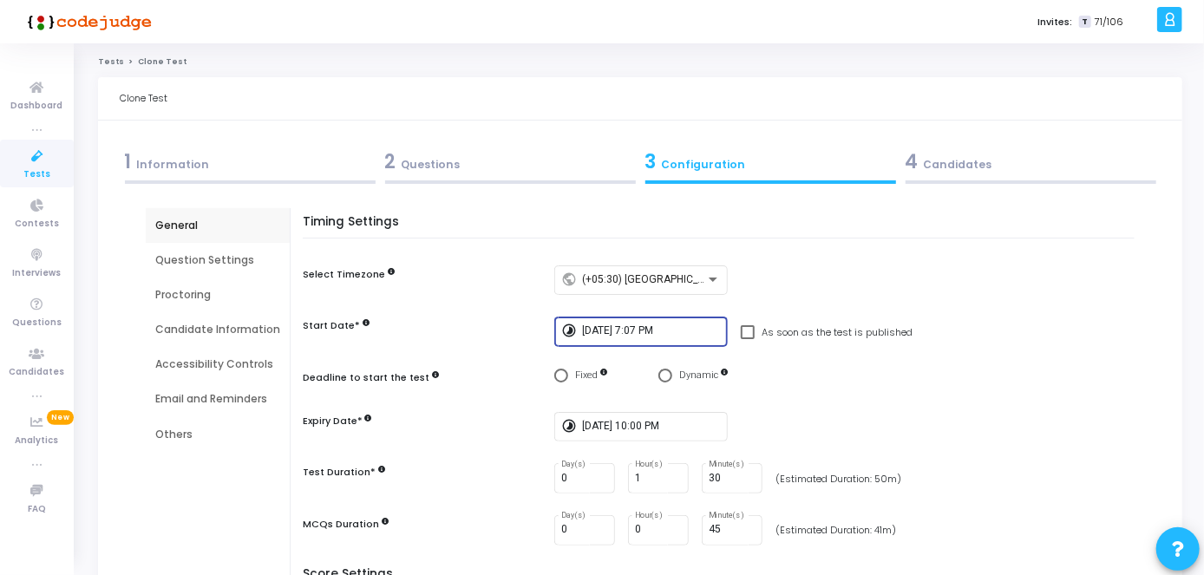
click at [652, 329] on input "8/4/2025, 7:07 PM" at bounding box center [651, 331] width 139 height 12
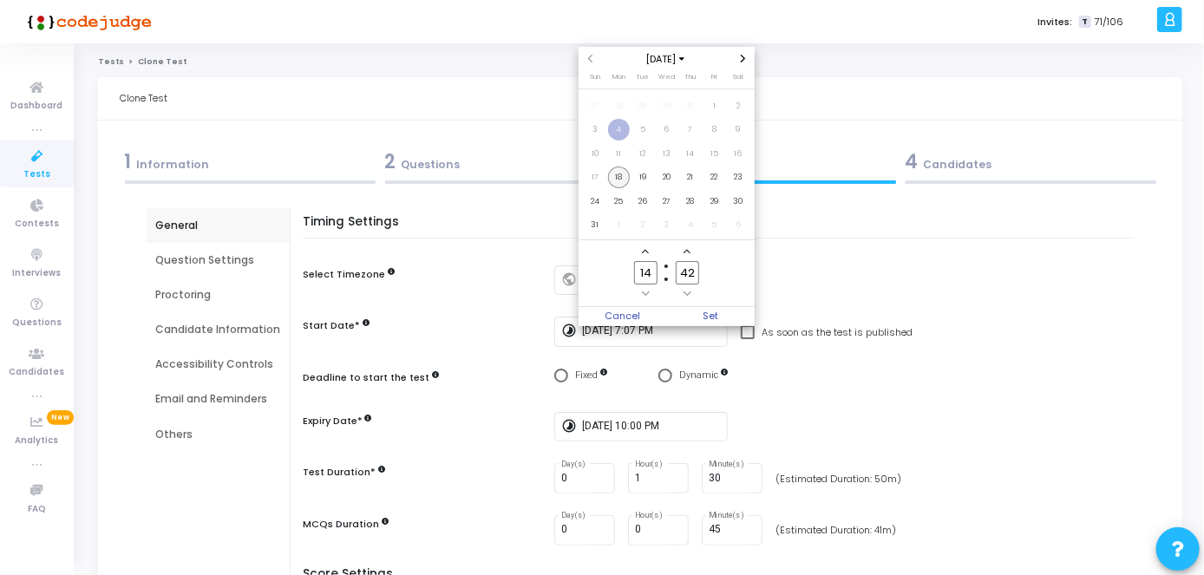
click at [618, 180] on span "18" at bounding box center [619, 178] width 22 height 22
click at [651, 278] on input "14" at bounding box center [645, 272] width 23 height 23
type input "15"
click at [696, 280] on input "42" at bounding box center [687, 272] width 23 height 23
type input "4"
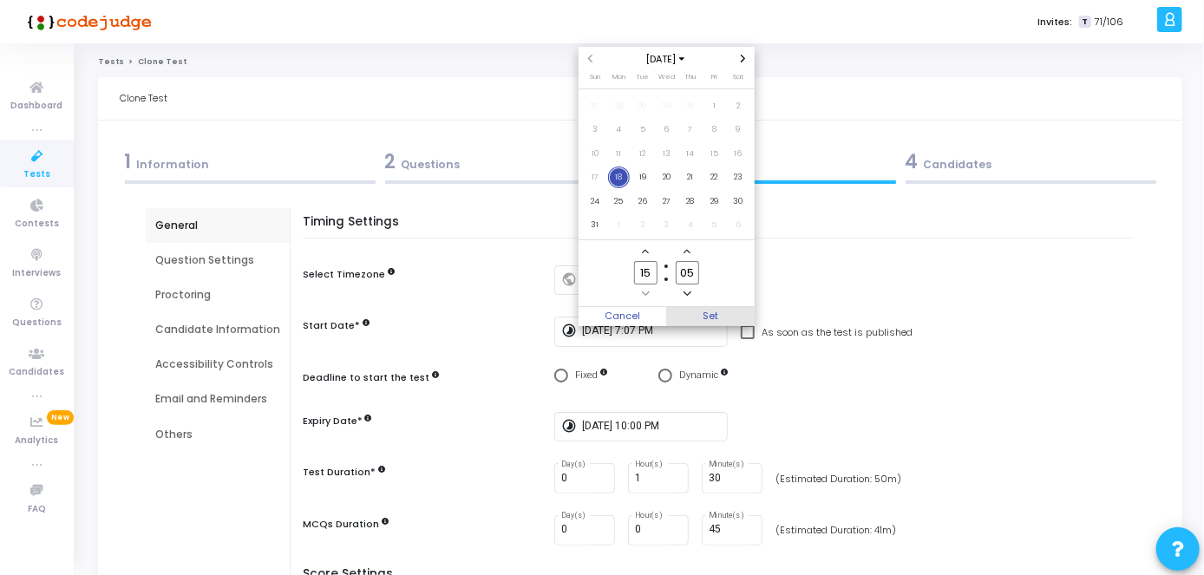
type input "05"
click at [706, 315] on span "Set" at bounding box center [710, 316] width 88 height 19
type input "8/18/2025, 3:05 PM"
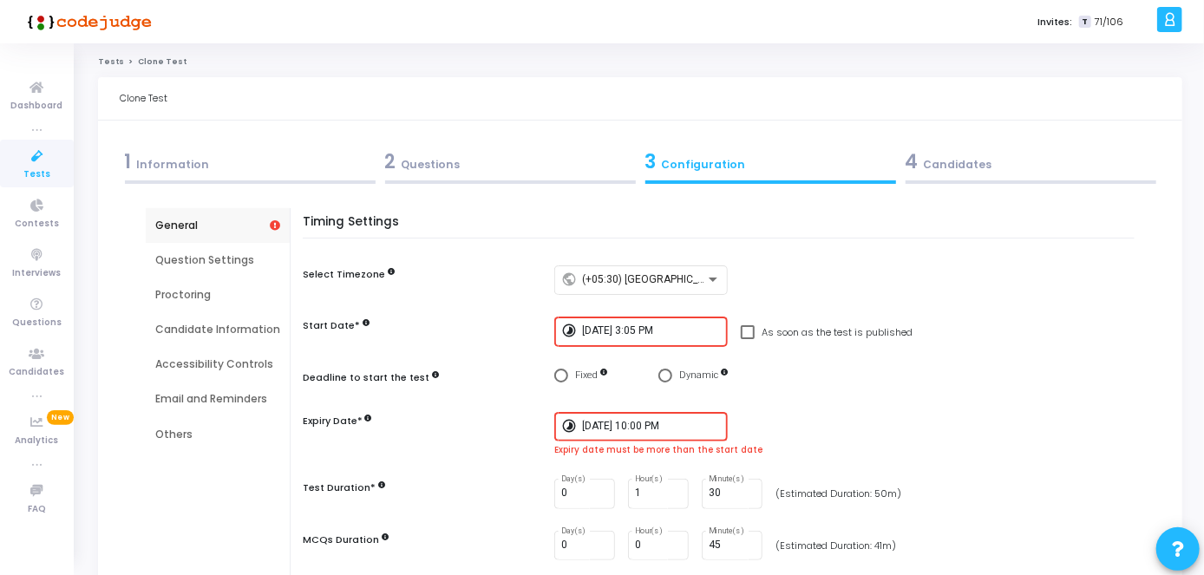
click at [474, 169] on div "2 Questions" at bounding box center [510, 161] width 251 height 29
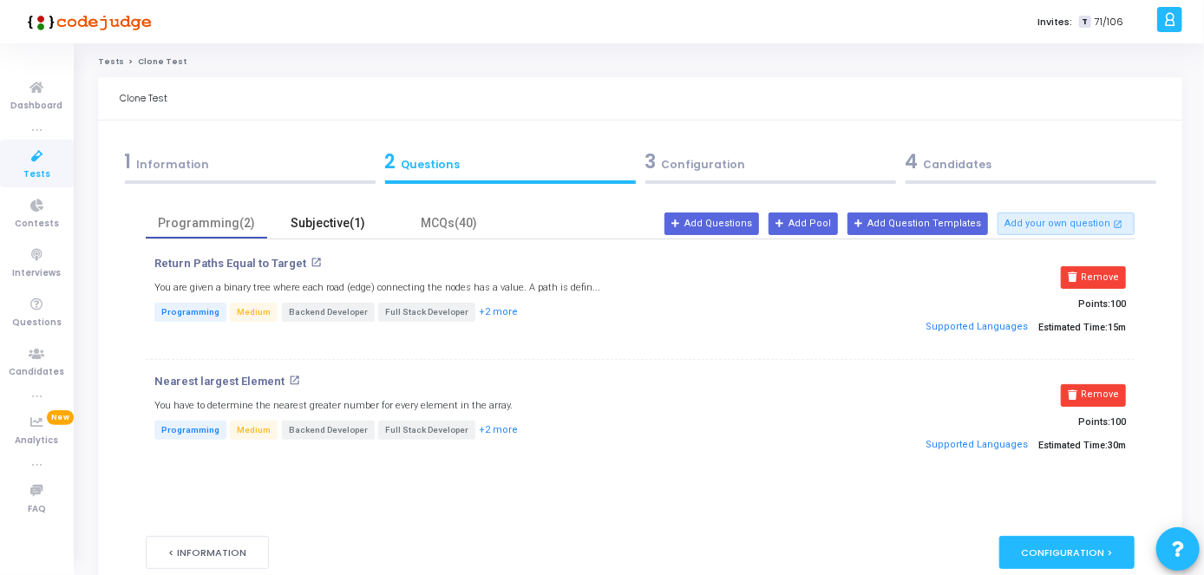
click at [323, 234] on div "Subjective(1)" at bounding box center [327, 223] width 121 height 30
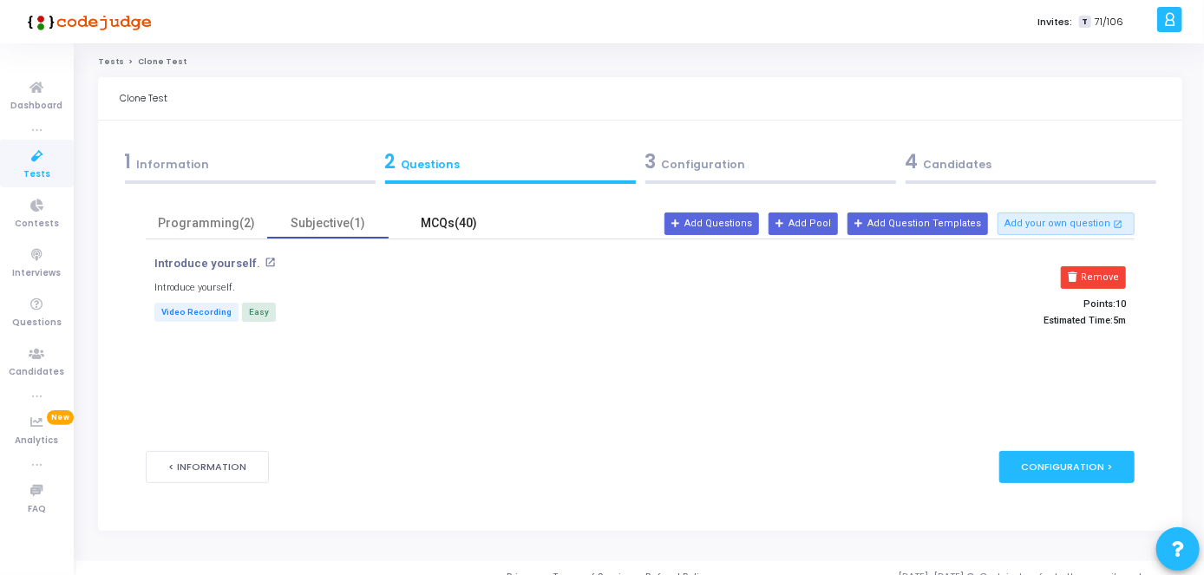
click at [433, 236] on div "MCQs(40)" at bounding box center [449, 223] width 121 height 30
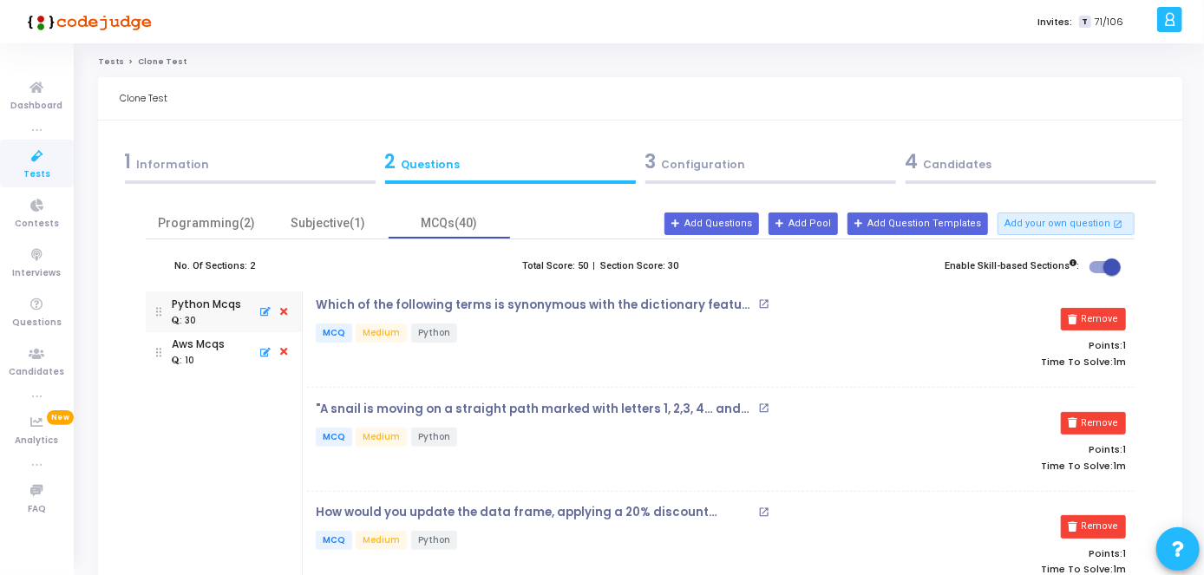
click at [945, 175] on div "4 Candidates" at bounding box center [1030, 161] width 251 height 29
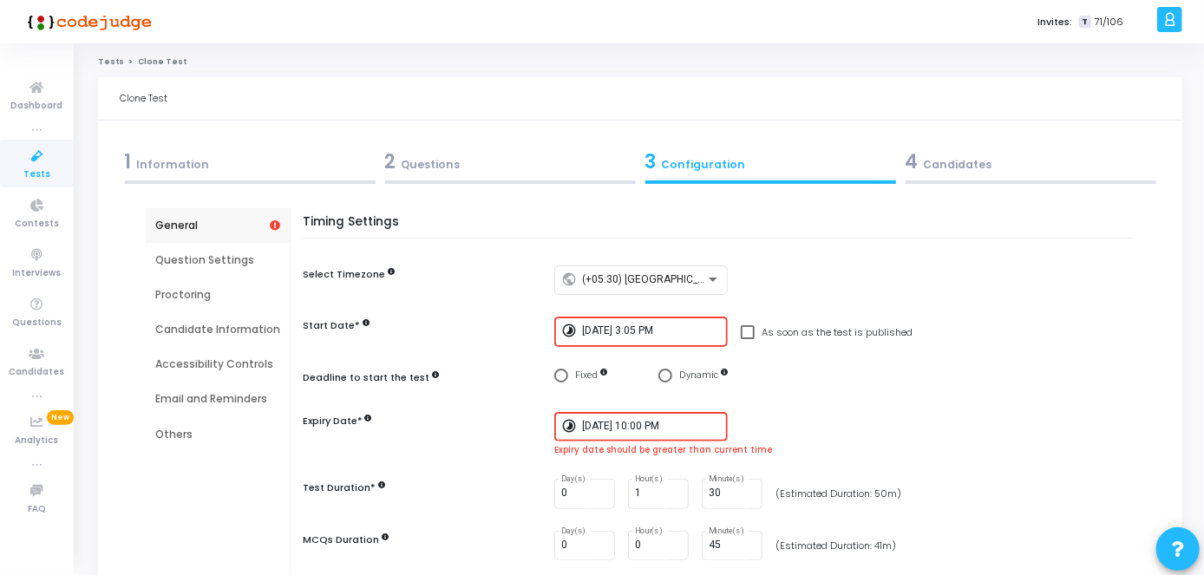
click at [659, 426] on input "8/4/2025, 10:00 PM" at bounding box center [651, 427] width 139 height 12
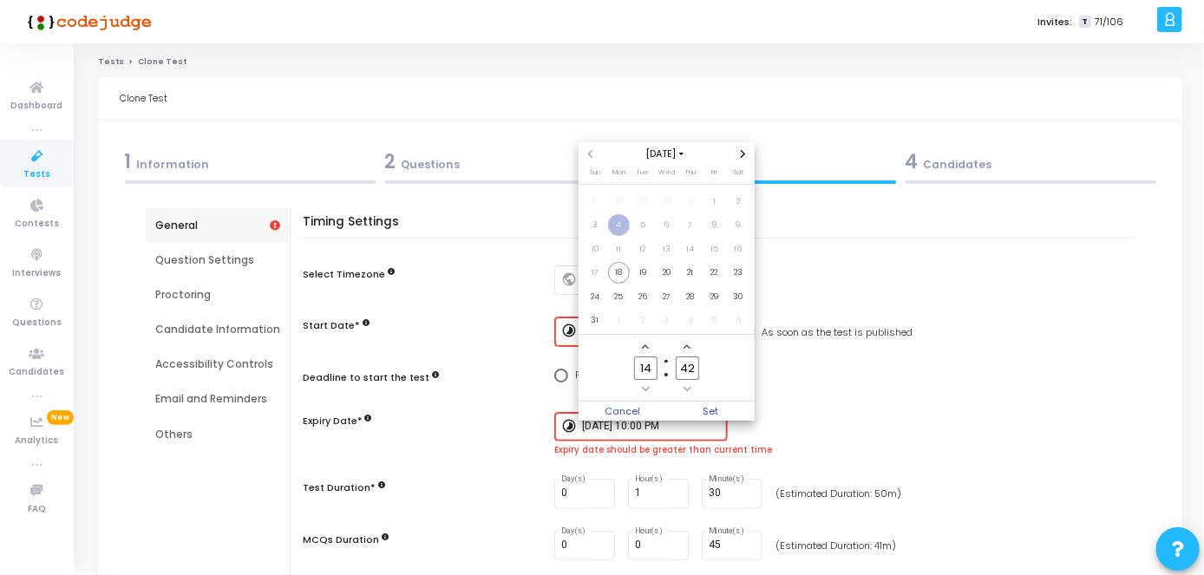
click at [647, 375] on input "14" at bounding box center [645, 367] width 23 height 23
type input "17"
click at [696, 371] on input "42" at bounding box center [687, 367] width 23 height 23
type input "4"
type input "00"
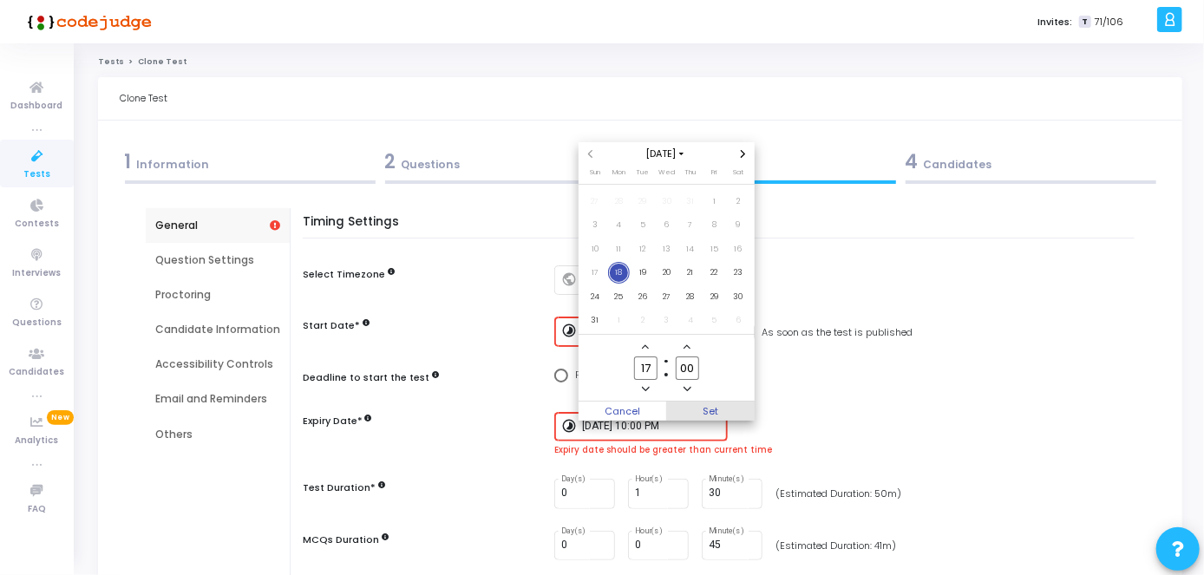
click at [713, 404] on span "Set" at bounding box center [710, 411] width 88 height 19
type input "8/18/2025, 5:00 PM"
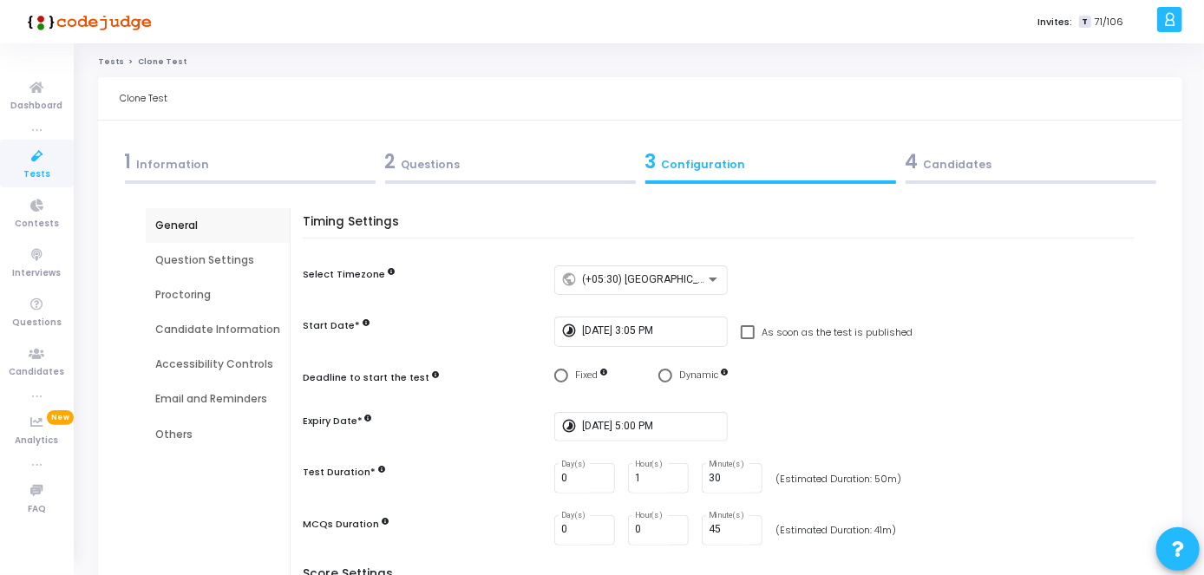
click at [976, 167] on div "4 Candidates" at bounding box center [1030, 161] width 251 height 29
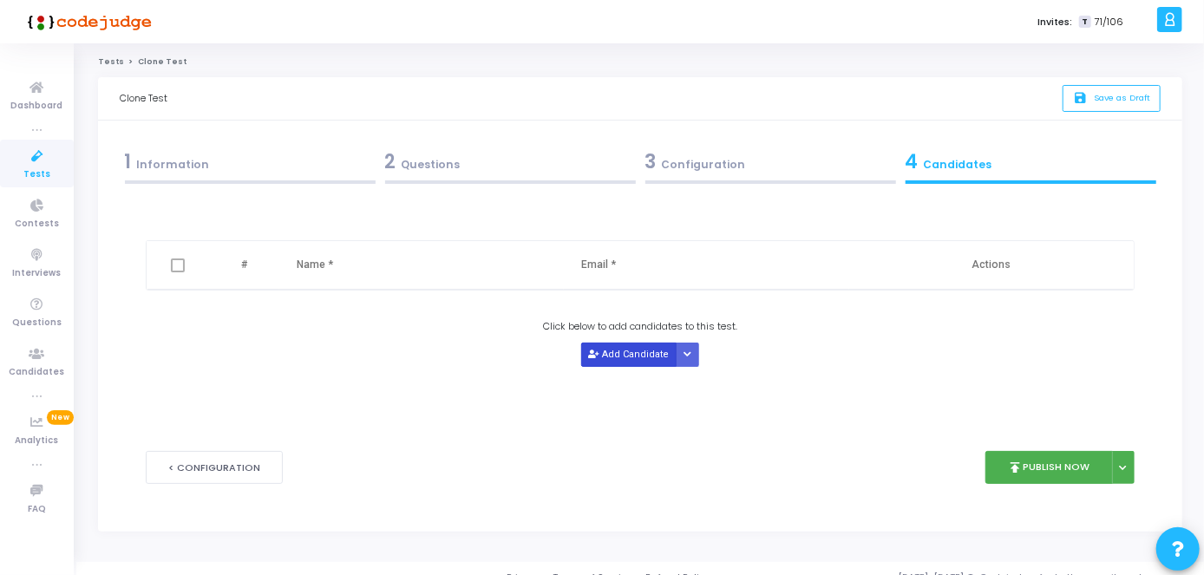
click at [636, 361] on div "Delete # Name * Email * Actions Click below to add candidates to this test. Add…" at bounding box center [640, 316] width 989 height 217
click at [636, 361] on button "Add Candidate" at bounding box center [628, 354] width 95 height 23
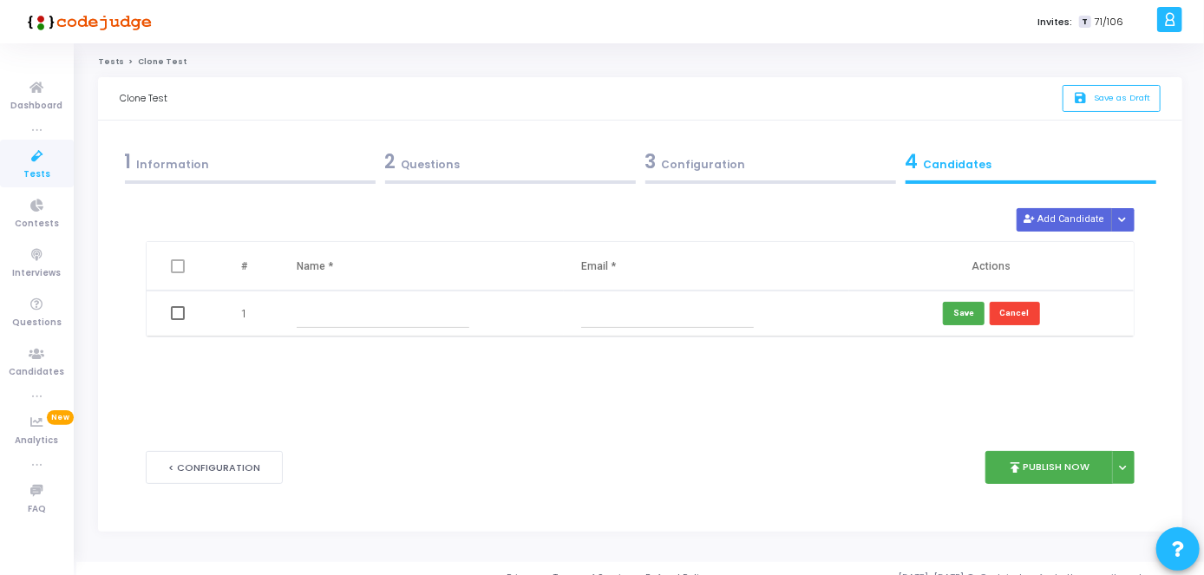
click at [434, 326] on input "text" at bounding box center [383, 313] width 173 height 29
paste input "Anil Kumar Madiri"
type input "Anil Kumar Madiri"
click at [635, 314] on input "text" at bounding box center [667, 313] width 173 height 29
paste input "anilkumaranil18323@gmail.com"
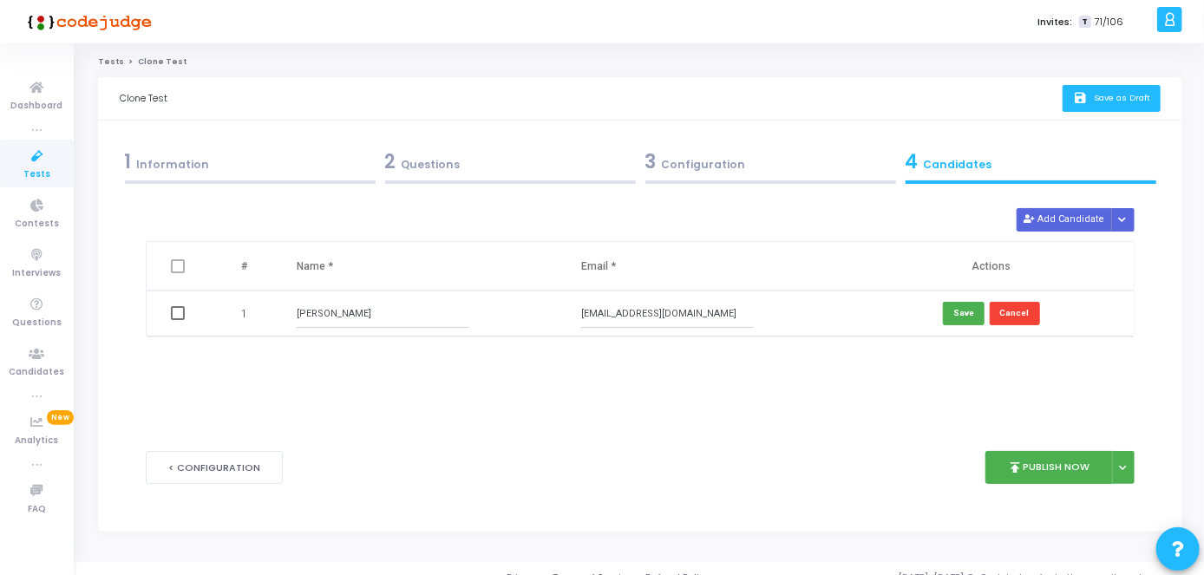
type input "anilkumaranil18323@gmail.com"
click at [1133, 95] on span "Save as Draft" at bounding box center [1122, 97] width 56 height 11
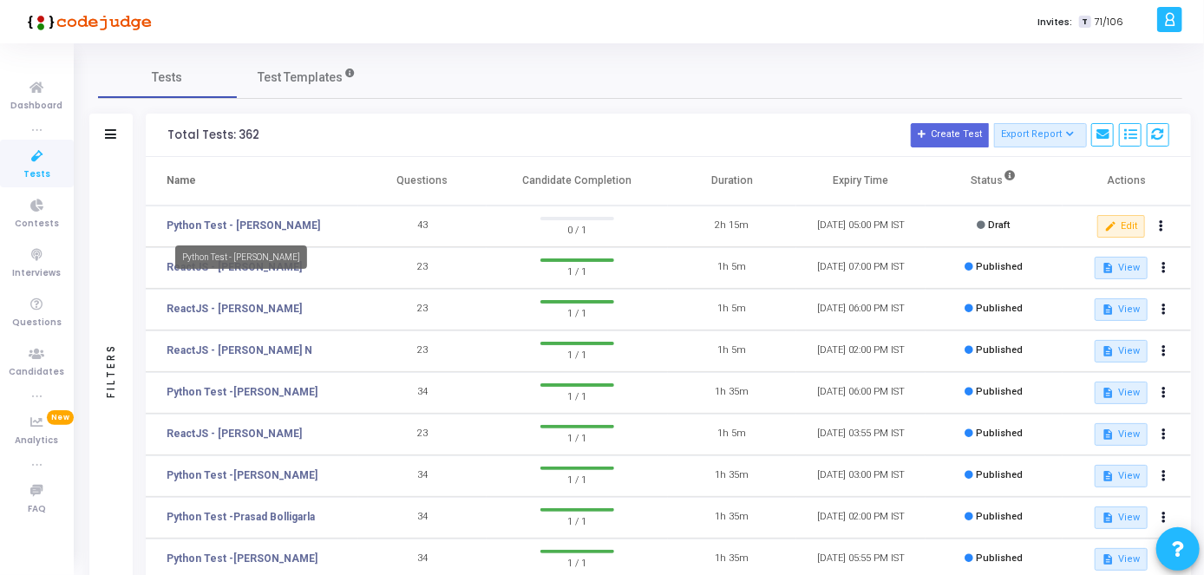
click at [173, 272] on mat-tooltip-component "Python Test - Anil Kumar Madiri" at bounding box center [241, 257] width 156 height 48
click at [173, 269] on mat-tooltip-component "Python Test - Anil Kumar Madiri" at bounding box center [241, 257] width 156 height 48
click at [287, 269] on link "ReactJS - [PERSON_NAME]" at bounding box center [234, 267] width 135 height 16
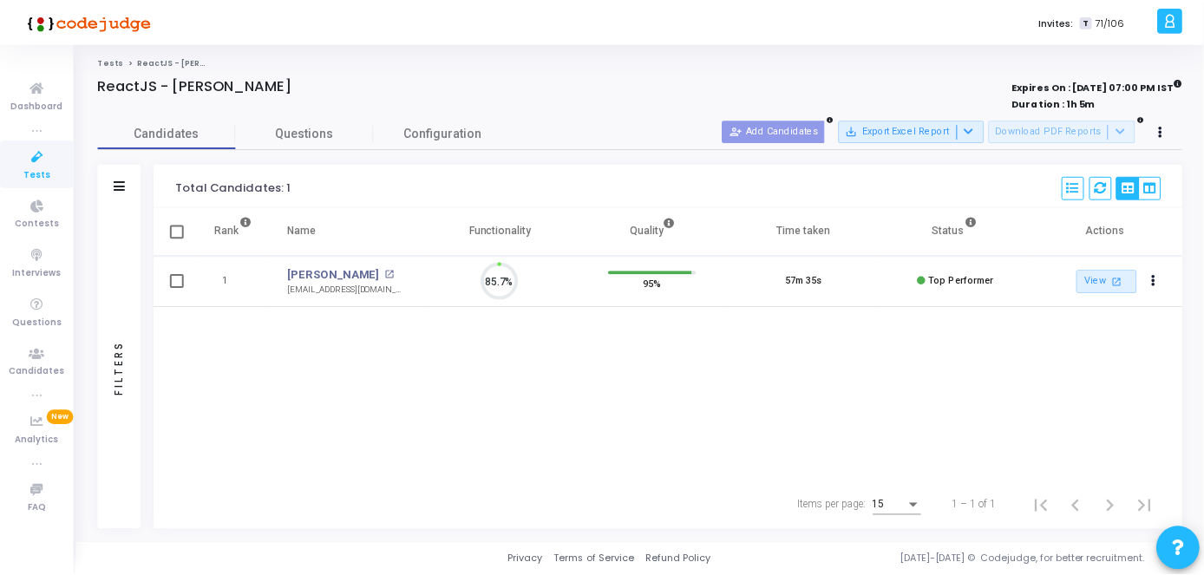
scroll to position [36, 43]
click at [326, 275] on link "[PERSON_NAME]" at bounding box center [335, 274] width 93 height 17
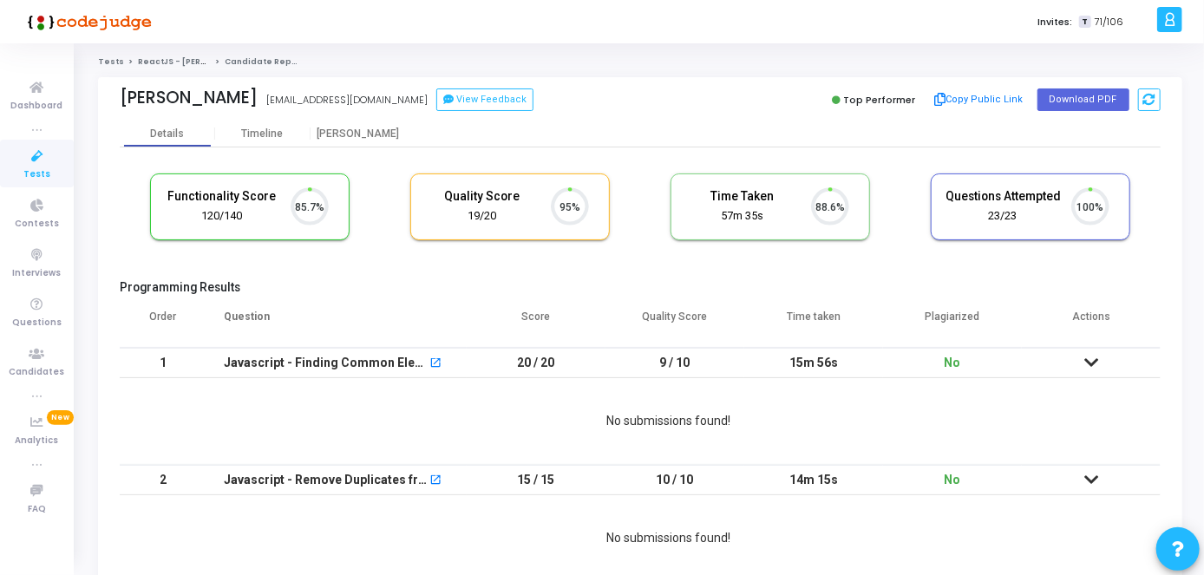
scroll to position [36, 43]
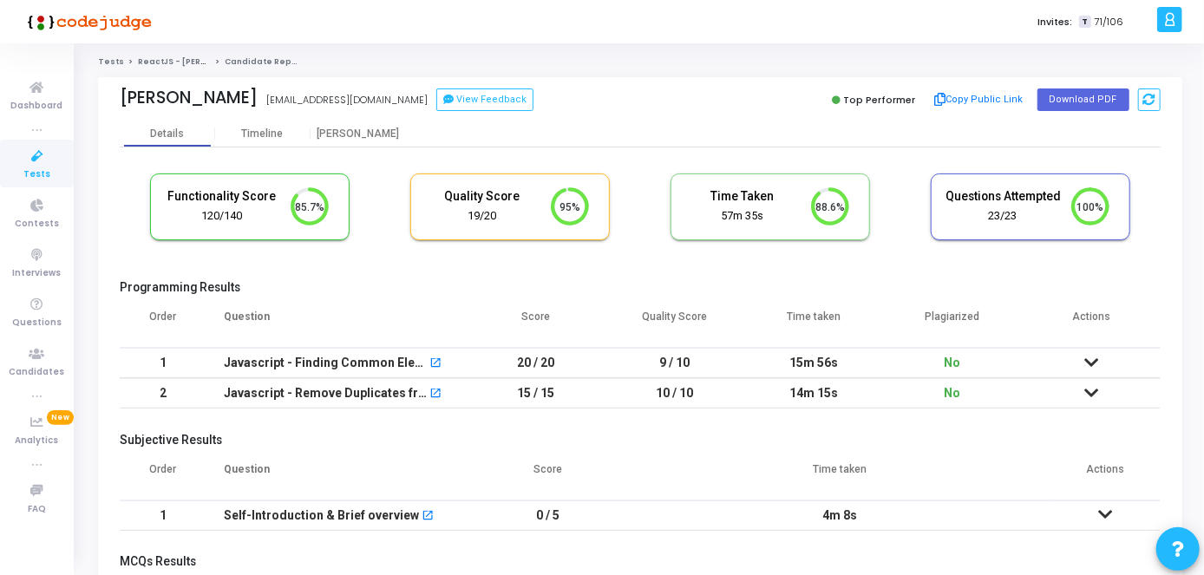
click at [1096, 366] on icon at bounding box center [1091, 362] width 14 height 12
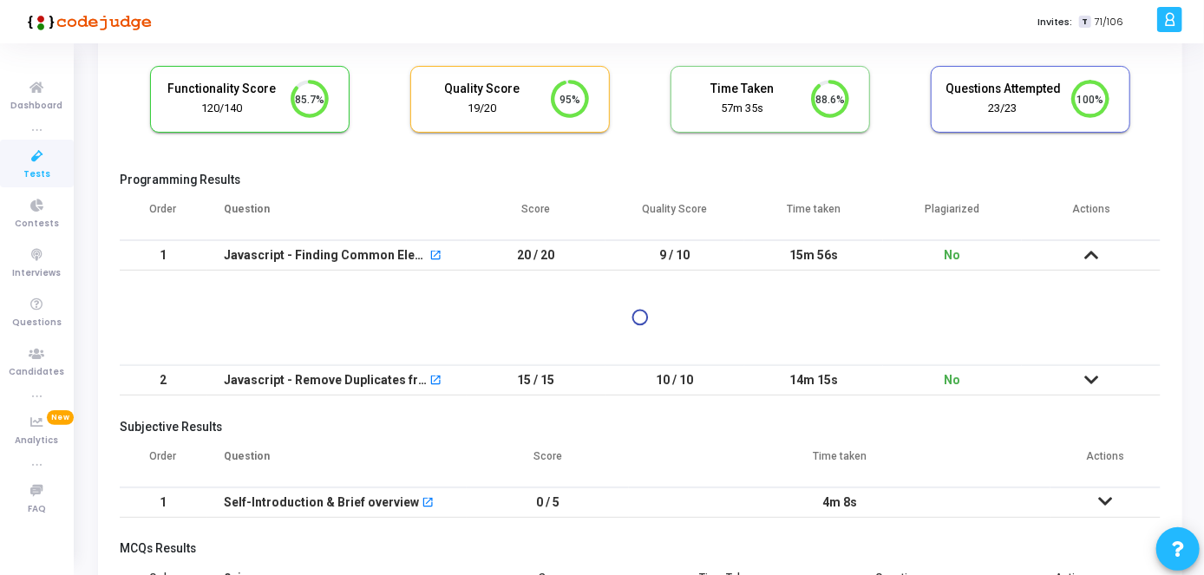
scroll to position [114, 0]
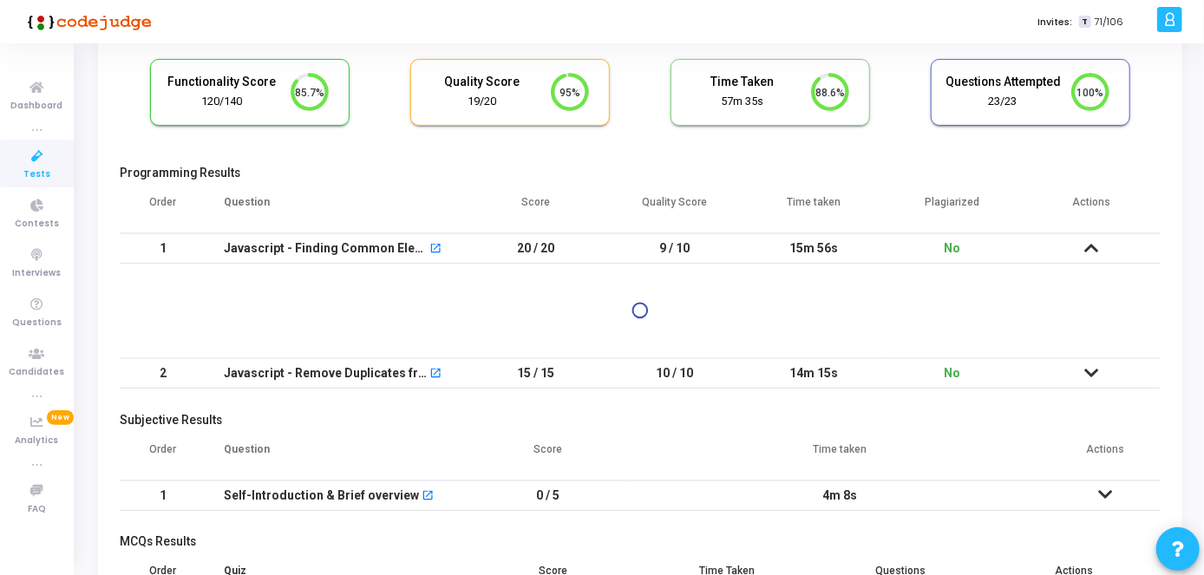
click at [1090, 367] on icon at bounding box center [1091, 373] width 14 height 12
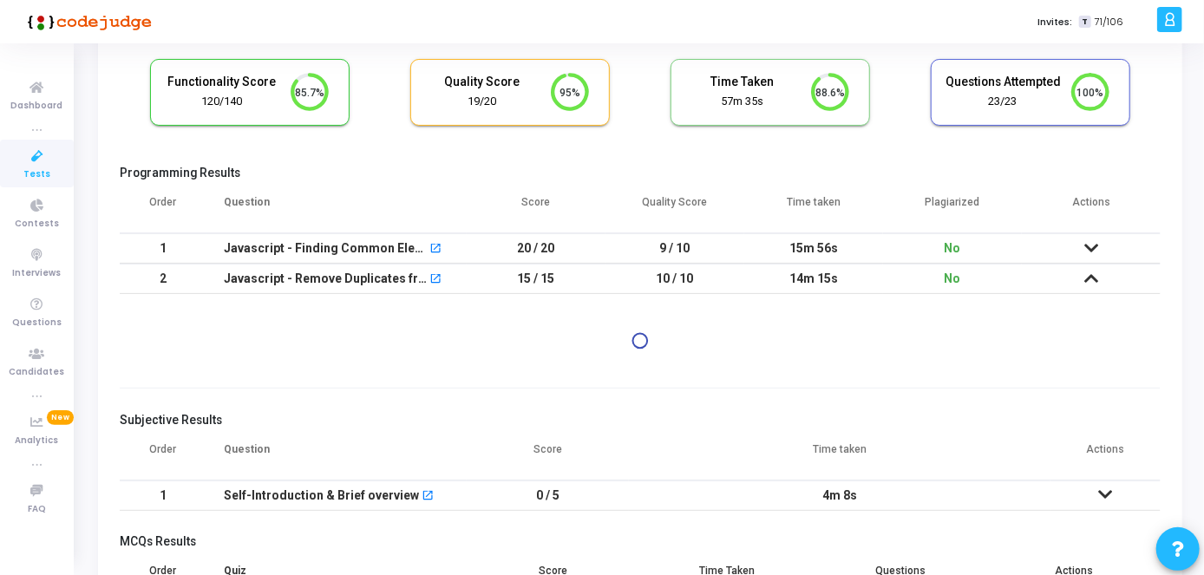
click at [1101, 497] on icon at bounding box center [1106, 494] width 14 height 12
click at [1084, 252] on icon at bounding box center [1091, 248] width 14 height 12
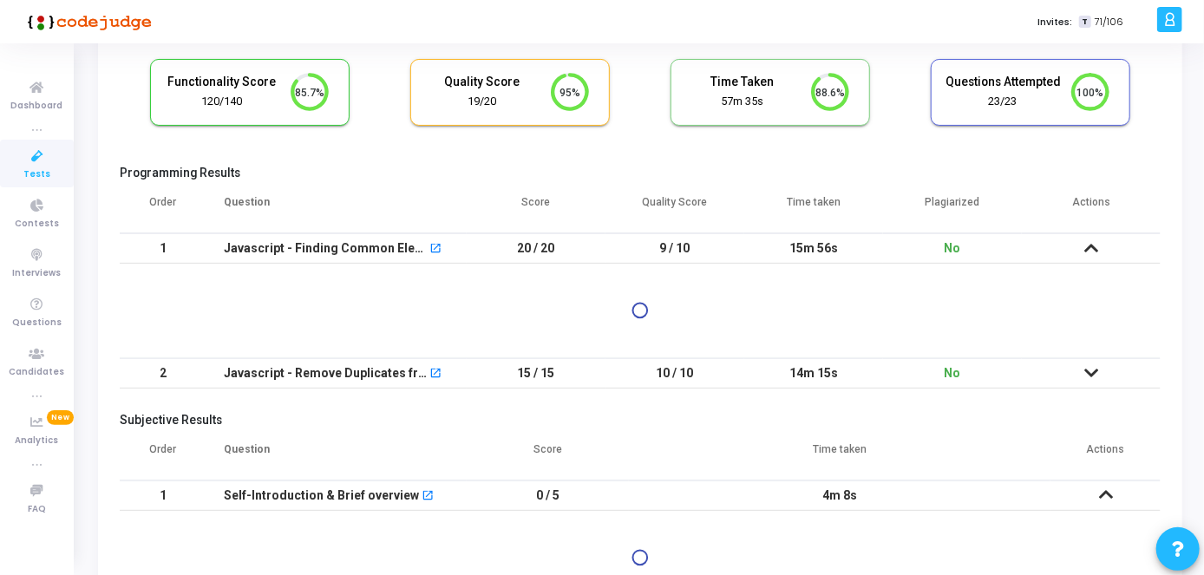
click at [1098, 367] on icon at bounding box center [1091, 373] width 14 height 12
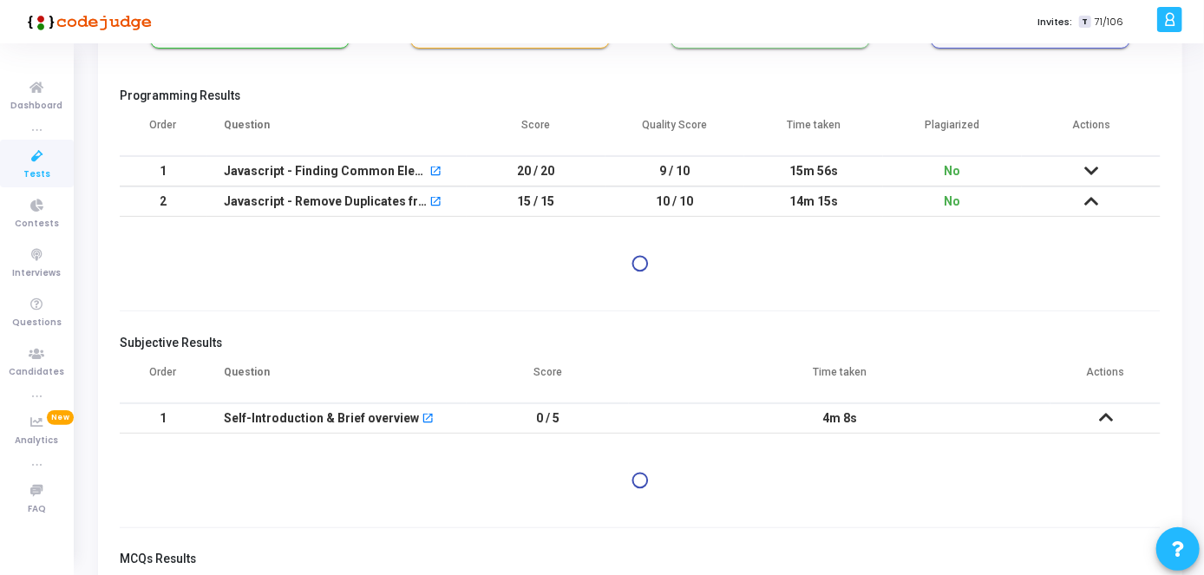
scroll to position [193, 0]
click at [42, 171] on span "Tests" at bounding box center [36, 174] width 27 height 15
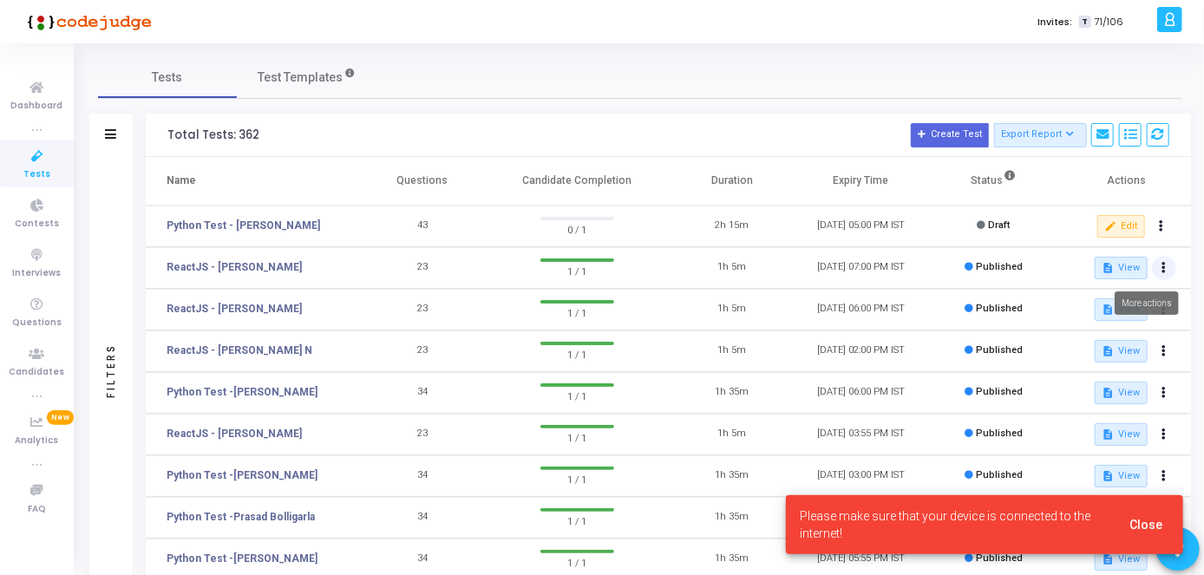
click at [1166, 263] on button at bounding box center [1164, 268] width 24 height 24
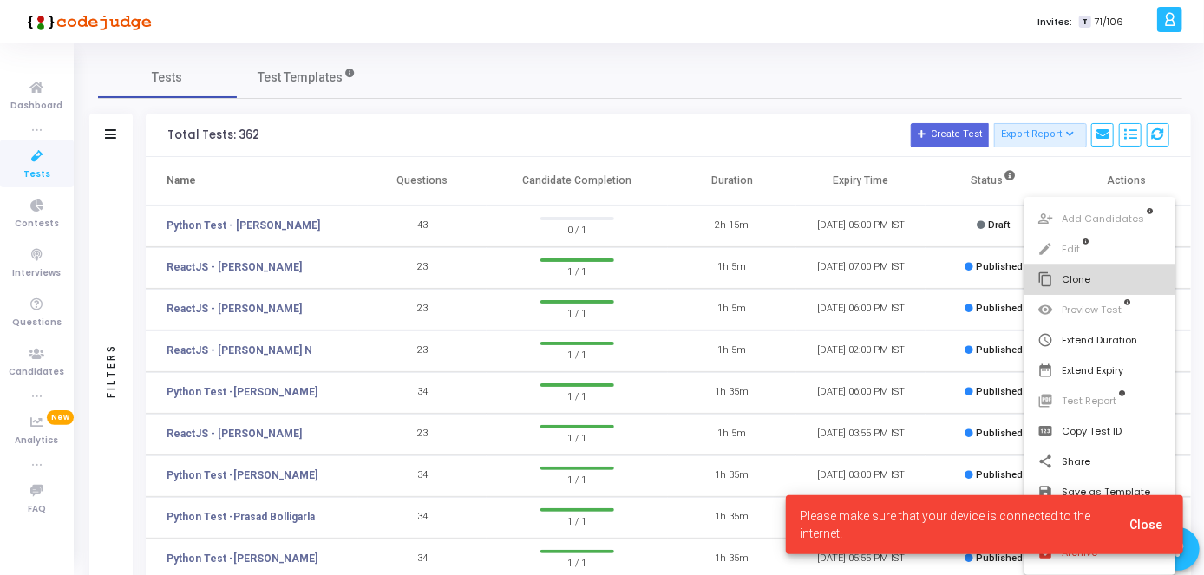
click at [1105, 280] on button "content_copy Clone" at bounding box center [1100, 280] width 152 height 30
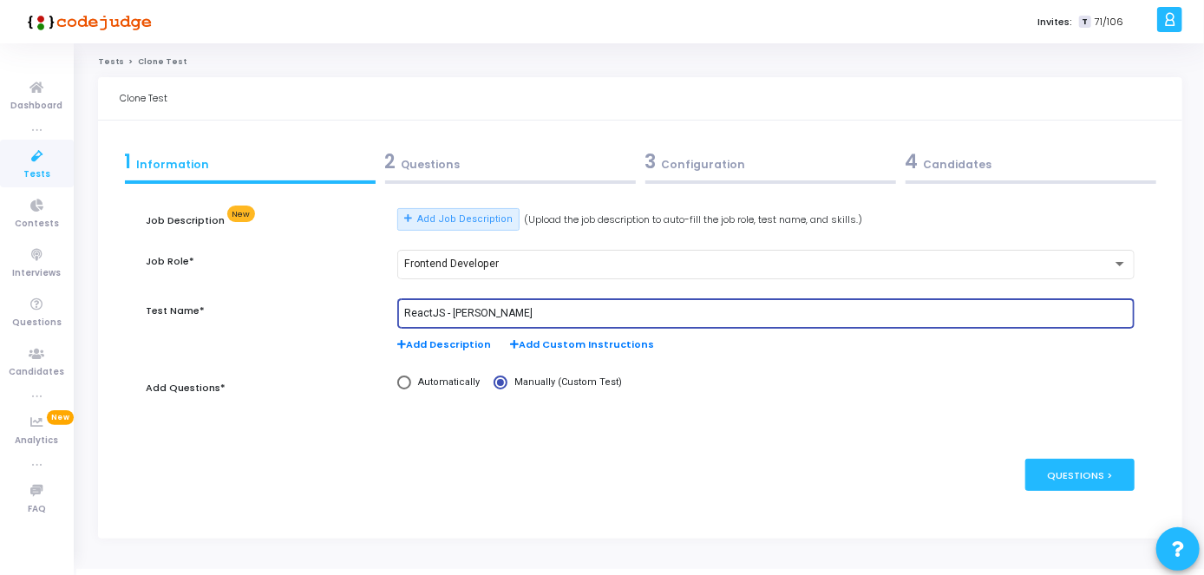
click at [541, 316] on input "ReactJS - [PERSON_NAME]" at bounding box center [765, 314] width 723 height 12
paste input "Anil Kumar Madiri"
type input "ReactJS - Anil Kumar Madiri"
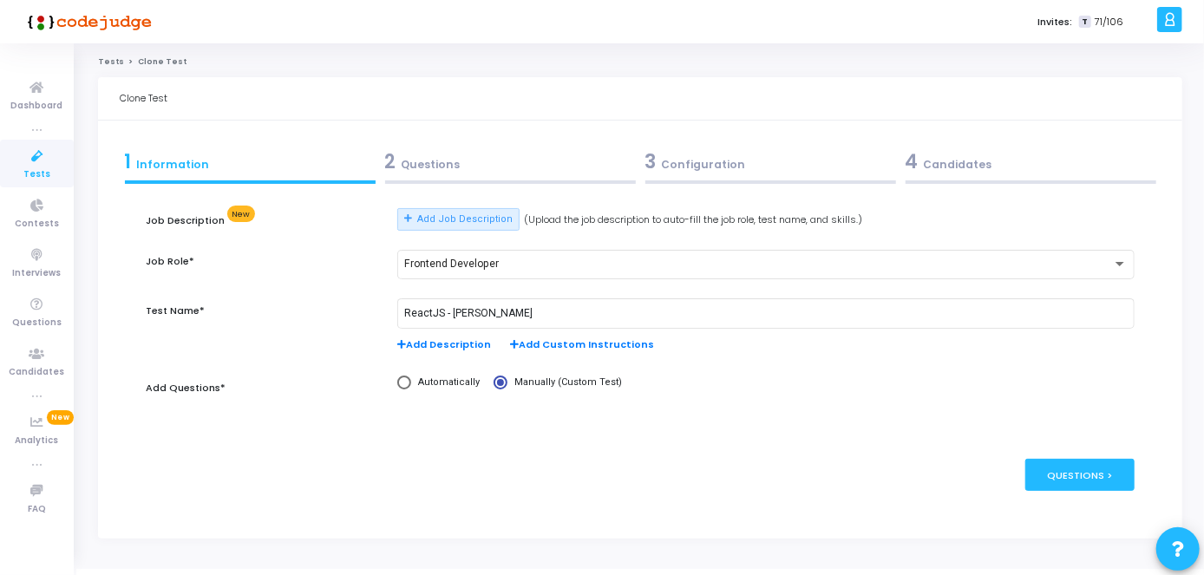
click at [493, 165] on div "2 Questions" at bounding box center [510, 161] width 251 height 29
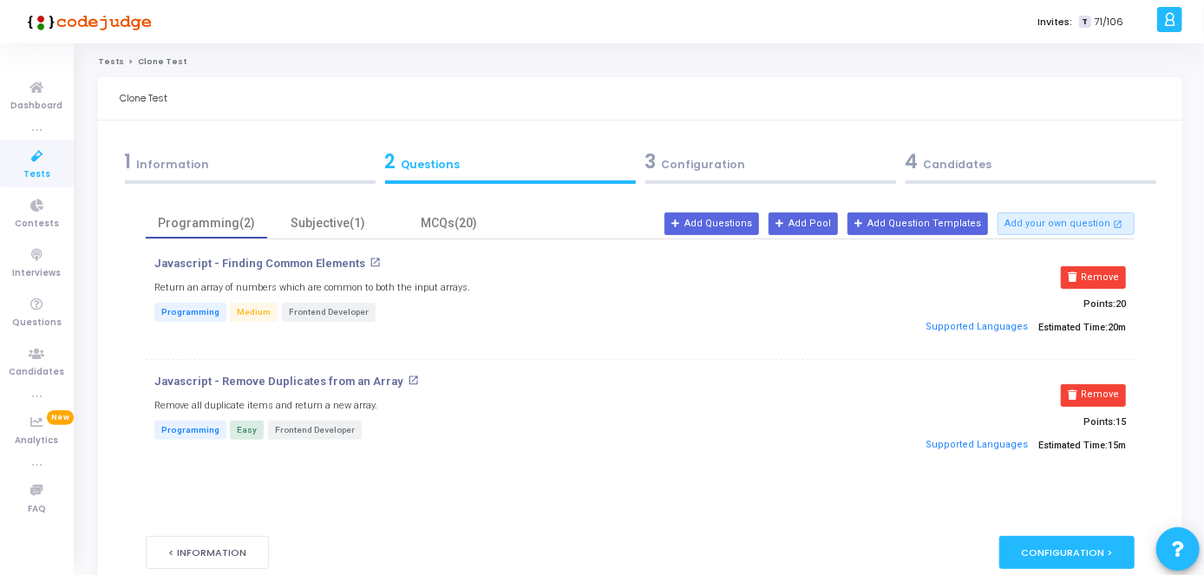
click at [684, 139] on kt-portlet-body "1 Information 2 Questions 3 Configuration 4 Candidates Job Description New Add …" at bounding box center [640, 368] width 1084 height 495
click at [696, 149] on div "3 Configuration" at bounding box center [770, 161] width 251 height 29
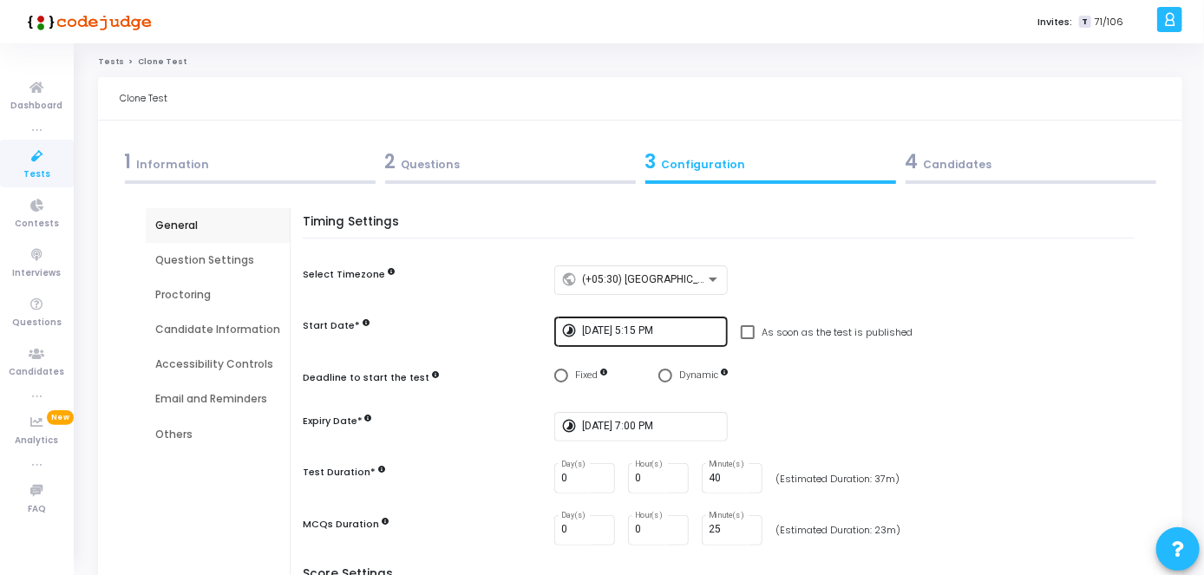
click at [668, 322] on div "8/14/2025, 5:15 PM" at bounding box center [651, 331] width 139 height 32
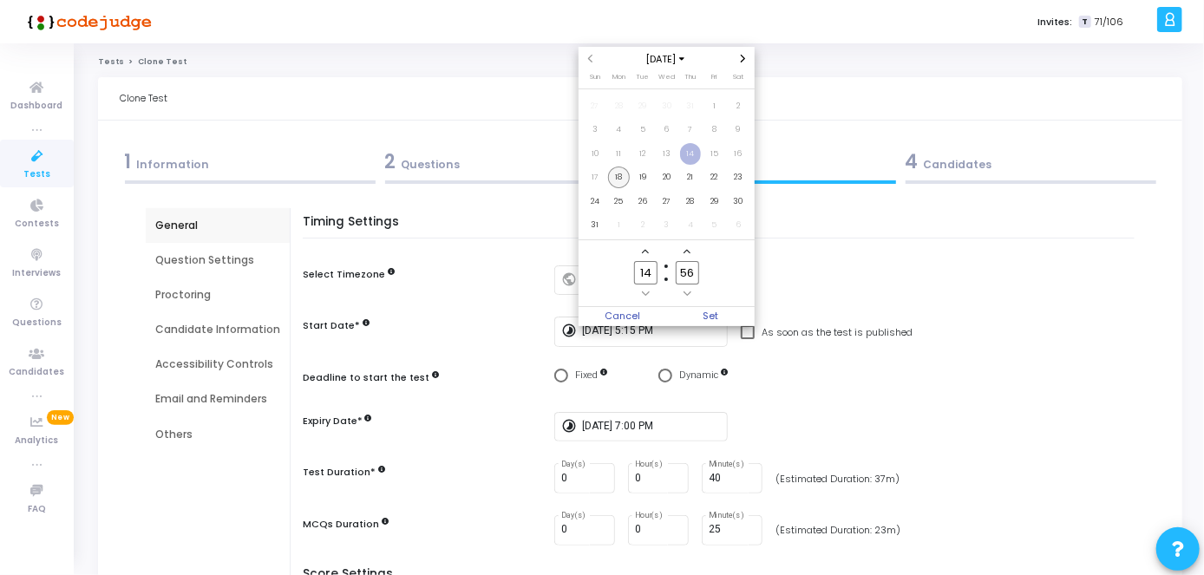
click at [621, 183] on span "18" at bounding box center [619, 178] width 22 height 22
click at [655, 280] on input "14" at bounding box center [645, 272] width 23 height 23
type input "15"
click at [697, 278] on input "56" at bounding box center [687, 272] width 23 height 23
type input "5"
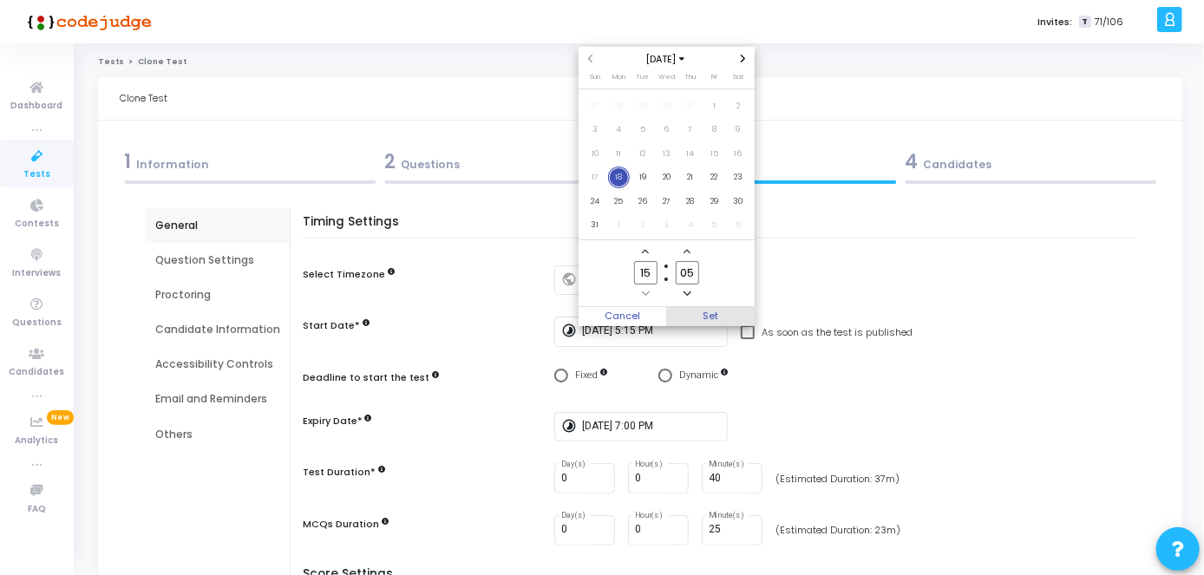
type input "05"
click at [712, 310] on span "Set" at bounding box center [710, 316] width 88 height 19
type input "8/18/2025, 3:05 PM"
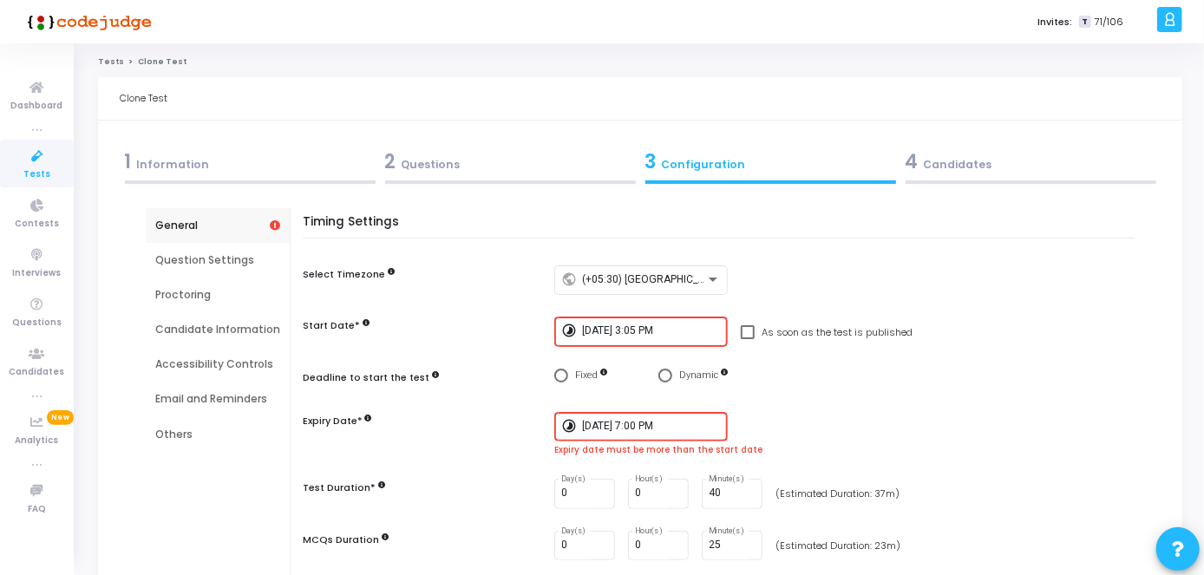
click at [661, 435] on div "8/14/2025, 7:00 PM" at bounding box center [651, 425] width 139 height 32
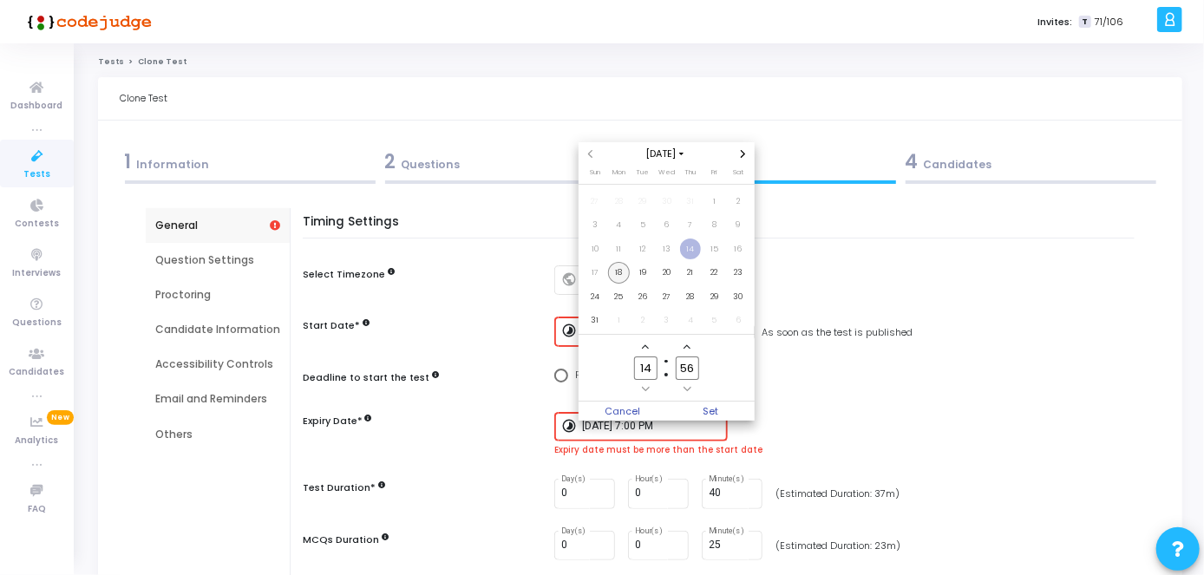
click at [619, 268] on span "18" at bounding box center [619, 273] width 22 height 22
click at [655, 370] on input "14" at bounding box center [645, 367] width 23 height 23
type input "17"
click at [691, 370] on input "56" at bounding box center [687, 367] width 23 height 23
type input "5"
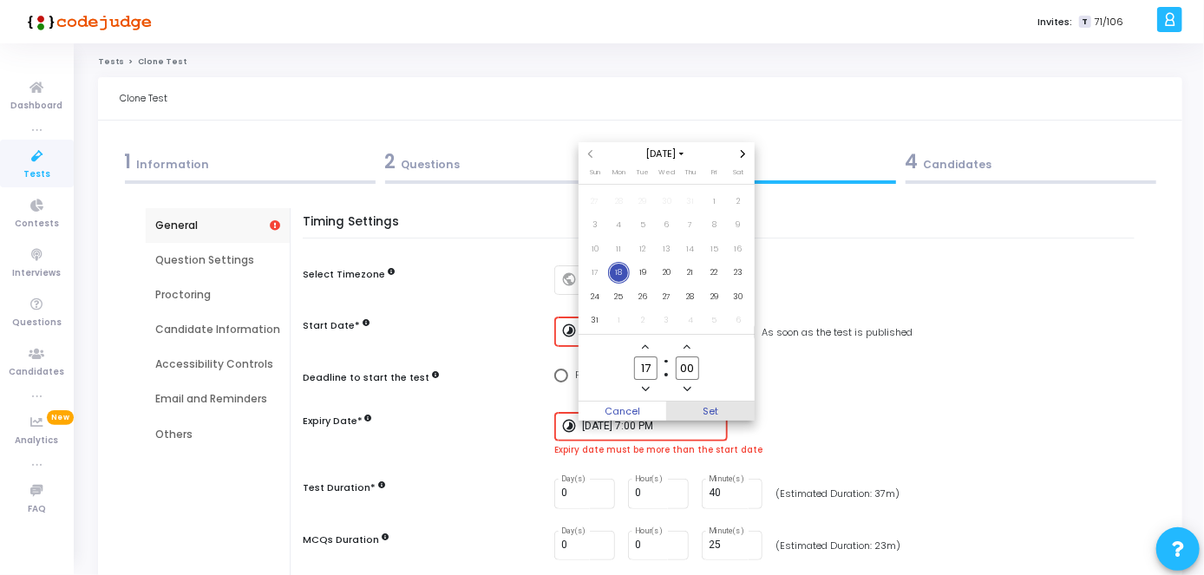
type input "00"
click at [709, 410] on span "Set" at bounding box center [710, 411] width 88 height 19
type input "8/18/2025, 5:00 PM"
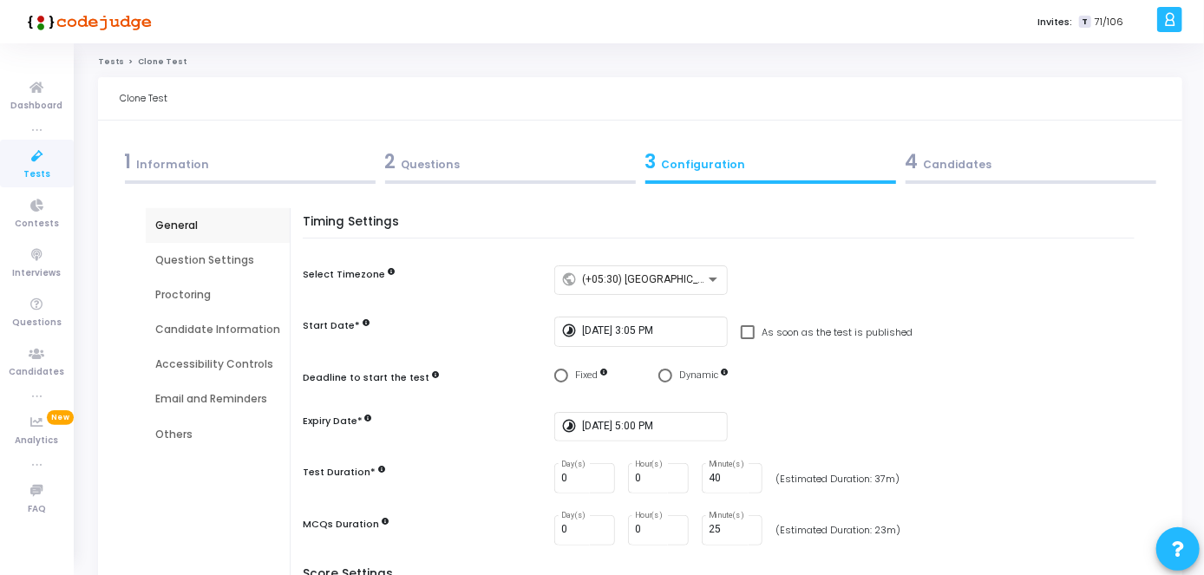
click at [977, 151] on div "4 Candidates" at bounding box center [1030, 161] width 251 height 29
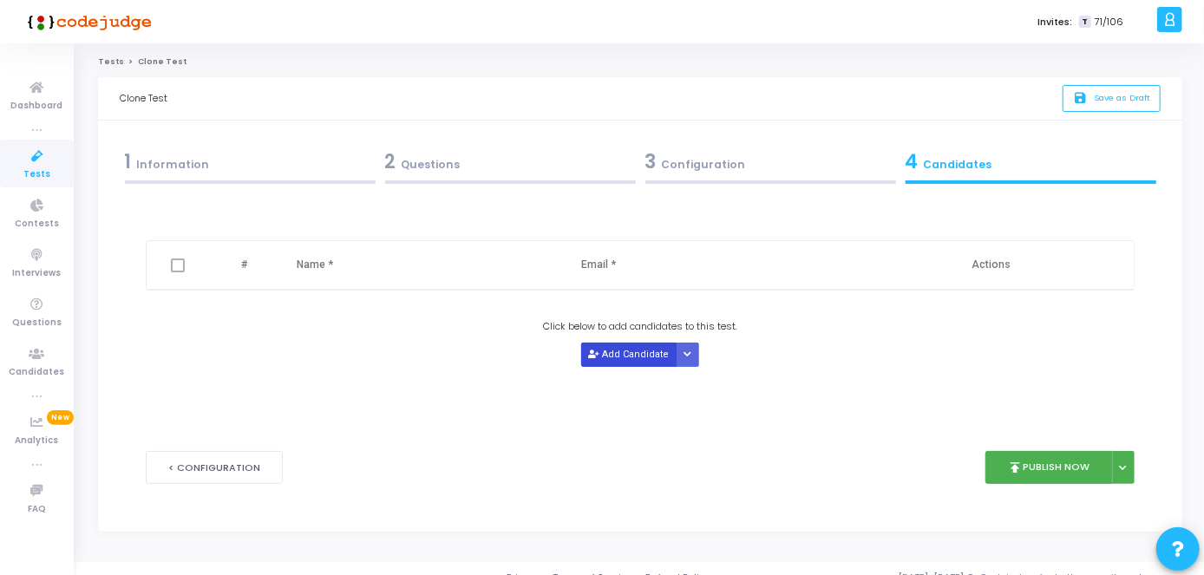
click at [604, 350] on button "Add Candidate" at bounding box center [628, 354] width 95 height 23
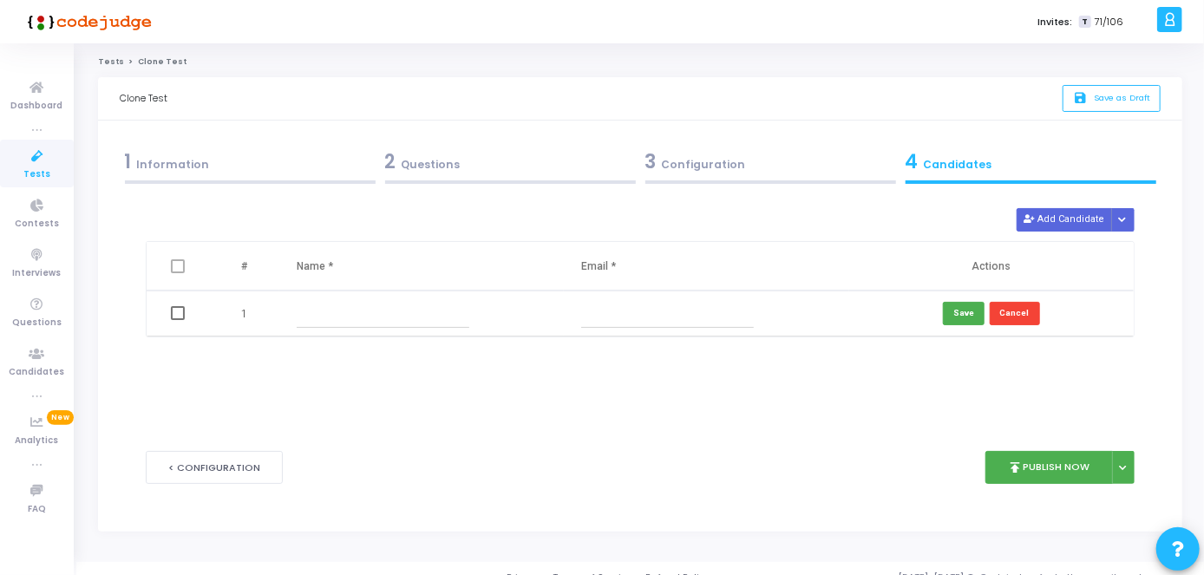
click at [384, 330] on td at bounding box center [421, 314] width 284 height 46
click at [378, 321] on input "text" at bounding box center [383, 313] width 173 height 29
paste input "Anil Kumar Madiri"
type input "Anil Kumar Madiri"
click at [612, 316] on input "text" at bounding box center [667, 313] width 173 height 29
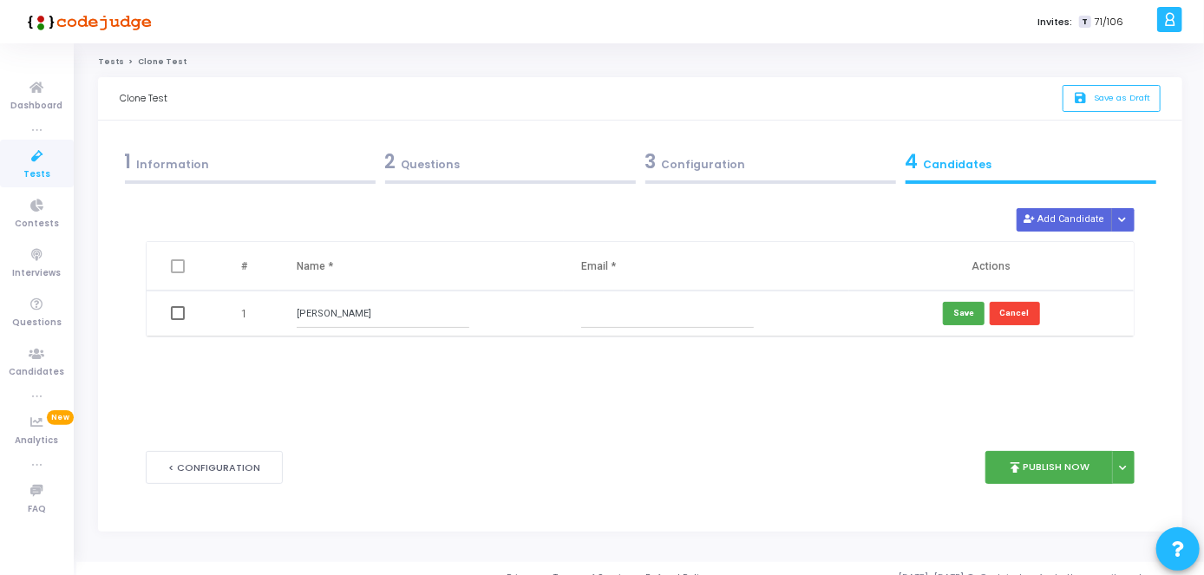
paste input "anilkumaranil18323@gmail.com"
type input "anilkumaranil18323@gmail.com"
click at [1091, 103] on button "save Save as Draft" at bounding box center [1111, 98] width 98 height 27
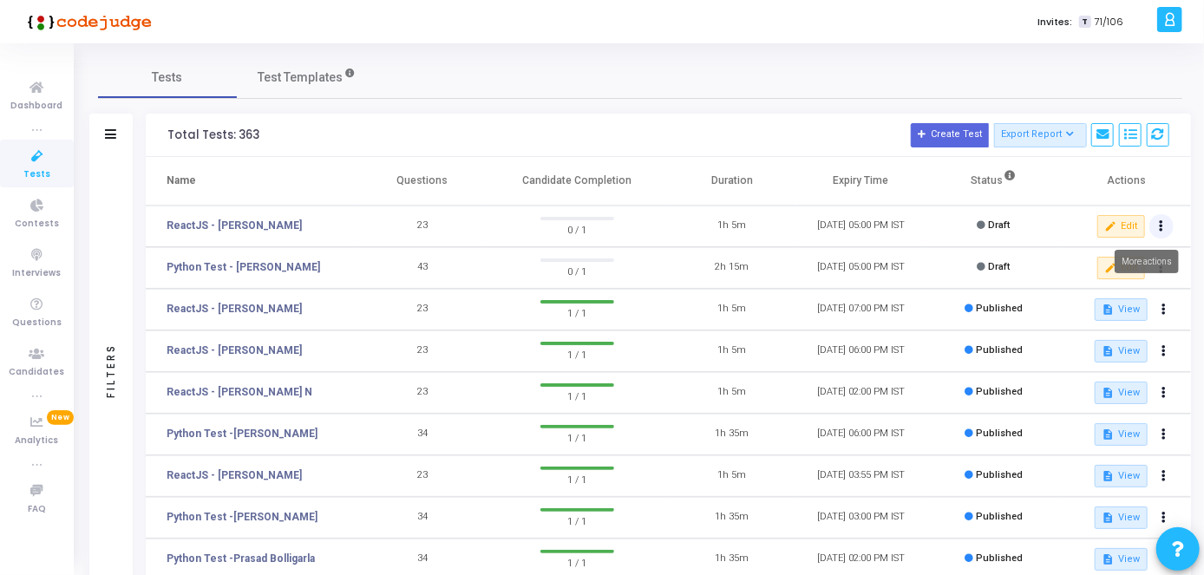
click at [1160, 224] on icon at bounding box center [1162, 226] width 4 height 9
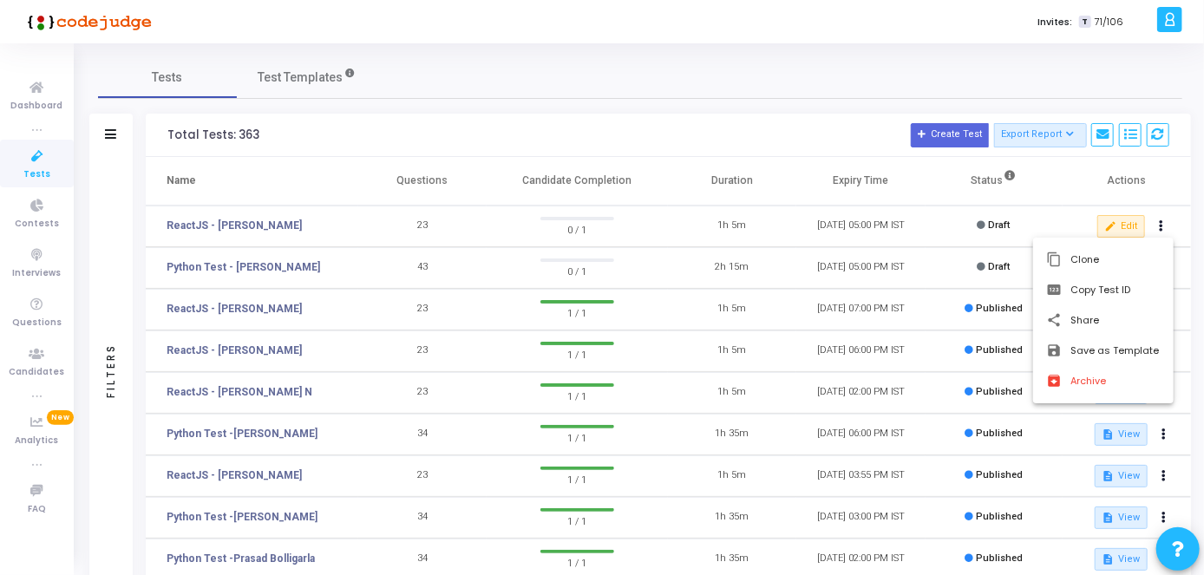
click at [1116, 226] on div at bounding box center [602, 287] width 1204 height 575
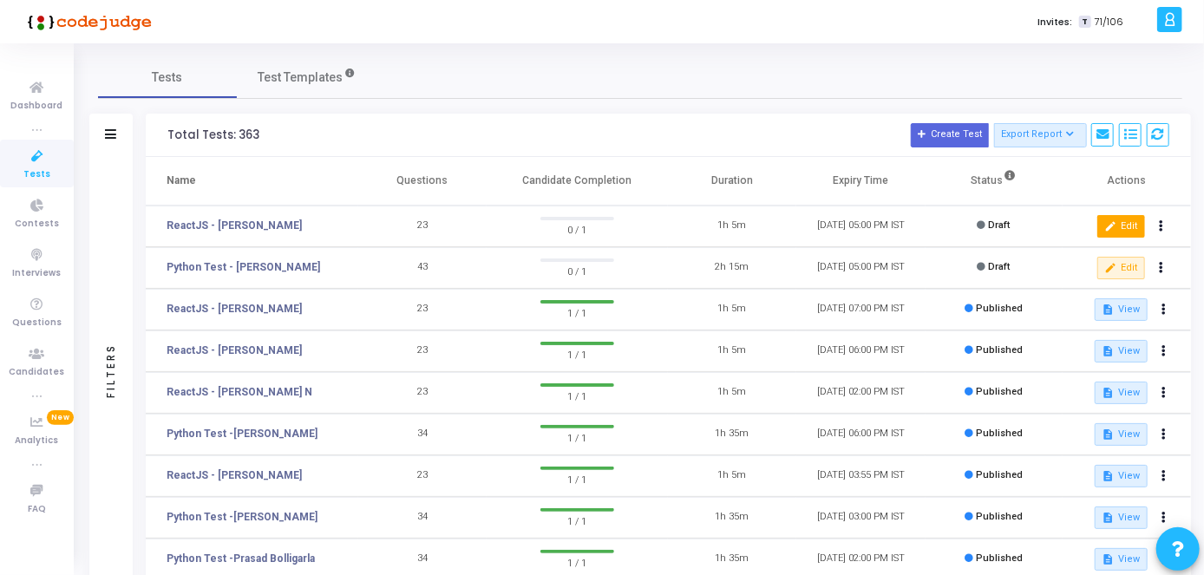
click at [1114, 225] on mat-icon "edit" at bounding box center [1110, 226] width 12 height 12
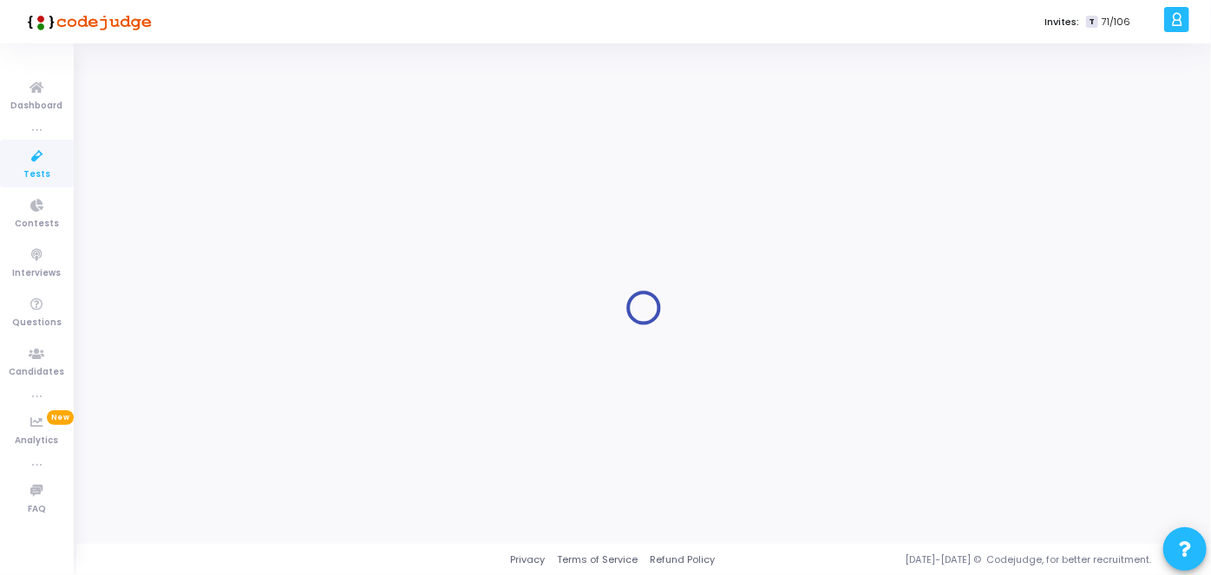
type input "ReactJS - Anil Kumar Madiri"
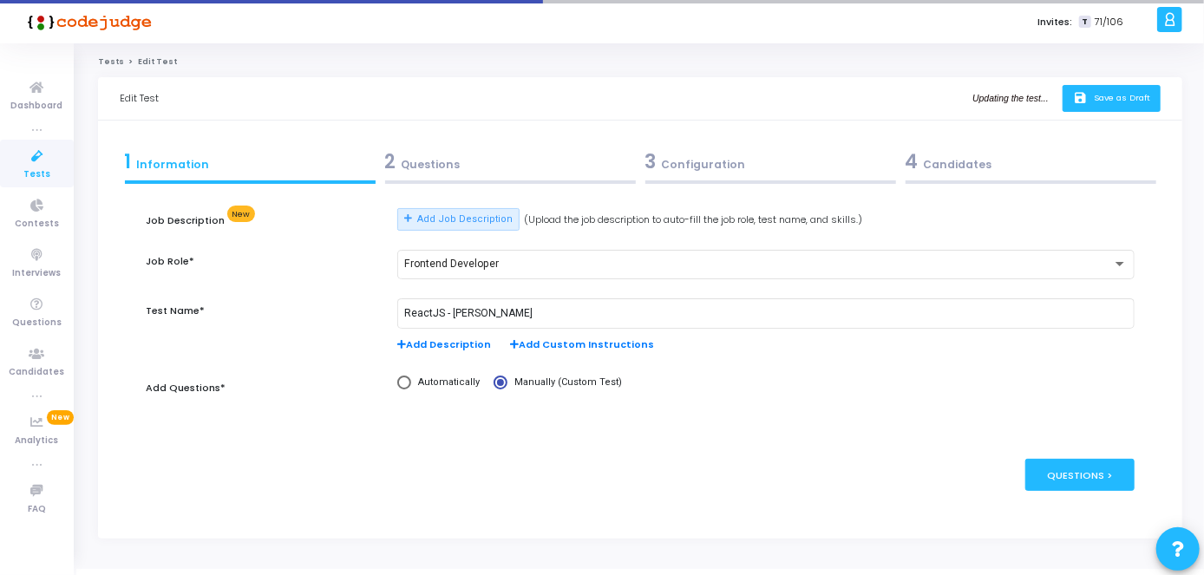
click at [1103, 100] on span "Save as Draft" at bounding box center [1122, 97] width 56 height 11
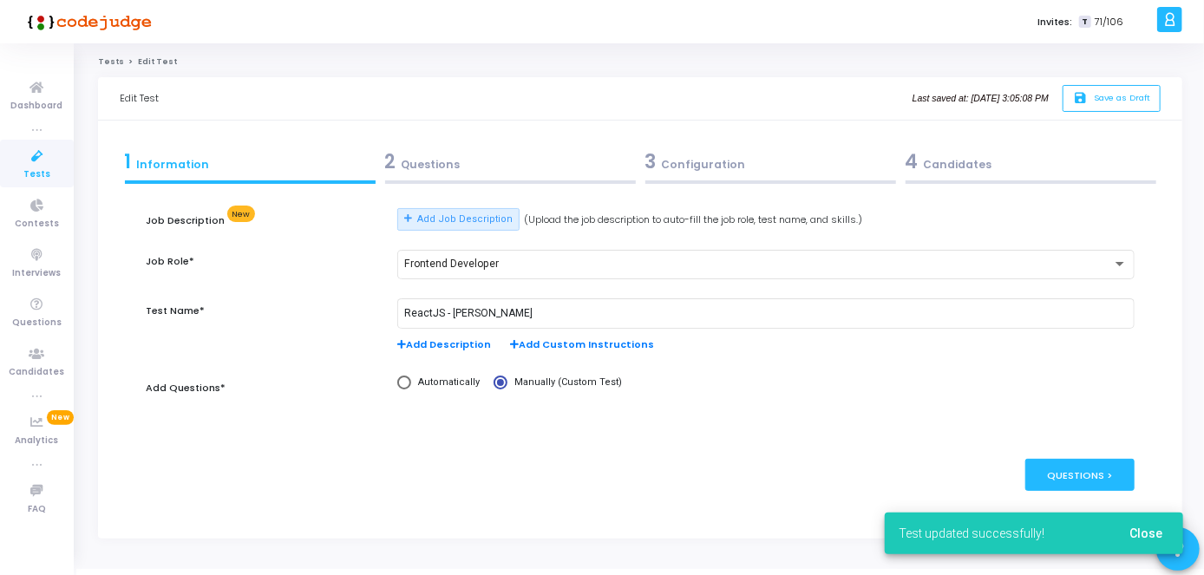
click at [984, 186] on div "4 Candidates" at bounding box center [1030, 165] width 260 height 47
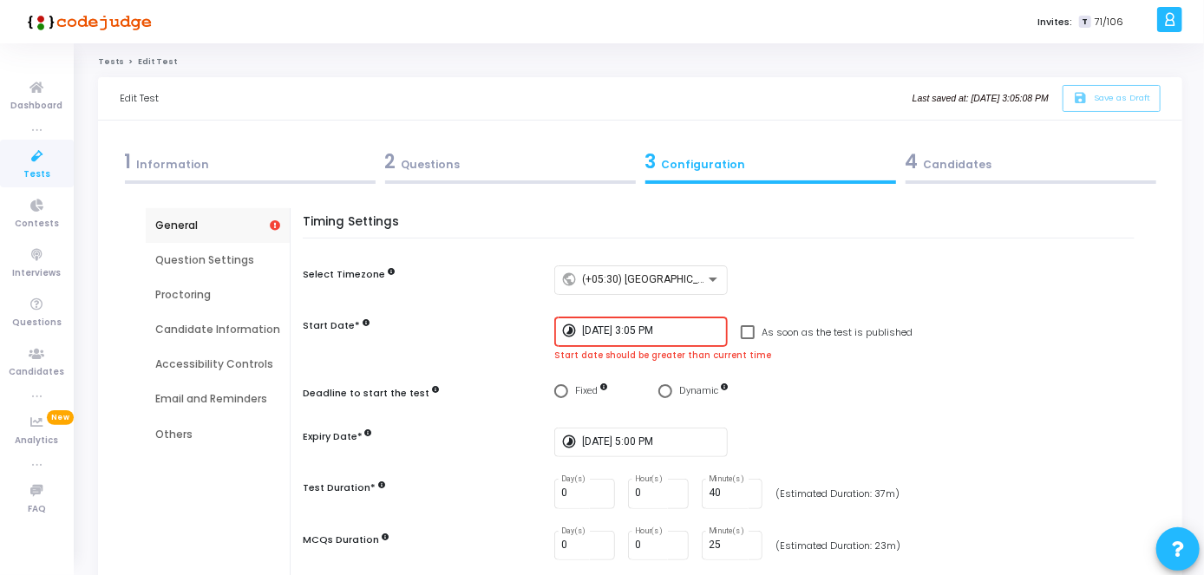
click at [975, 176] on div "4 Candidates" at bounding box center [1030, 165] width 260 height 47
click at [658, 333] on input "8/18/2025, 3:05 PM" at bounding box center [651, 331] width 139 height 12
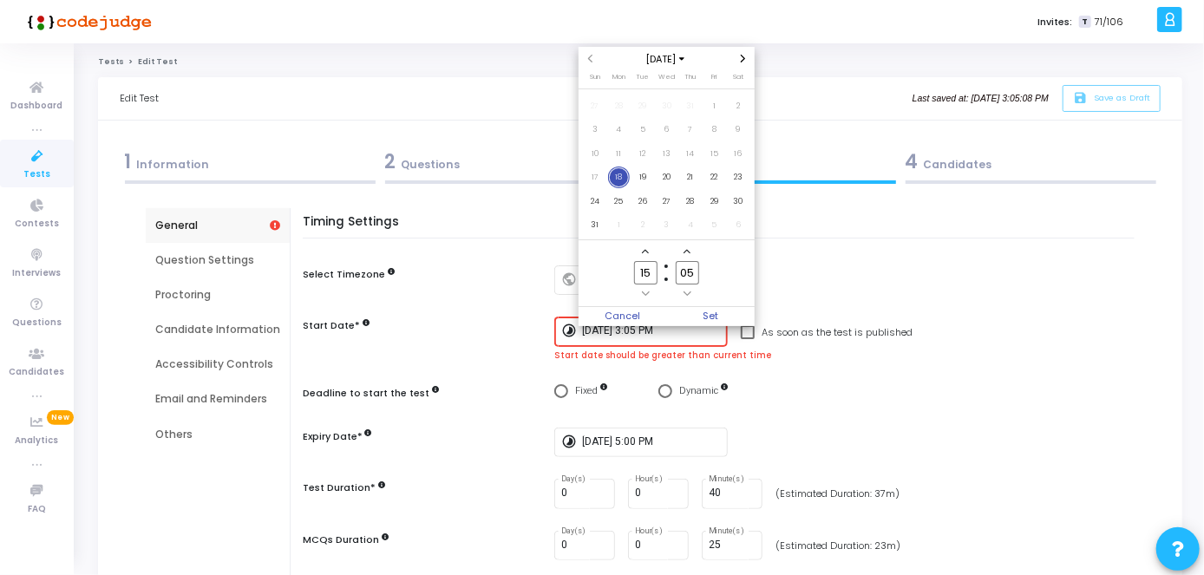
click at [692, 270] on input "05" at bounding box center [687, 272] width 23 height 23
type input "0"
type input "08"
click at [715, 311] on span "Set" at bounding box center [710, 316] width 88 height 19
type input "8/18/2025, 3:08 PM"
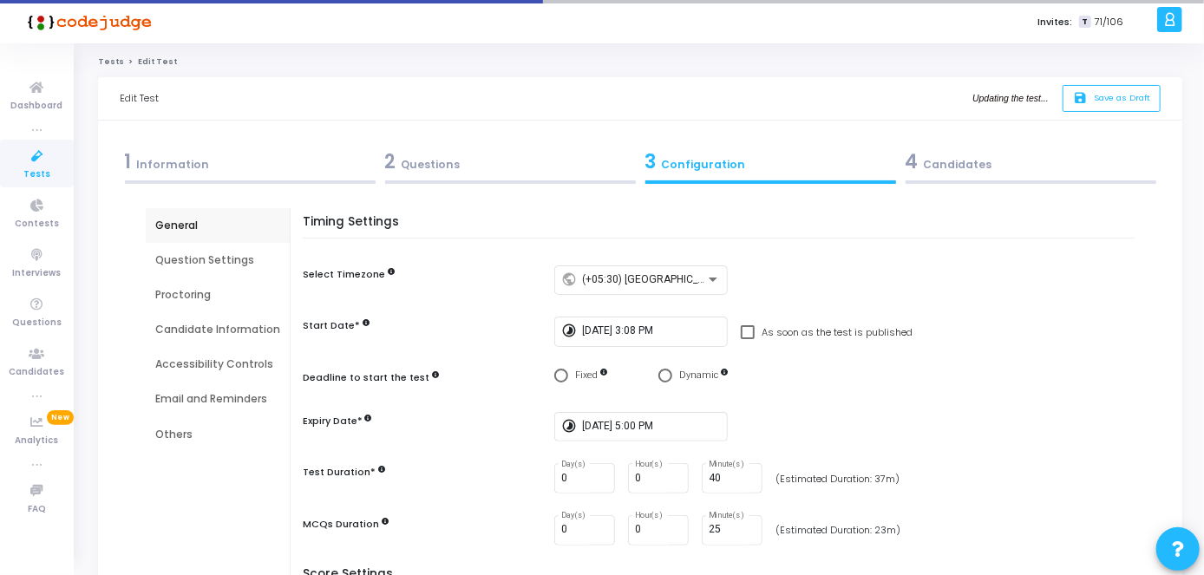
click at [1018, 138] on kt-portlet-body "1 Information 2 Questions 3 Configuration 4 Candidates Job Description New Add …" at bounding box center [640, 504] width 1084 height 767
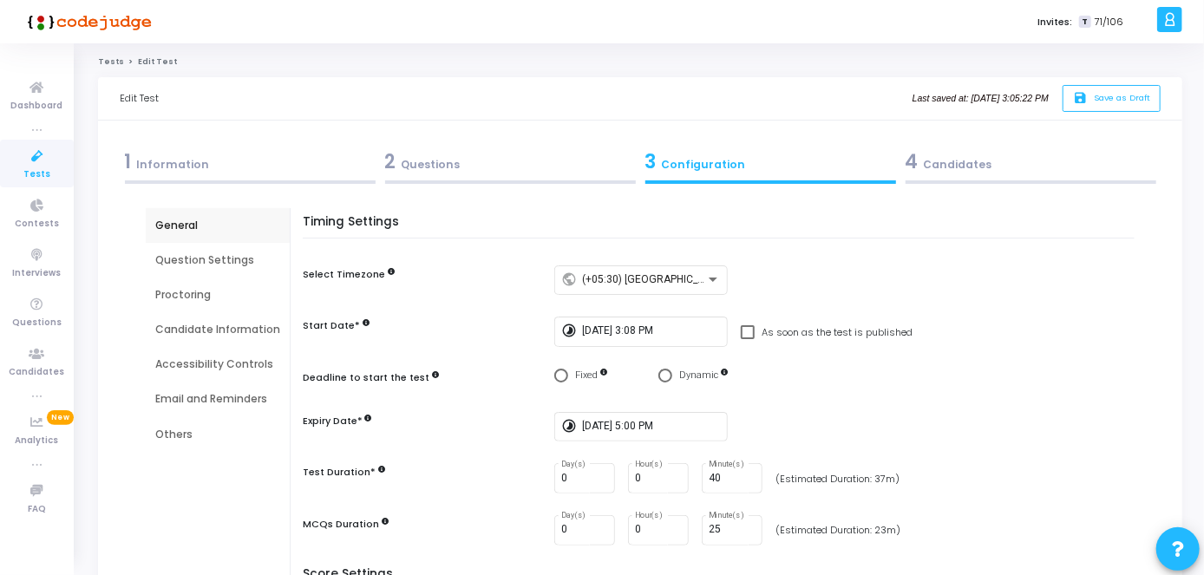
click at [1013, 154] on div "4 Candidates" at bounding box center [1030, 161] width 251 height 29
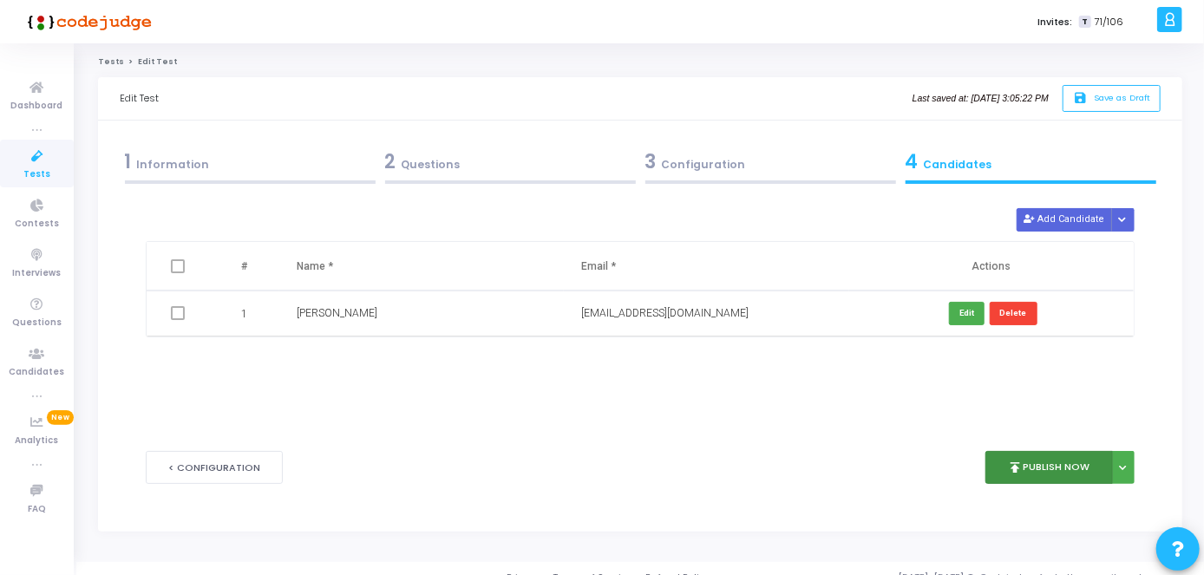
click at [1062, 468] on button "publish Publish Now" at bounding box center [1048, 468] width 127 height 34
